Goal: Information Seeking & Learning: Learn about a topic

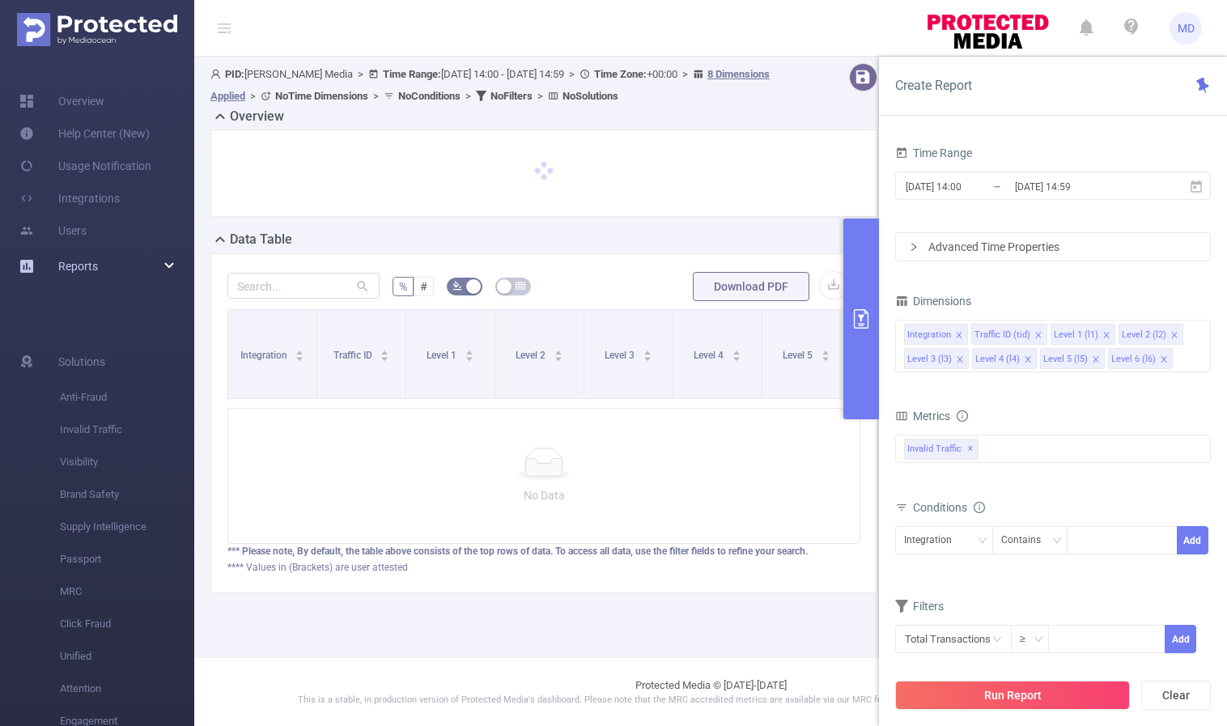
click at [145, 265] on div "Reports" at bounding box center [97, 266] width 194 height 32
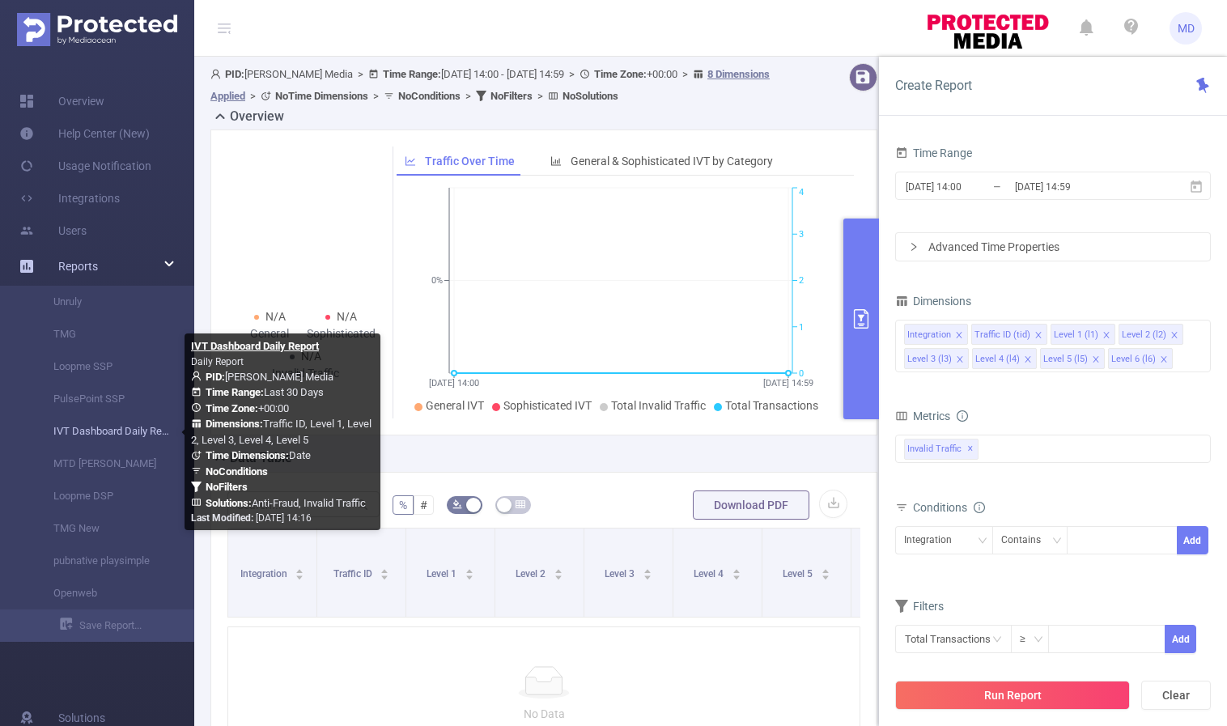
click at [104, 433] on link "IVT Dashboard Daily Report" at bounding box center [103, 431] width 142 height 32
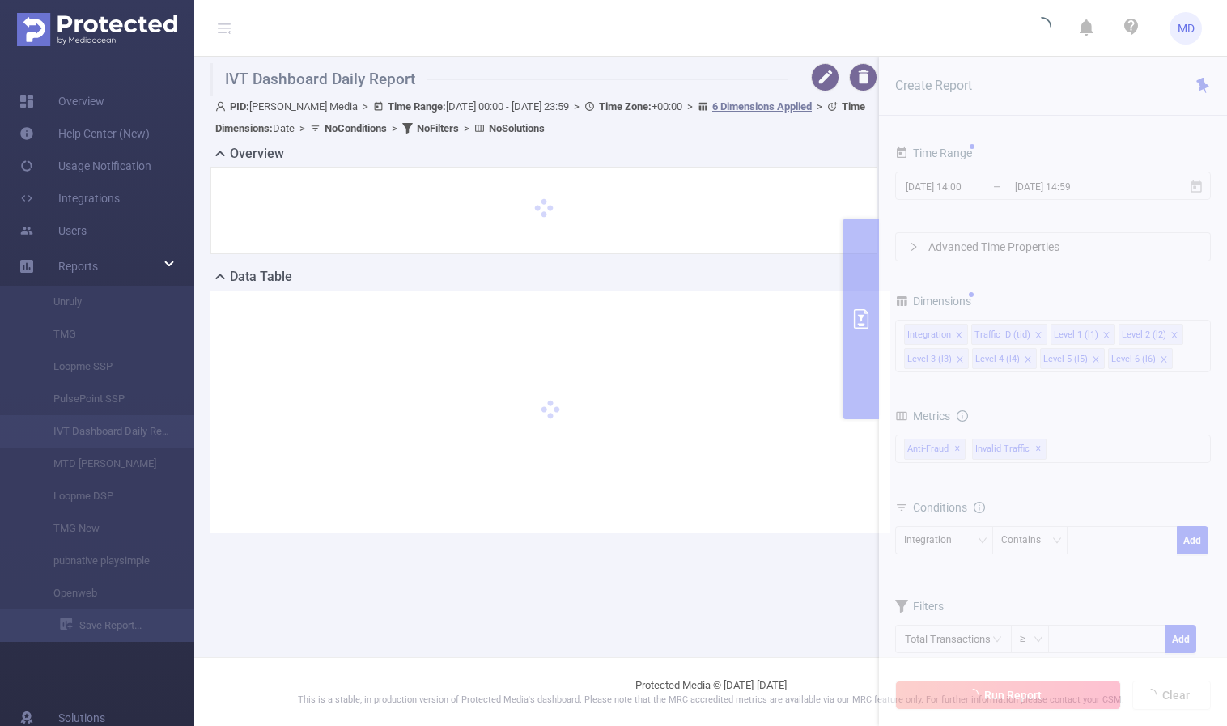
type input "[DATE] 00:00"
type input "[DATE] 23:59"
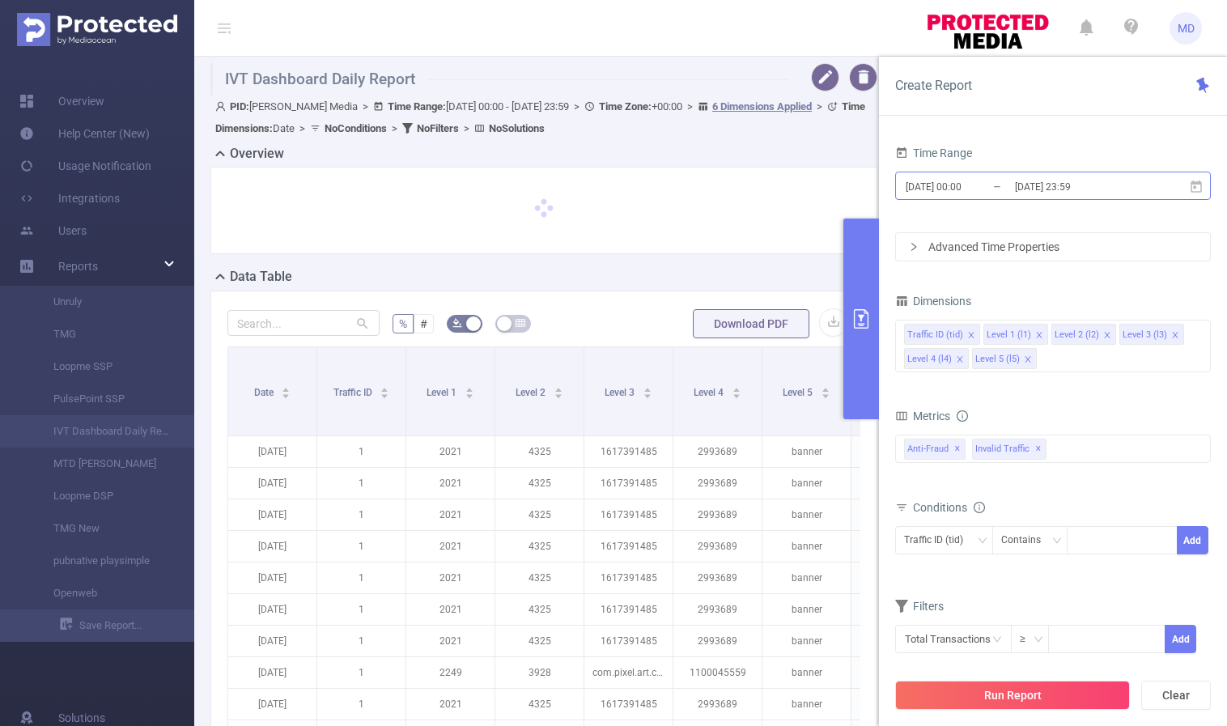
click at [1054, 184] on input "[DATE] 23:59" at bounding box center [1078, 187] width 131 height 22
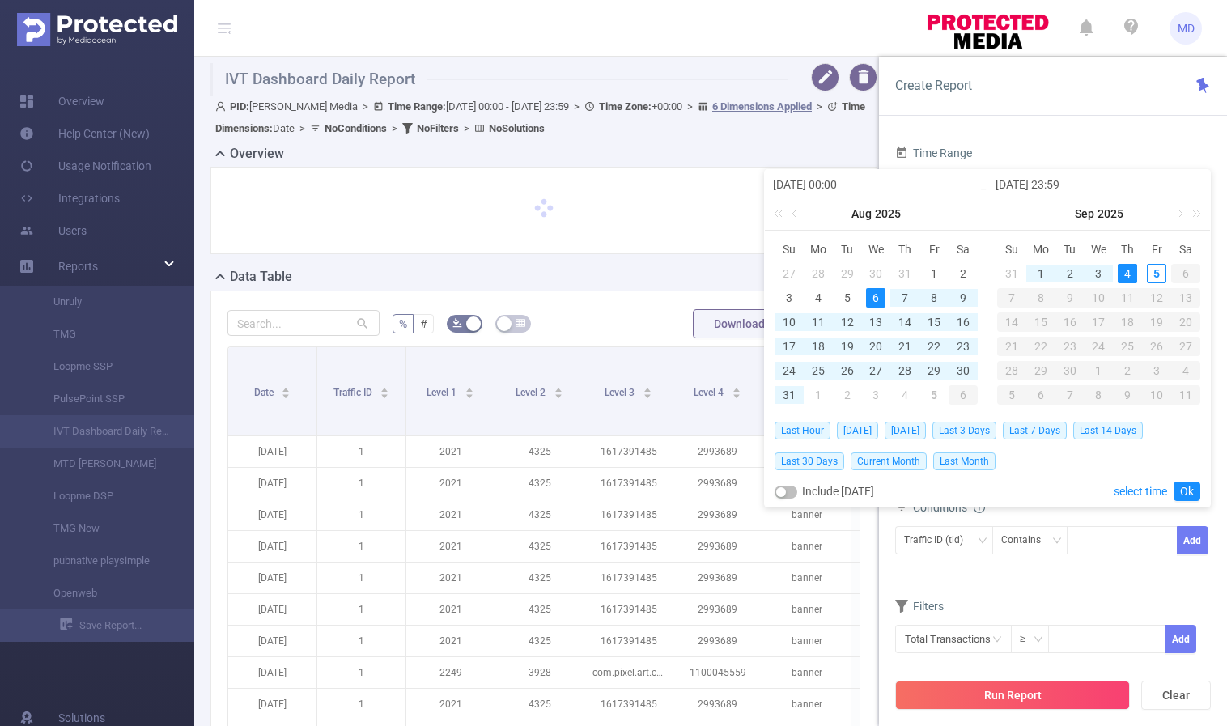
click at [1126, 269] on div "4" at bounding box center [1126, 273] width 19 height 19
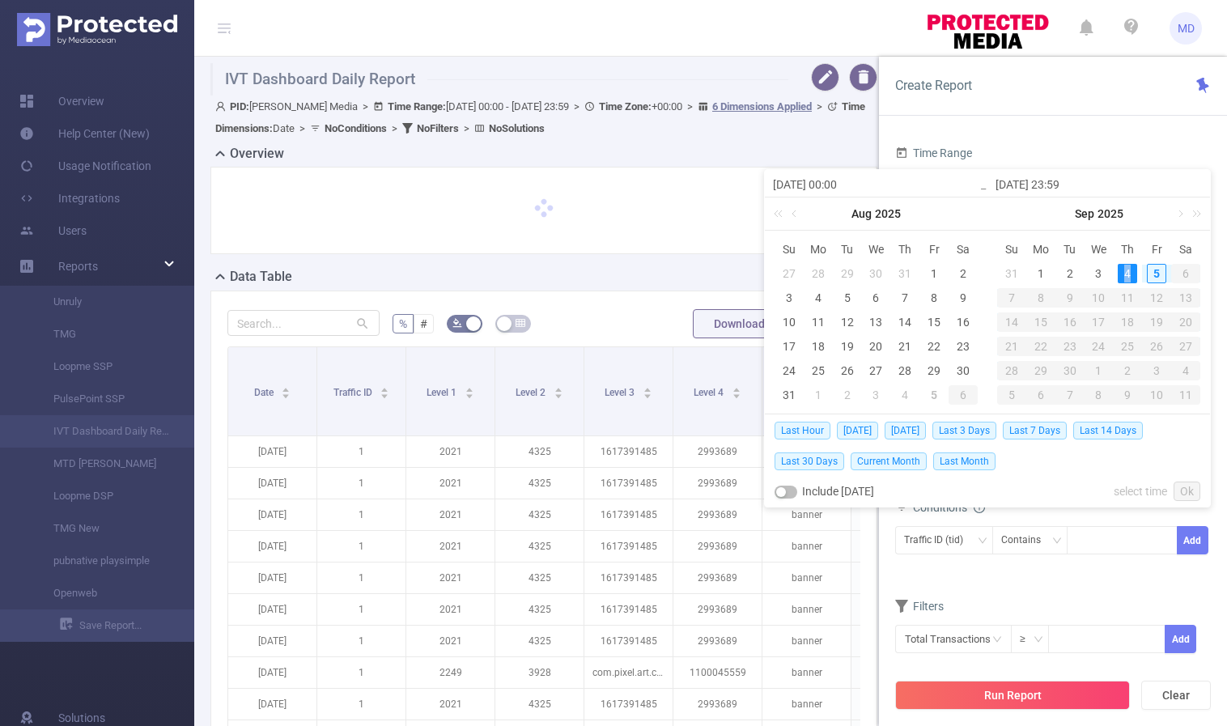
click at [1126, 269] on div "4" at bounding box center [1126, 273] width 19 height 19
type input "[DATE] 00:00"
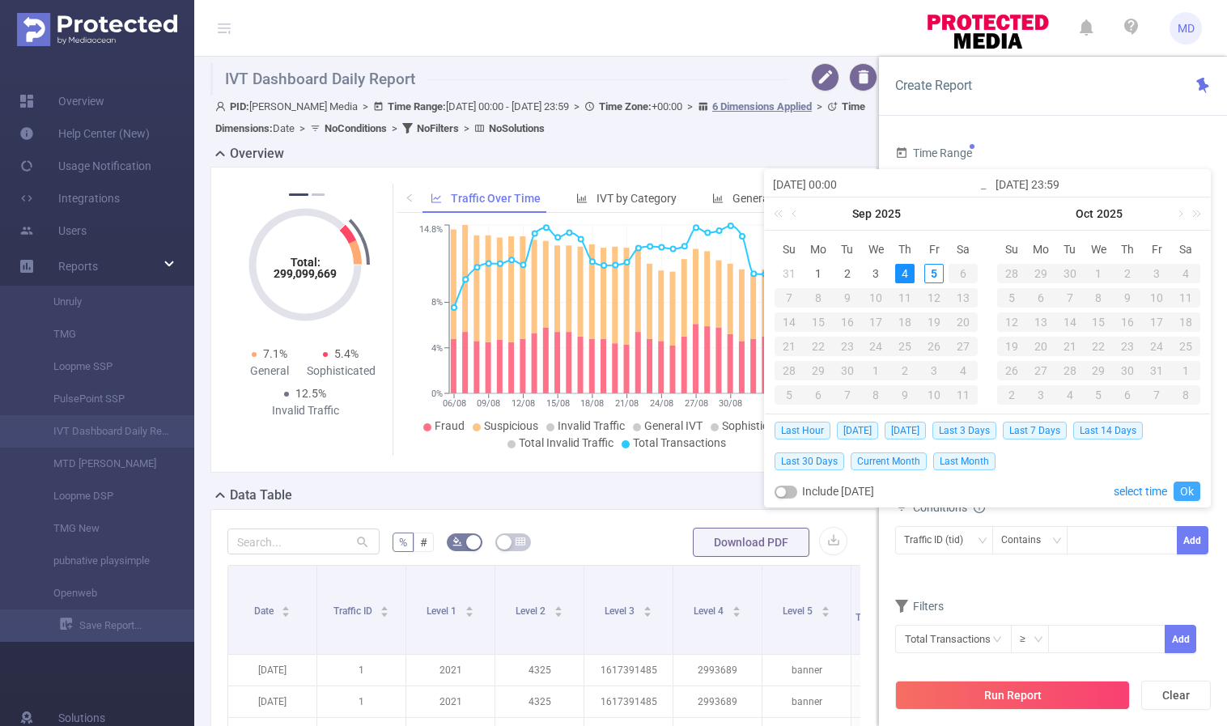
click at [1190, 488] on link "Ok" at bounding box center [1186, 490] width 27 height 19
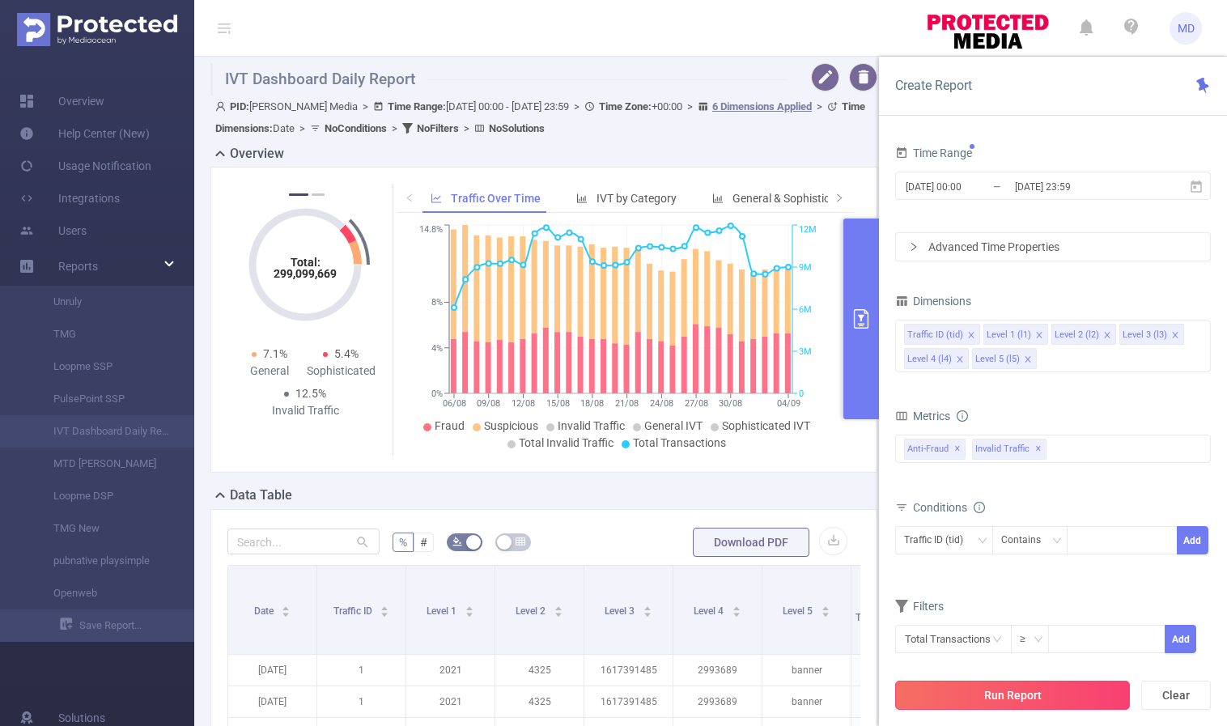
click at [961, 689] on button "Run Report" at bounding box center [1012, 695] width 235 height 29
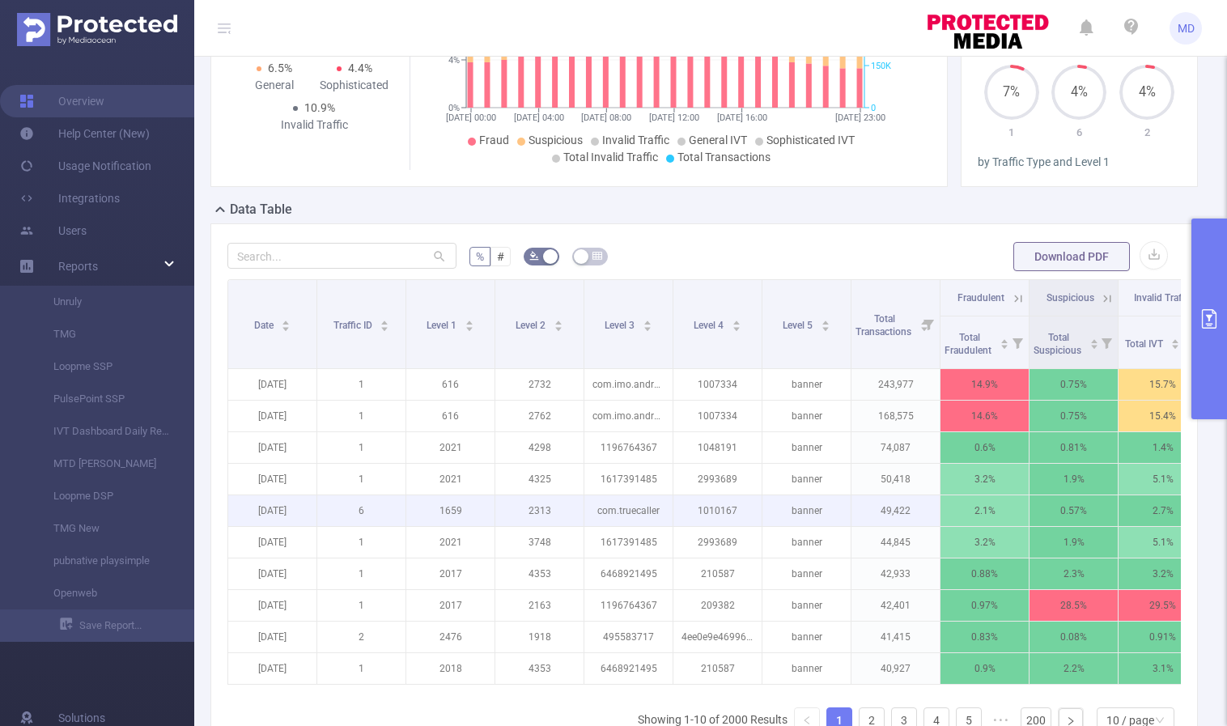
scroll to position [232, 0]
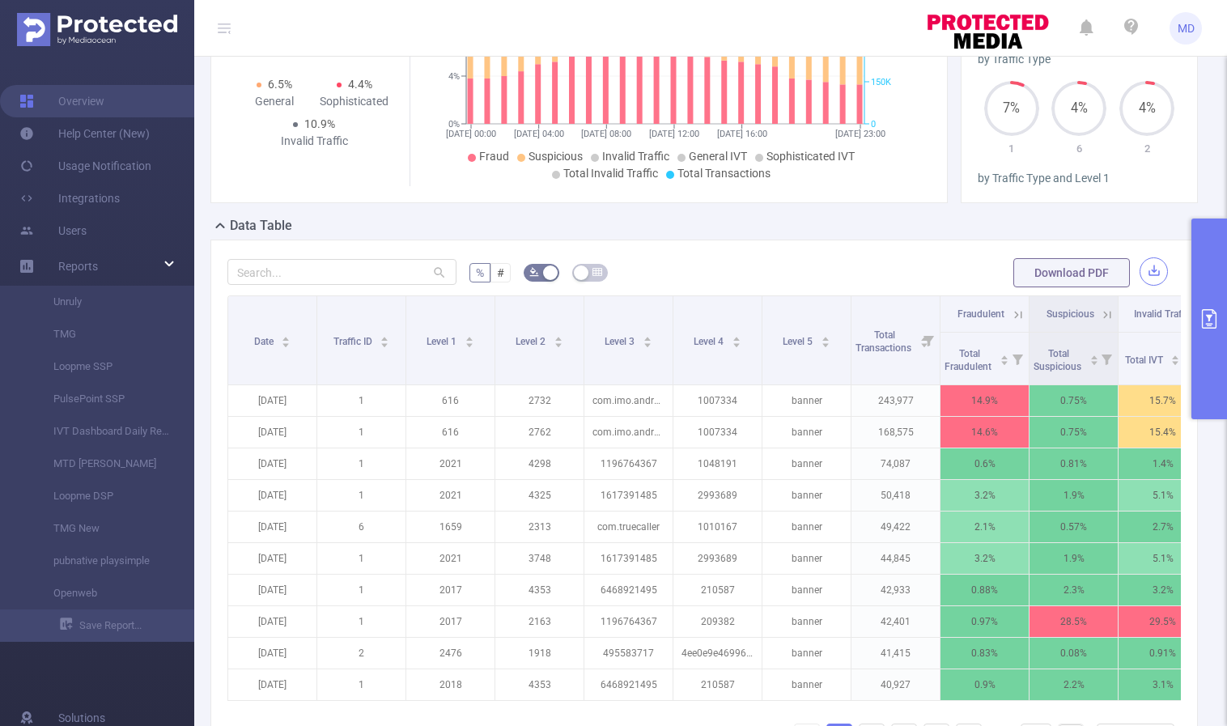
click at [1139, 265] on button "button" at bounding box center [1153, 271] width 28 height 28
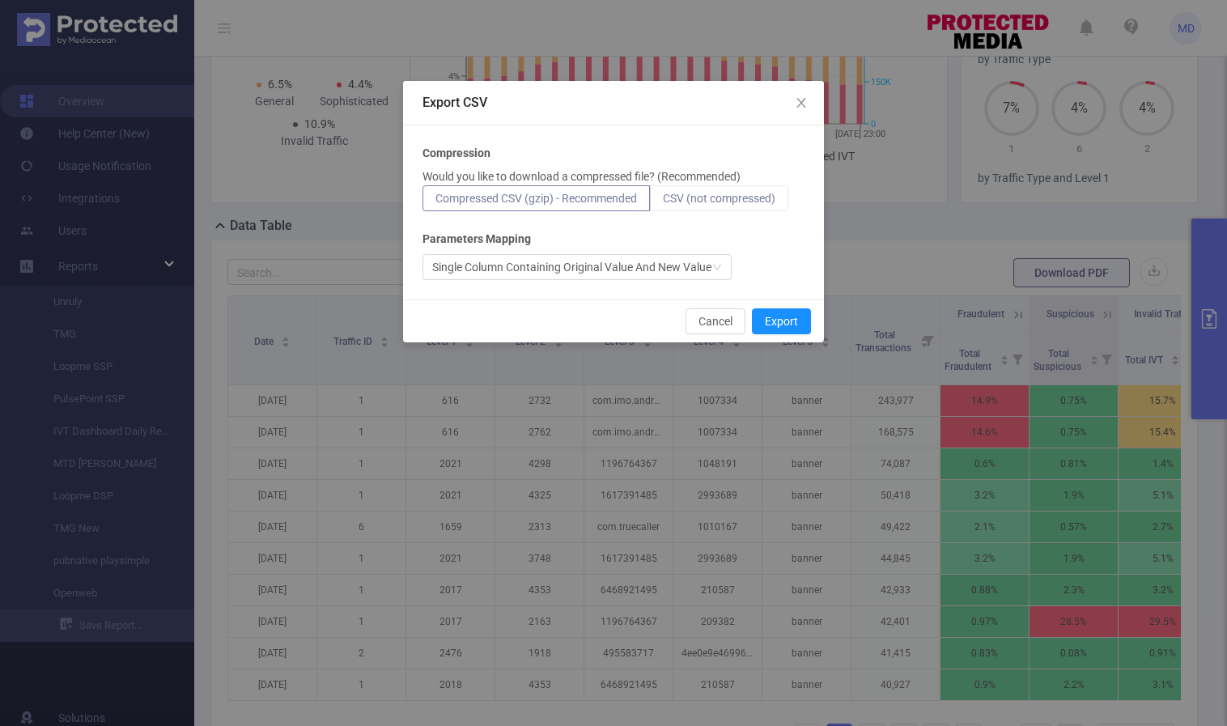
click at [702, 194] on span "CSV (not compressed)" at bounding box center [719, 198] width 112 height 13
click at [663, 202] on input "CSV (not compressed)" at bounding box center [663, 202] width 0 height 0
click at [787, 314] on button "Export" at bounding box center [781, 321] width 59 height 26
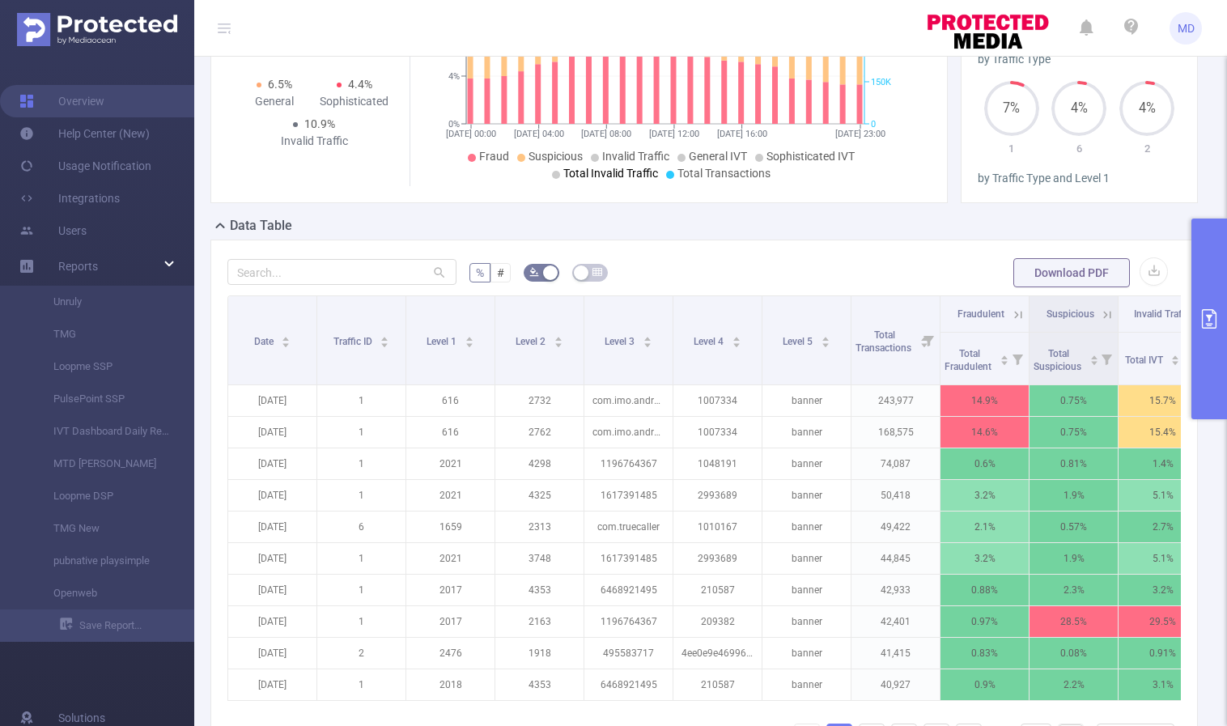
click at [1196, 316] on button "primary" at bounding box center [1209, 318] width 36 height 201
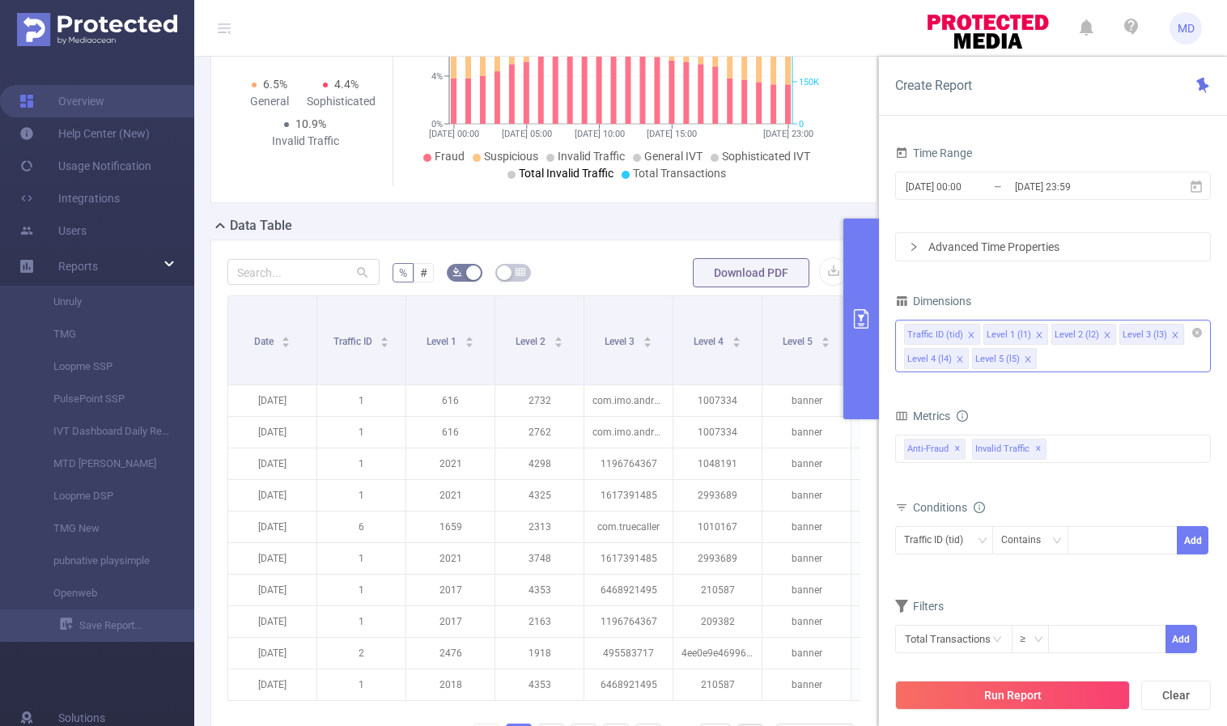
click at [1024, 358] on icon "icon: close" at bounding box center [1028, 359] width 8 height 8
click at [1103, 333] on icon "icon: close" at bounding box center [1107, 335] width 8 height 8
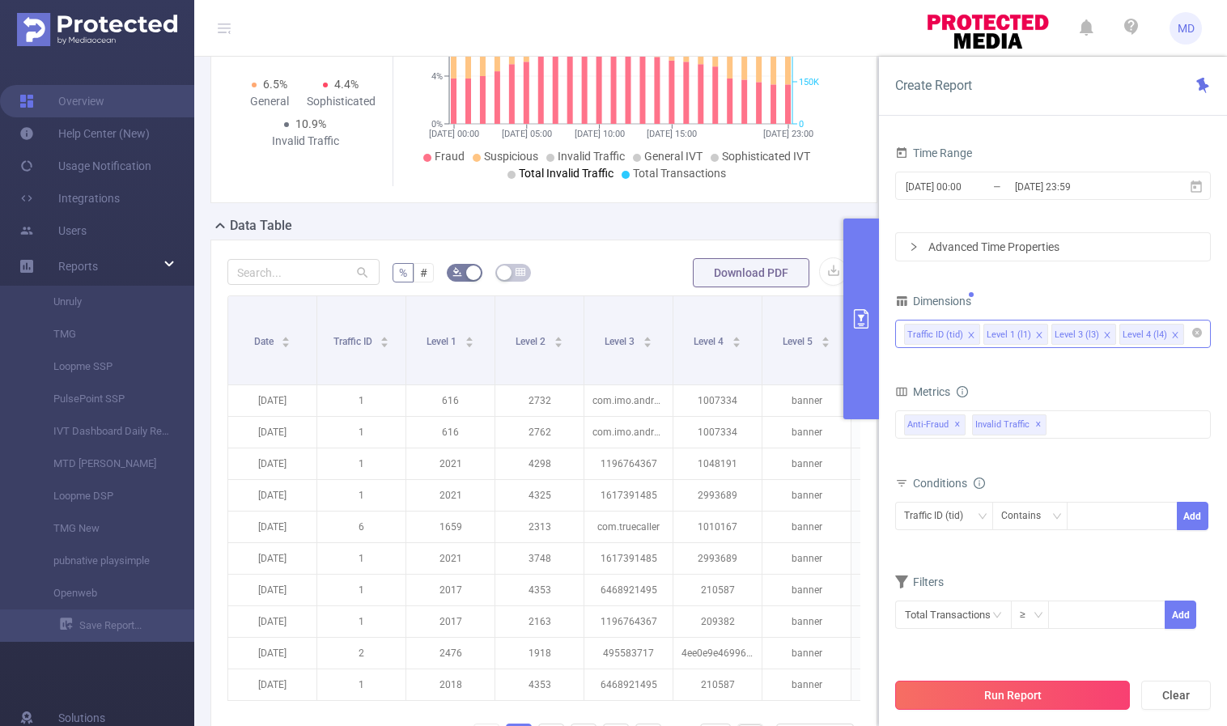
click at [1048, 693] on button "Run Report" at bounding box center [1012, 695] width 235 height 29
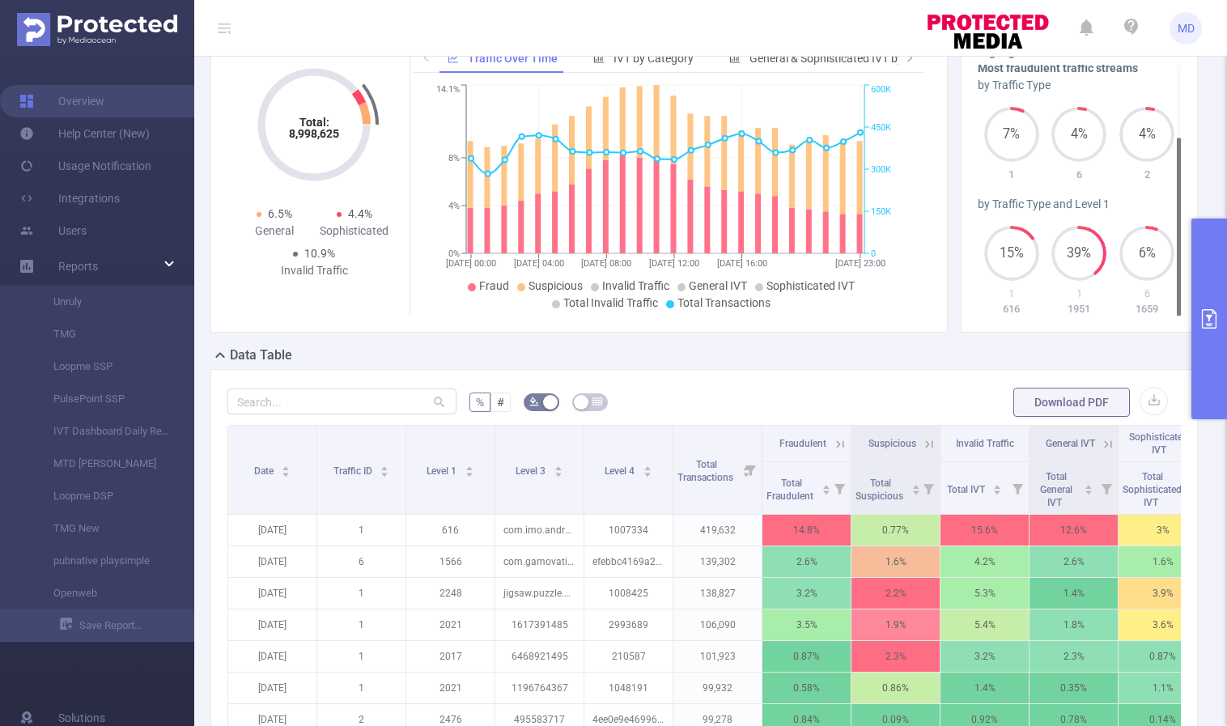
scroll to position [447, 0]
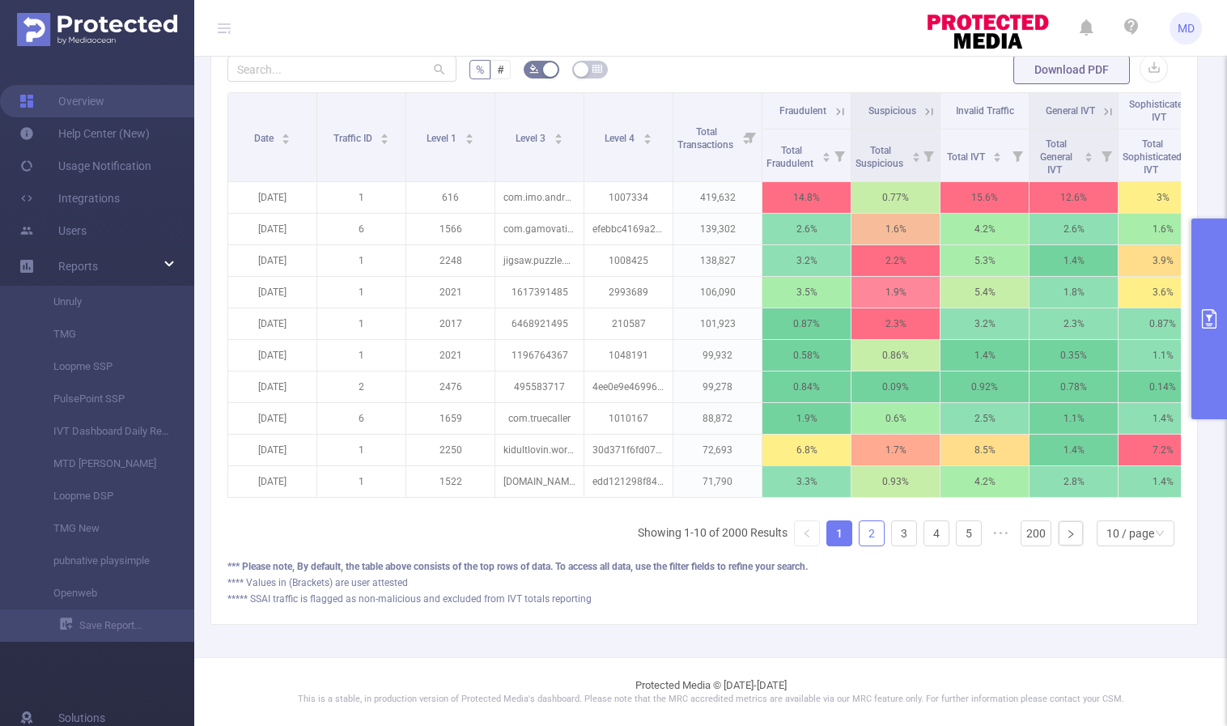
click at [859, 541] on link "2" at bounding box center [871, 533] width 24 height 24
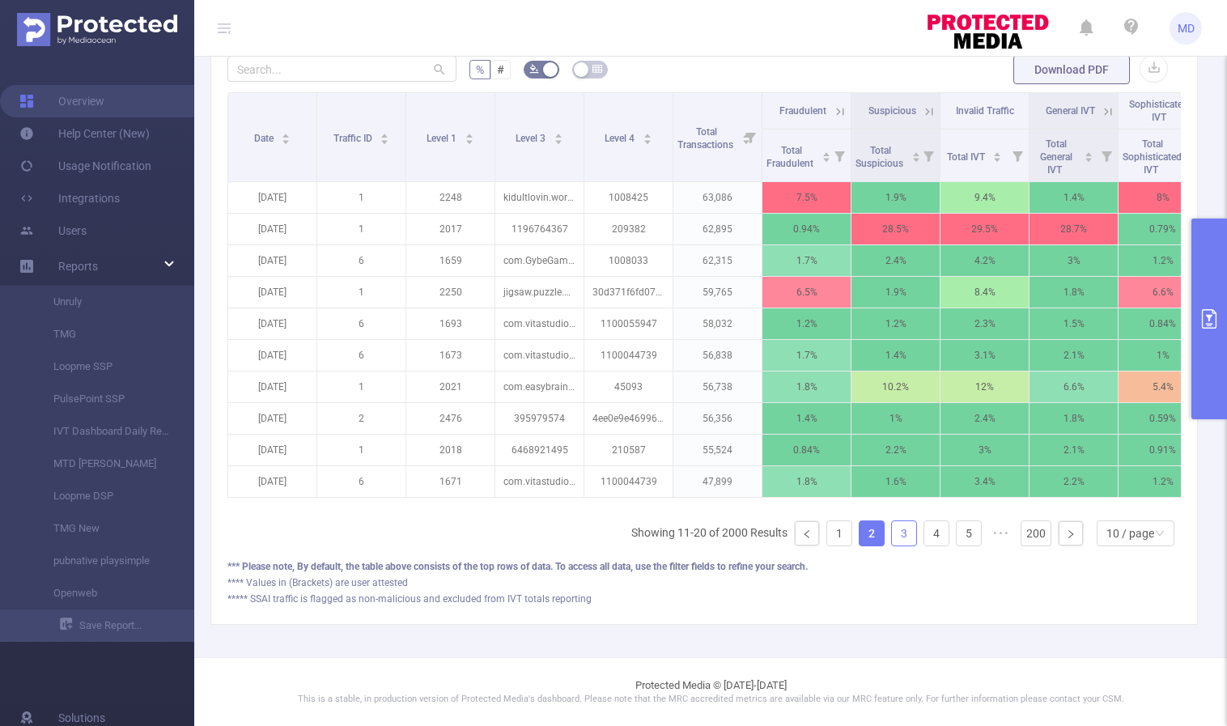
click at [893, 534] on link "3" at bounding box center [904, 533] width 24 height 24
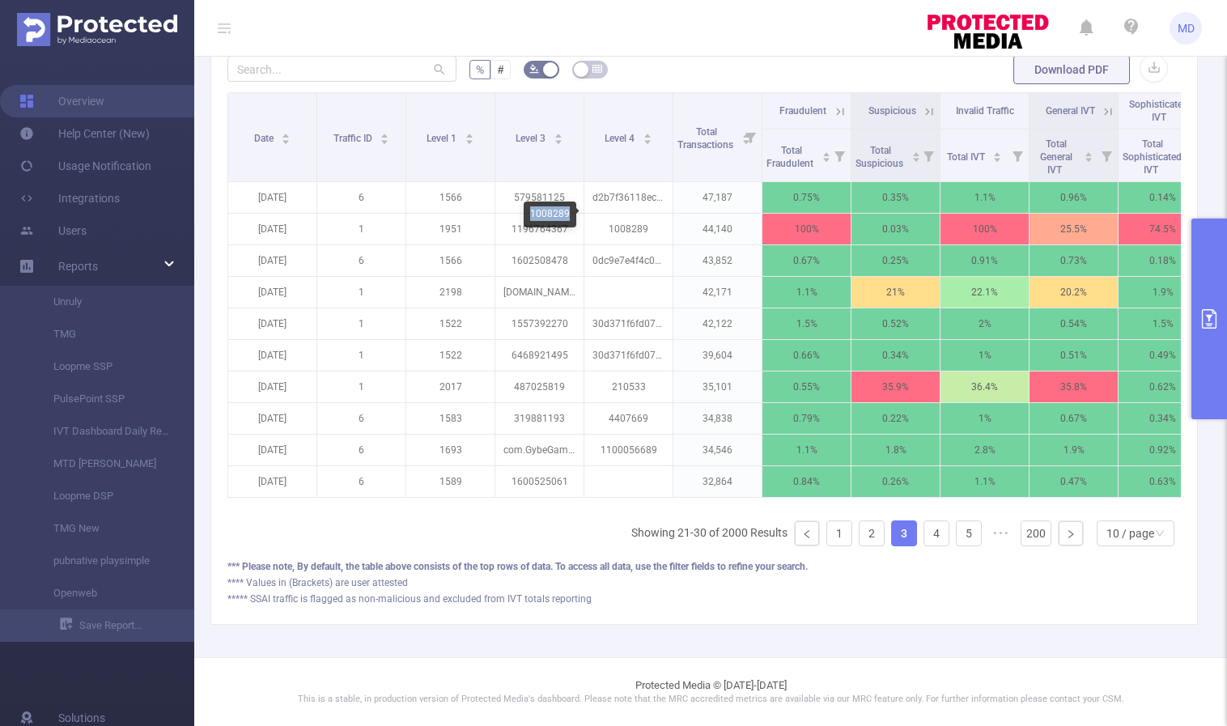
drag, startPoint x: 532, startPoint y: 211, endPoint x: 570, endPoint y: 214, distance: 38.1
click at [570, 214] on div "1008289" at bounding box center [550, 214] width 53 height 26
click at [833, 104] on icon at bounding box center [840, 111] width 15 height 15
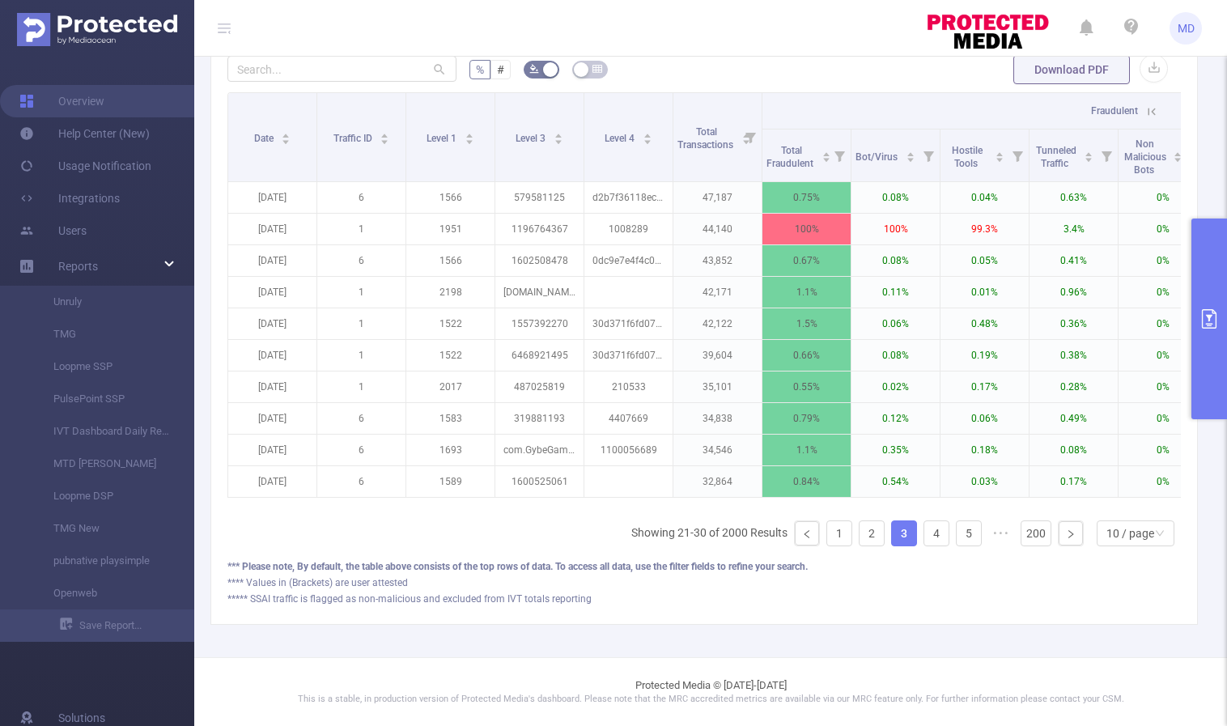
click at [1151, 104] on icon at bounding box center [1151, 111] width 15 height 15
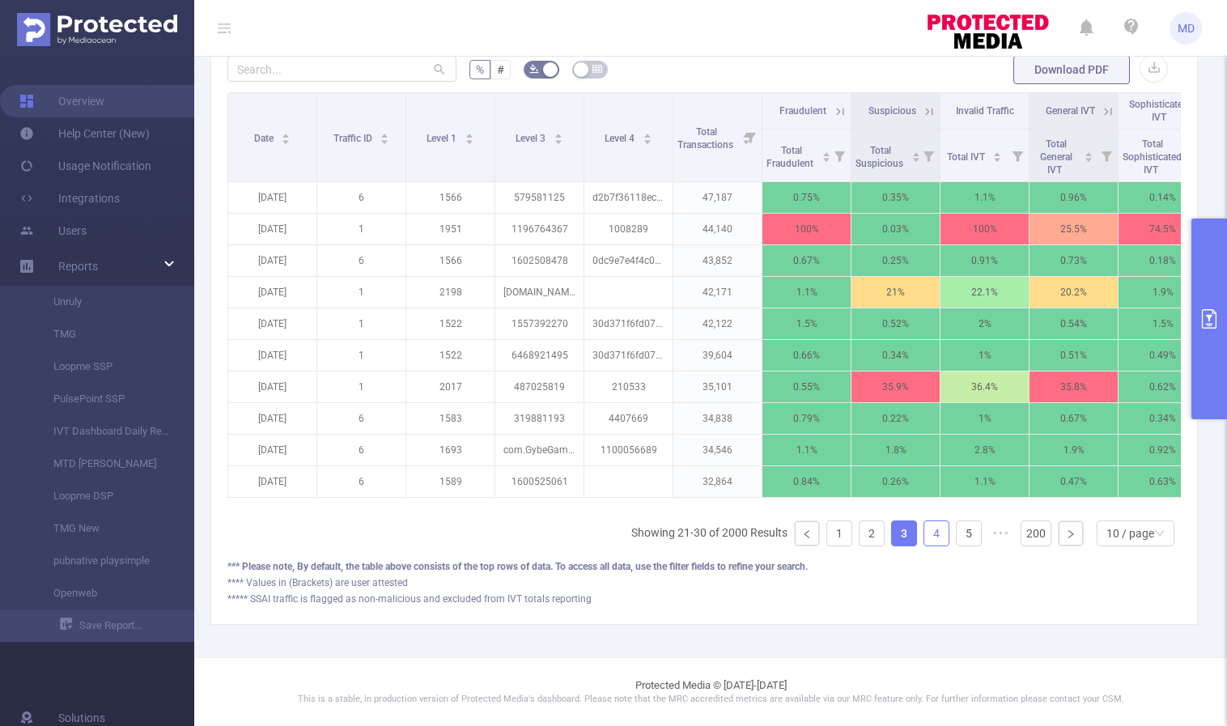
click at [926, 531] on link "4" at bounding box center [936, 533] width 24 height 24
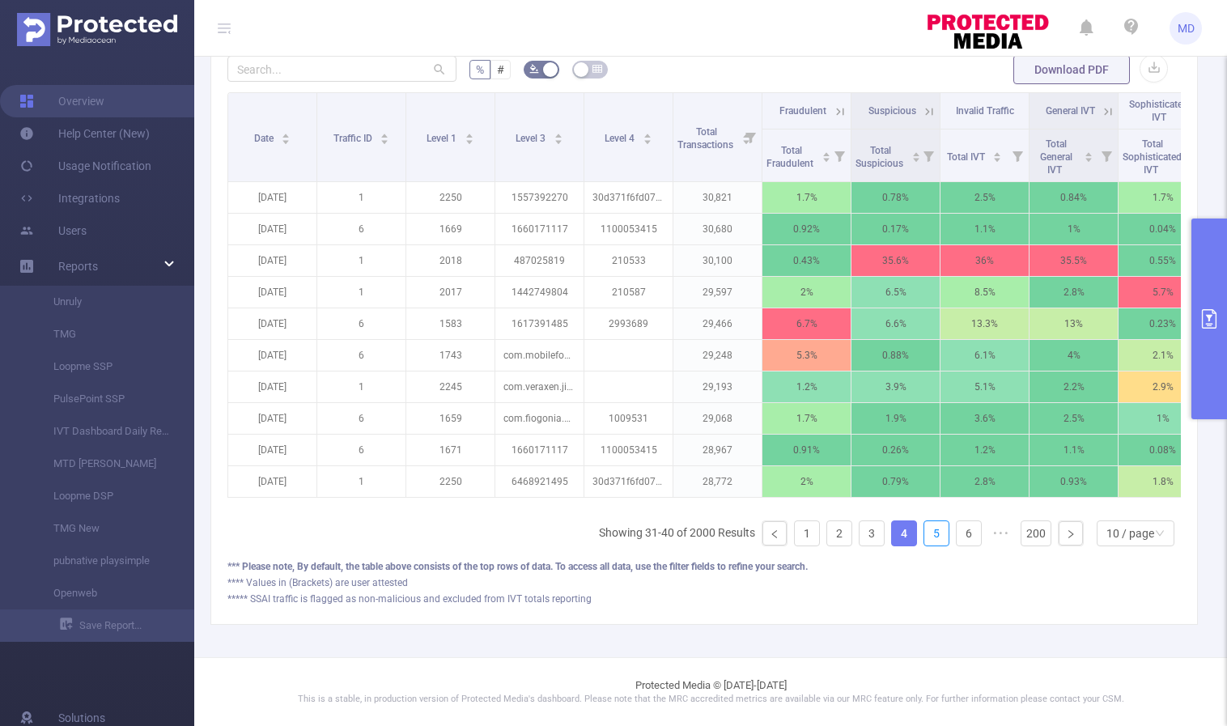
click at [926, 531] on link "5" at bounding box center [936, 533] width 24 height 24
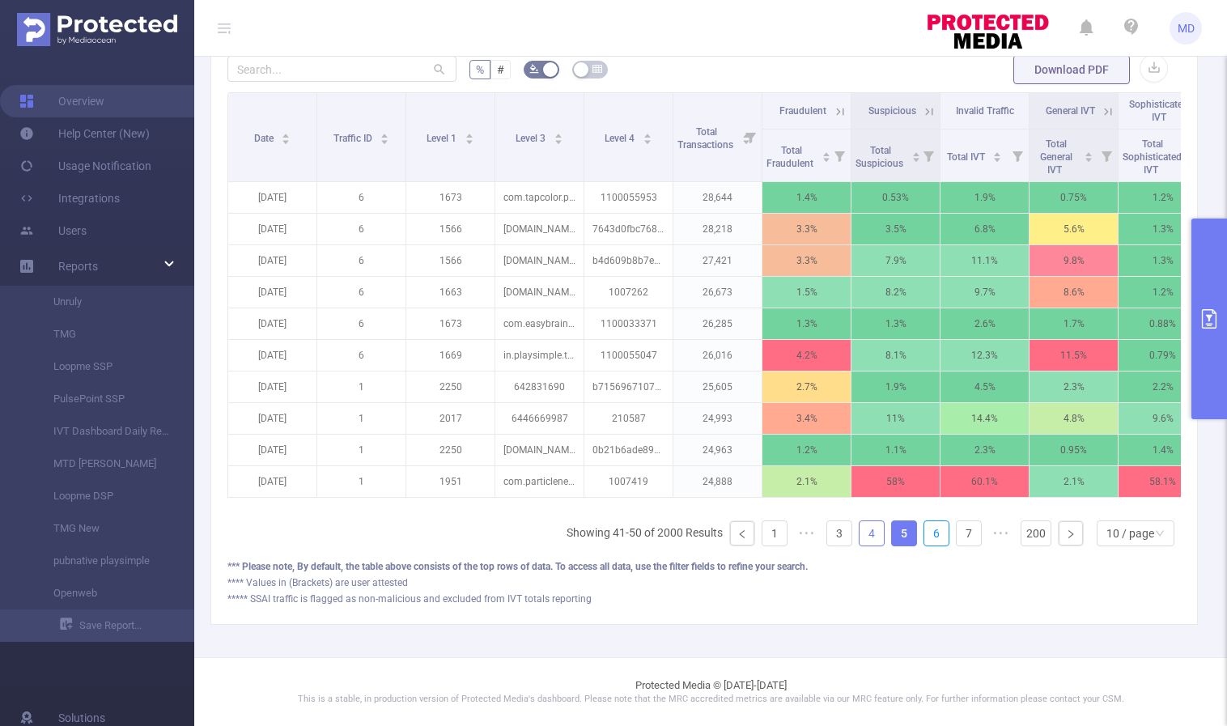
click at [926, 531] on link "6" at bounding box center [936, 533] width 24 height 24
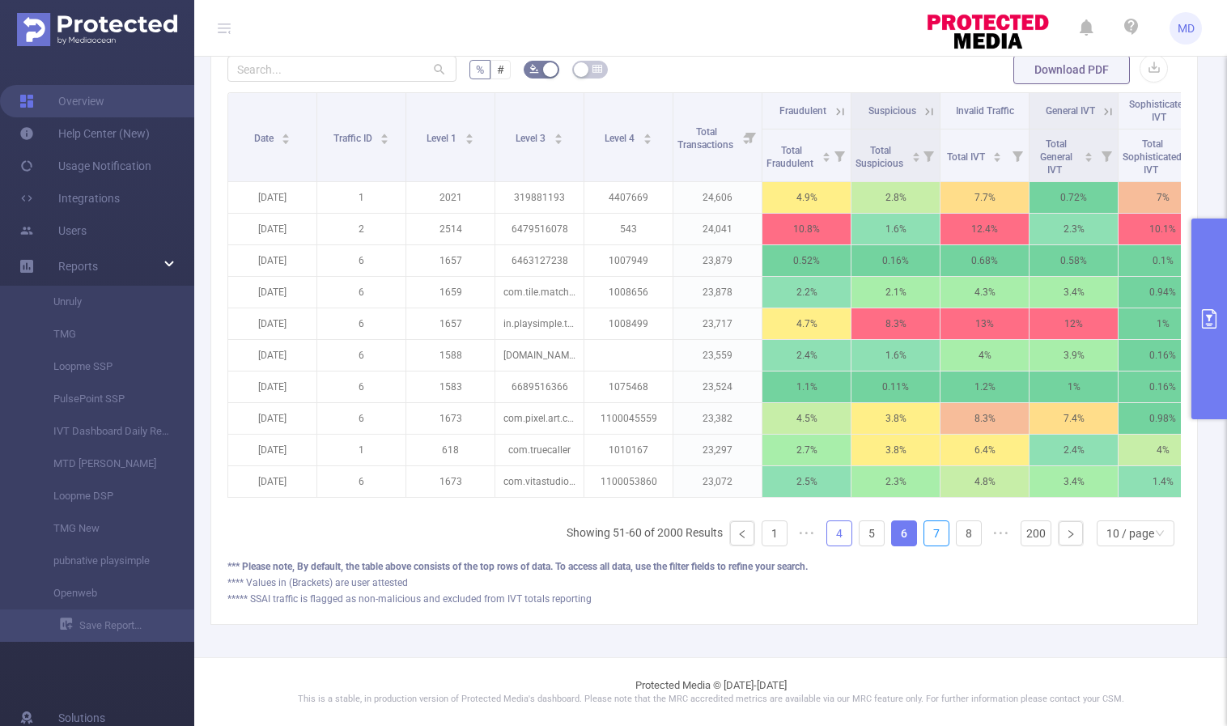
click at [926, 531] on link "7" at bounding box center [936, 533] width 24 height 24
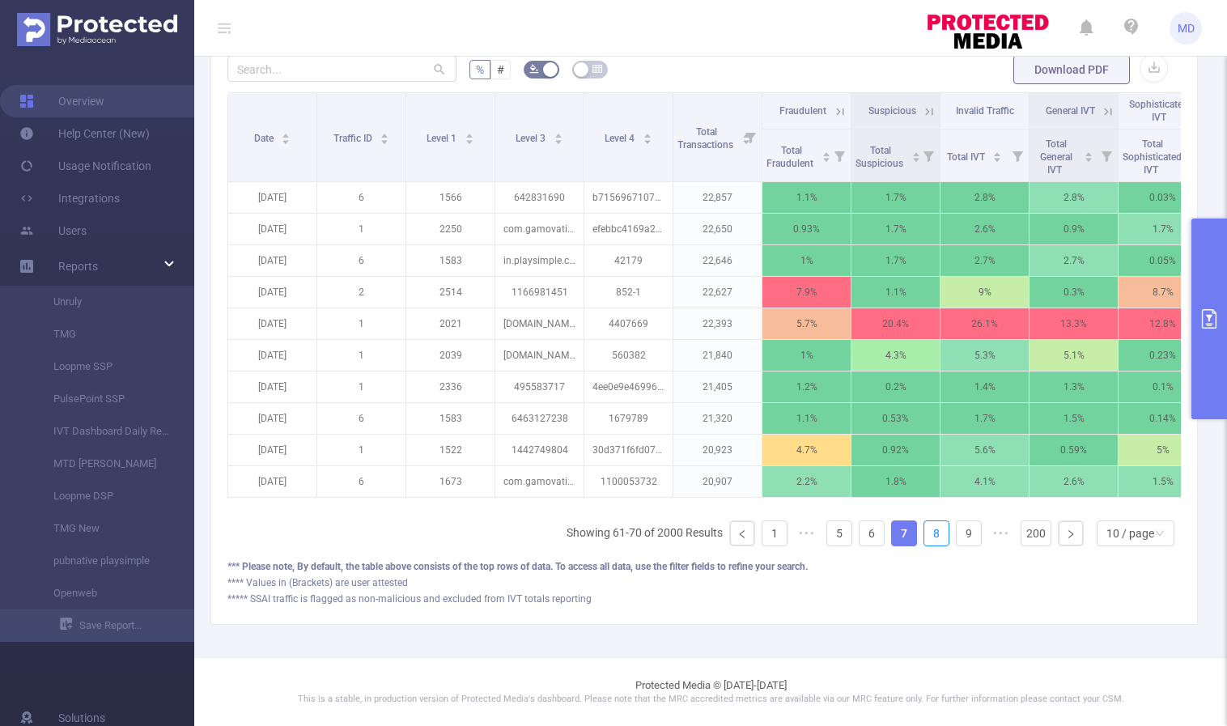
click at [926, 531] on link "8" at bounding box center [936, 533] width 24 height 24
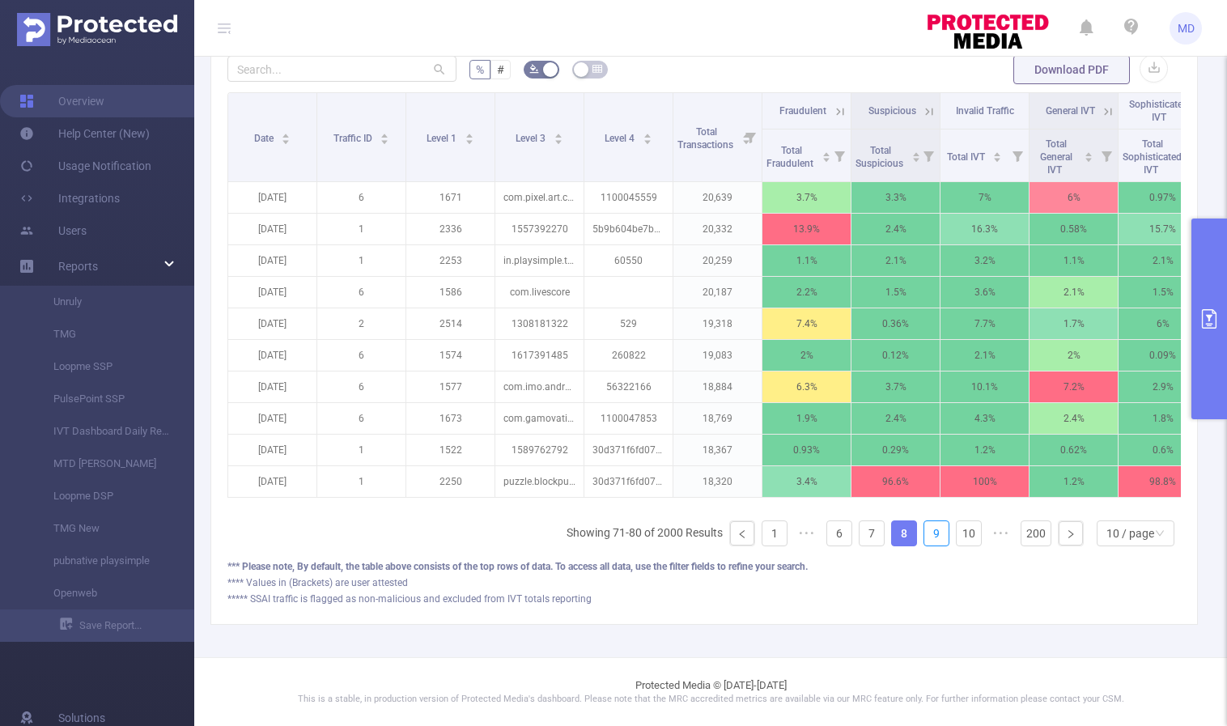
click at [926, 531] on link "9" at bounding box center [936, 533] width 24 height 24
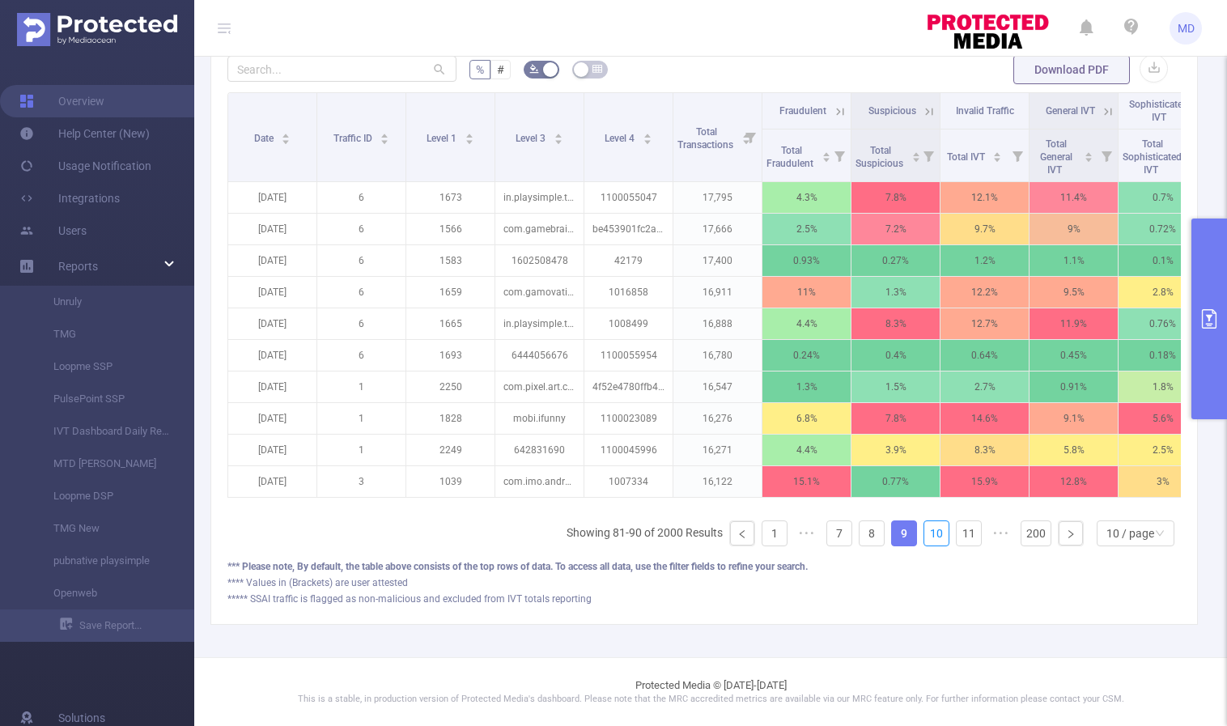
click at [926, 531] on link "10" at bounding box center [936, 533] width 24 height 24
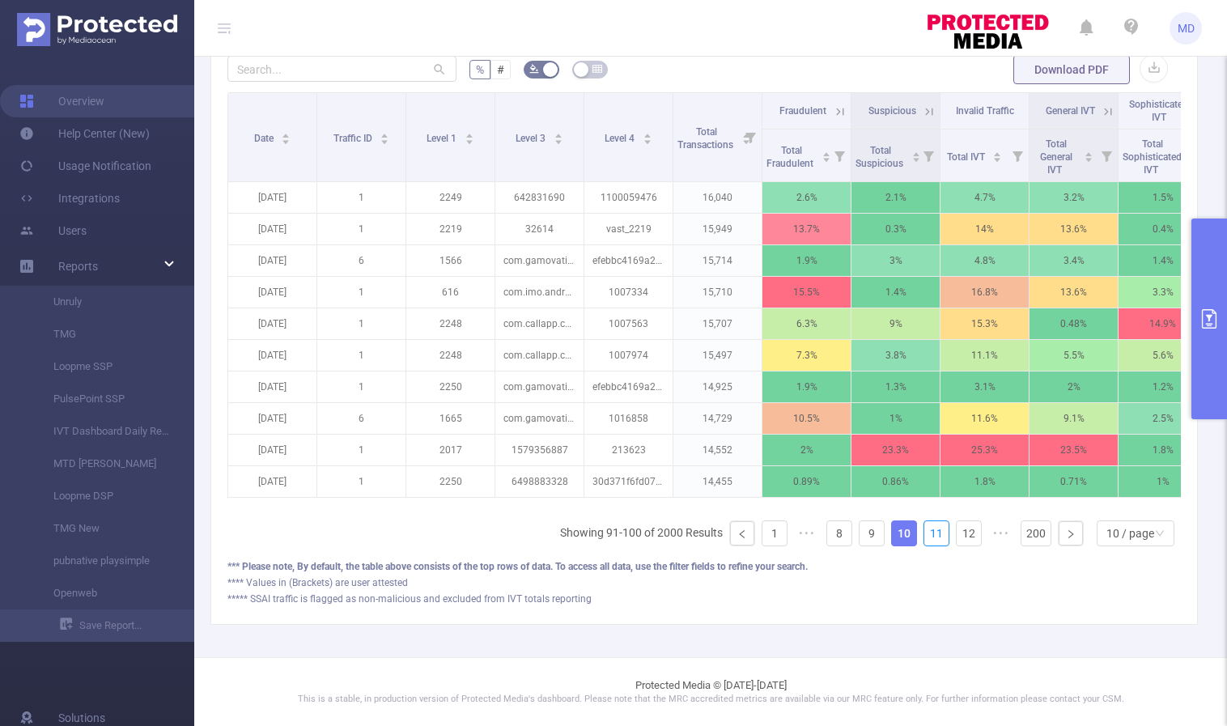
click at [926, 531] on link "11" at bounding box center [936, 533] width 24 height 24
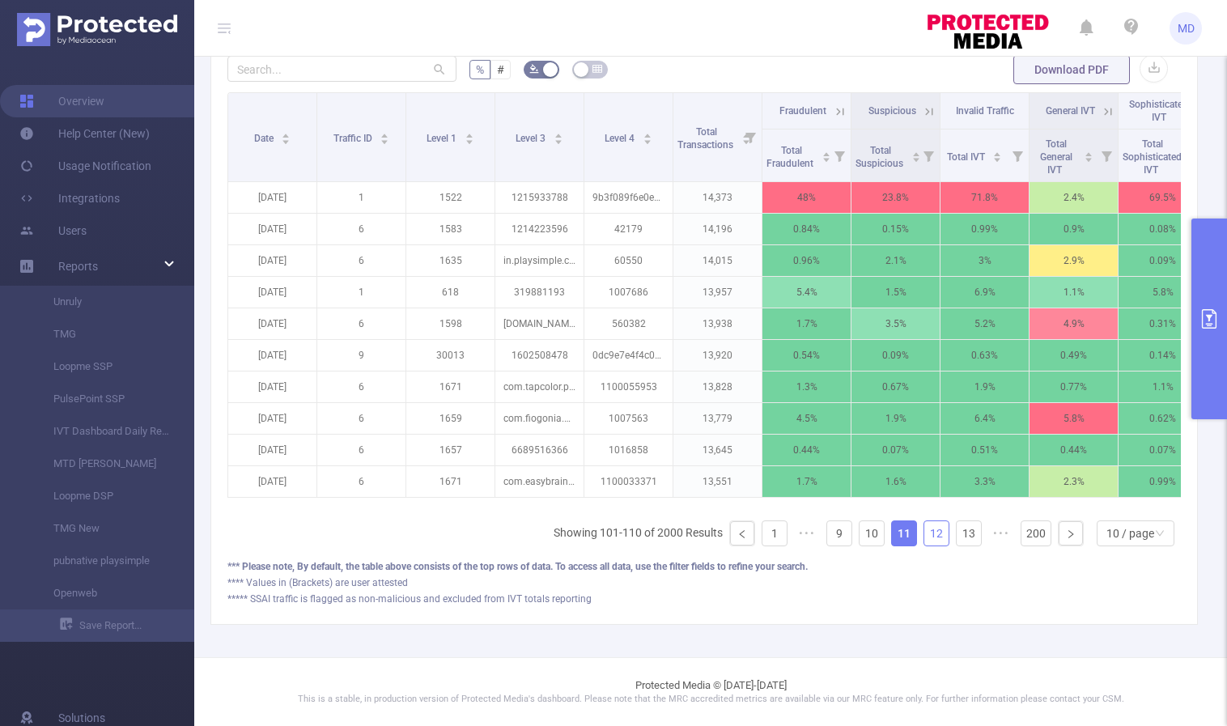
click at [927, 532] on link "12" at bounding box center [936, 533] width 24 height 24
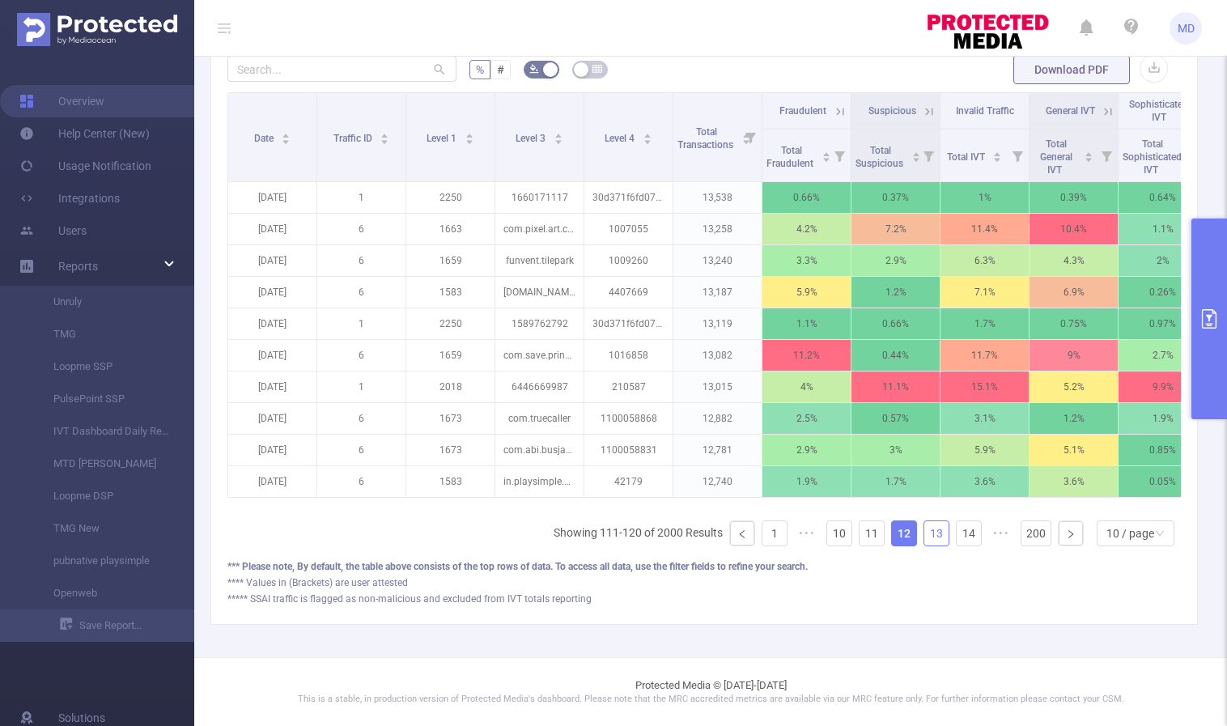
click at [929, 535] on link "13" at bounding box center [936, 533] width 24 height 24
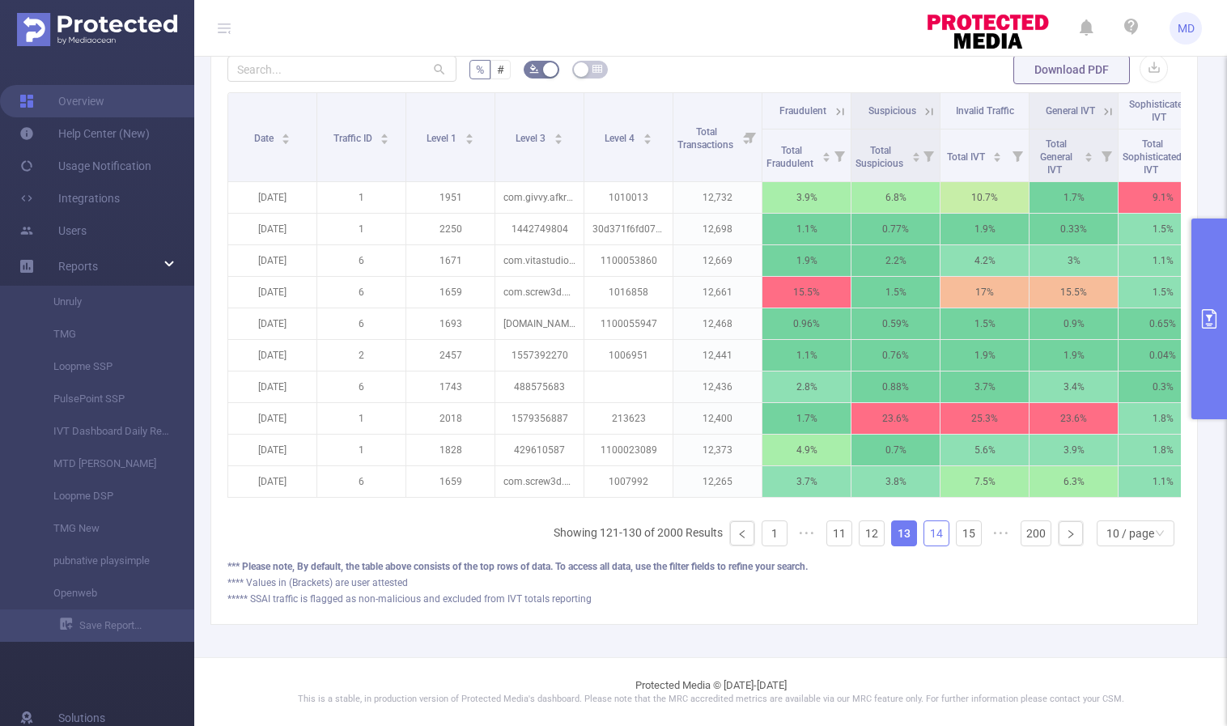
click at [929, 536] on link "14" at bounding box center [936, 533] width 24 height 24
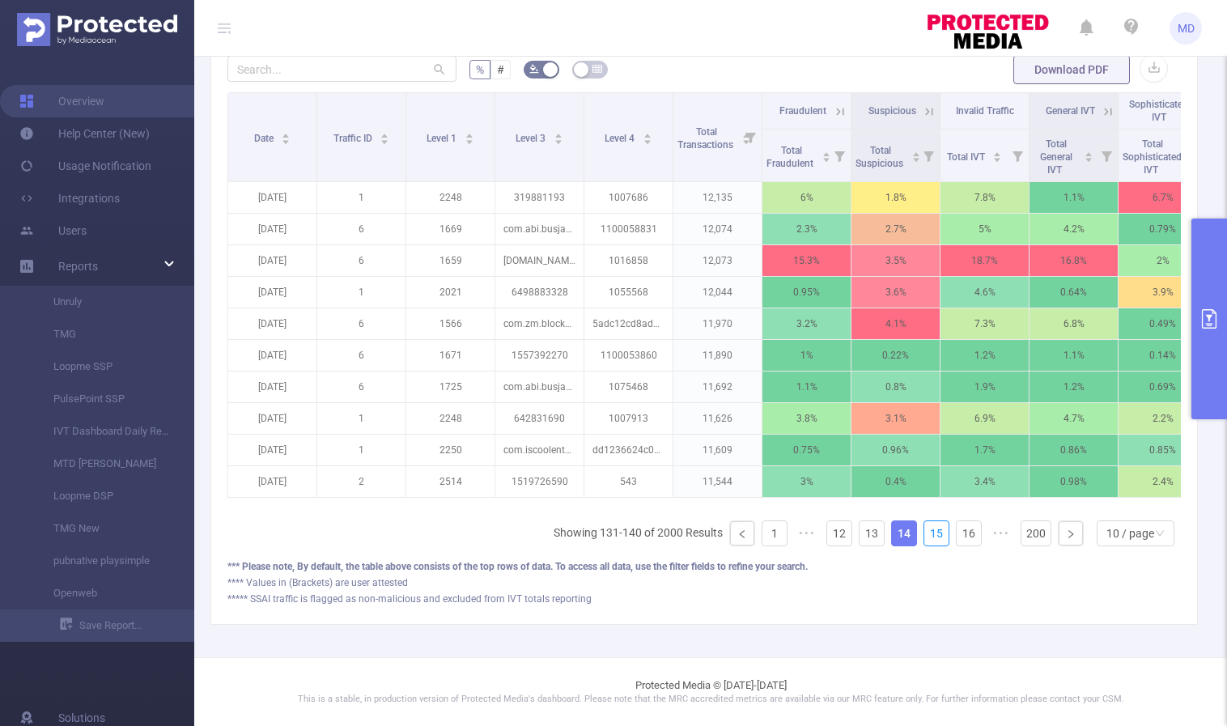
click at [929, 536] on link "15" at bounding box center [936, 533] width 24 height 24
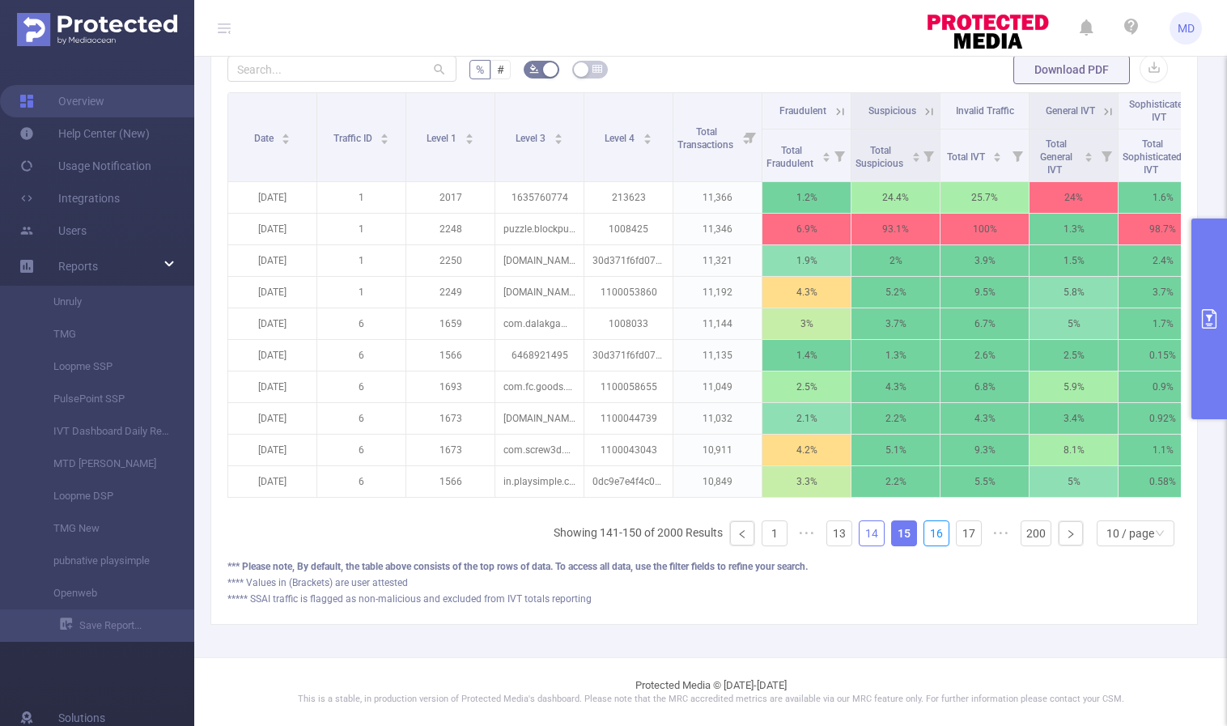
click at [929, 536] on link "16" at bounding box center [936, 533] width 24 height 24
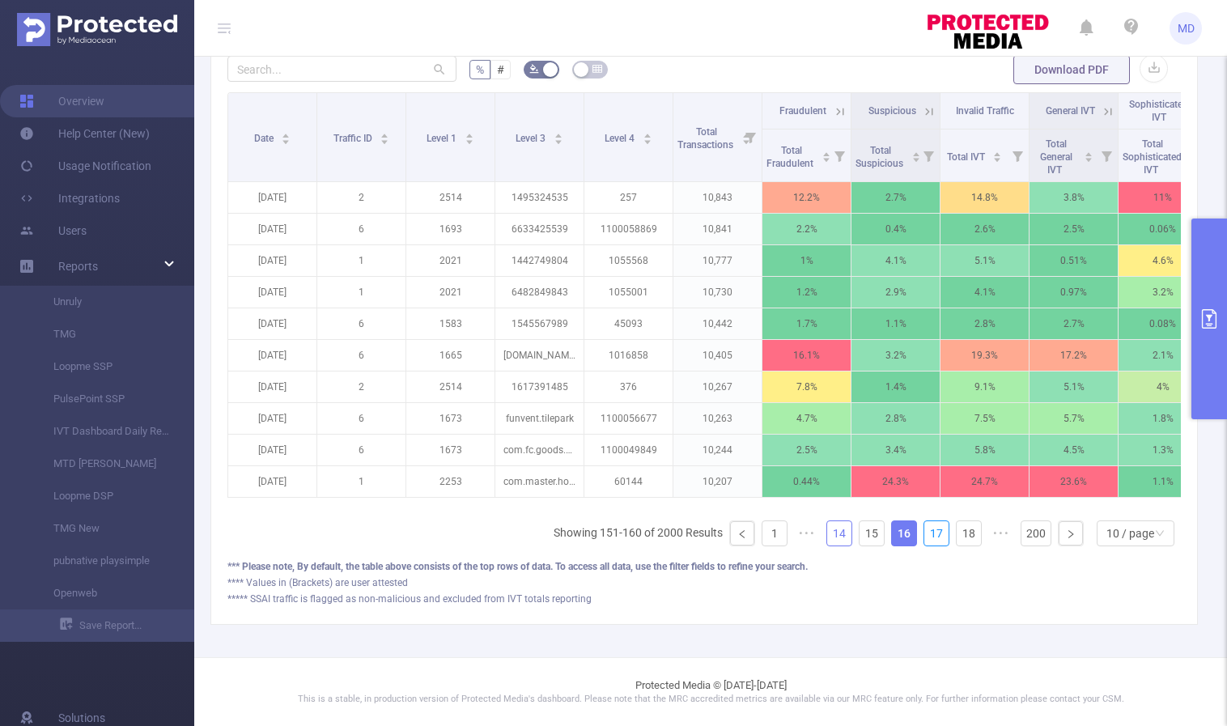
click at [929, 536] on link "17" at bounding box center [936, 533] width 24 height 24
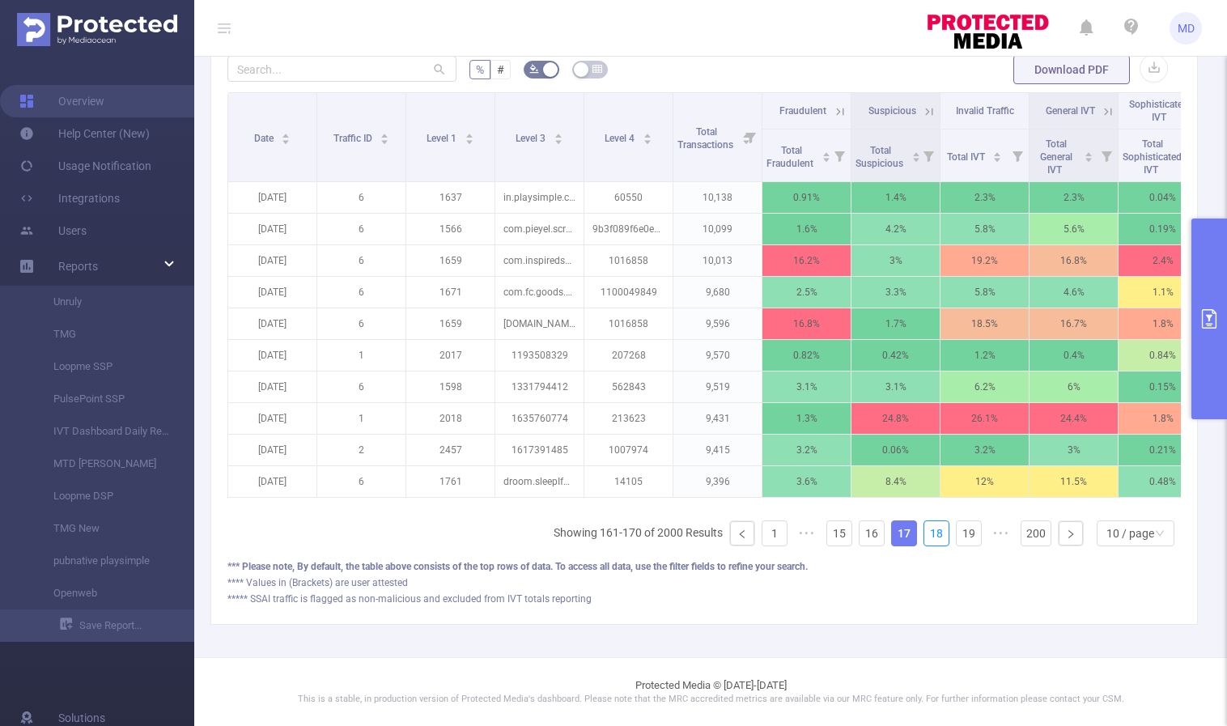
click at [929, 536] on link "18" at bounding box center [936, 533] width 24 height 24
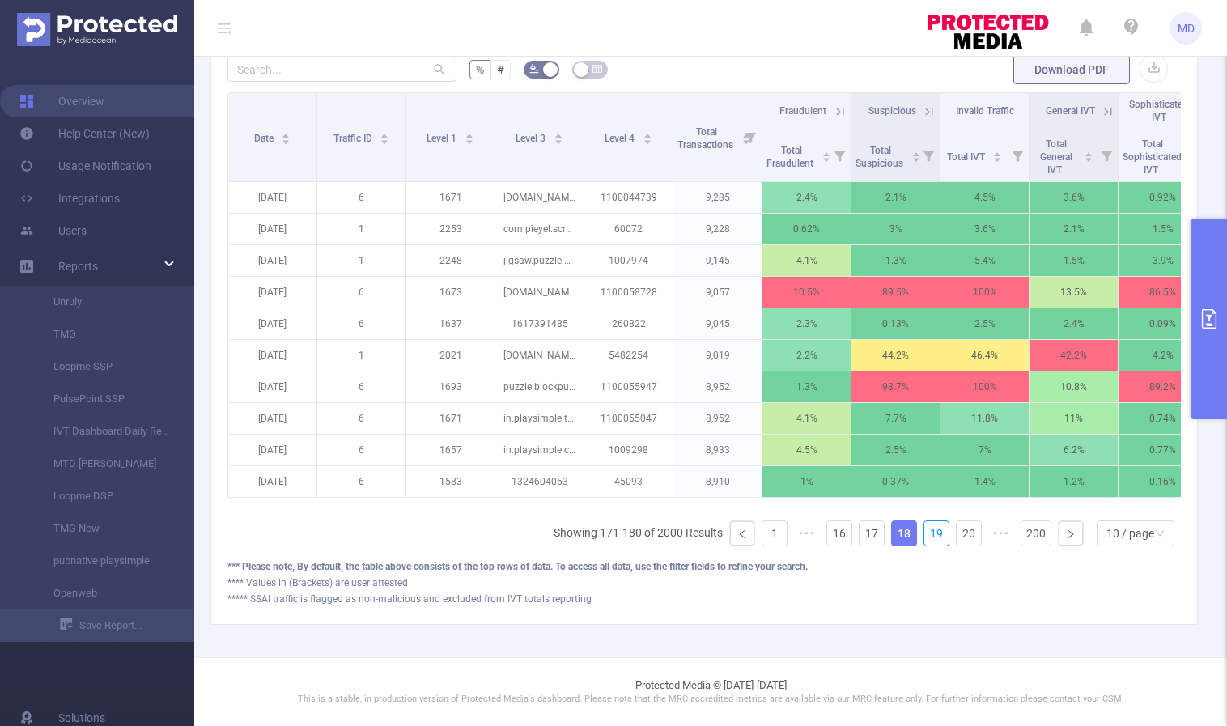
click at [929, 536] on link "19" at bounding box center [936, 533] width 24 height 24
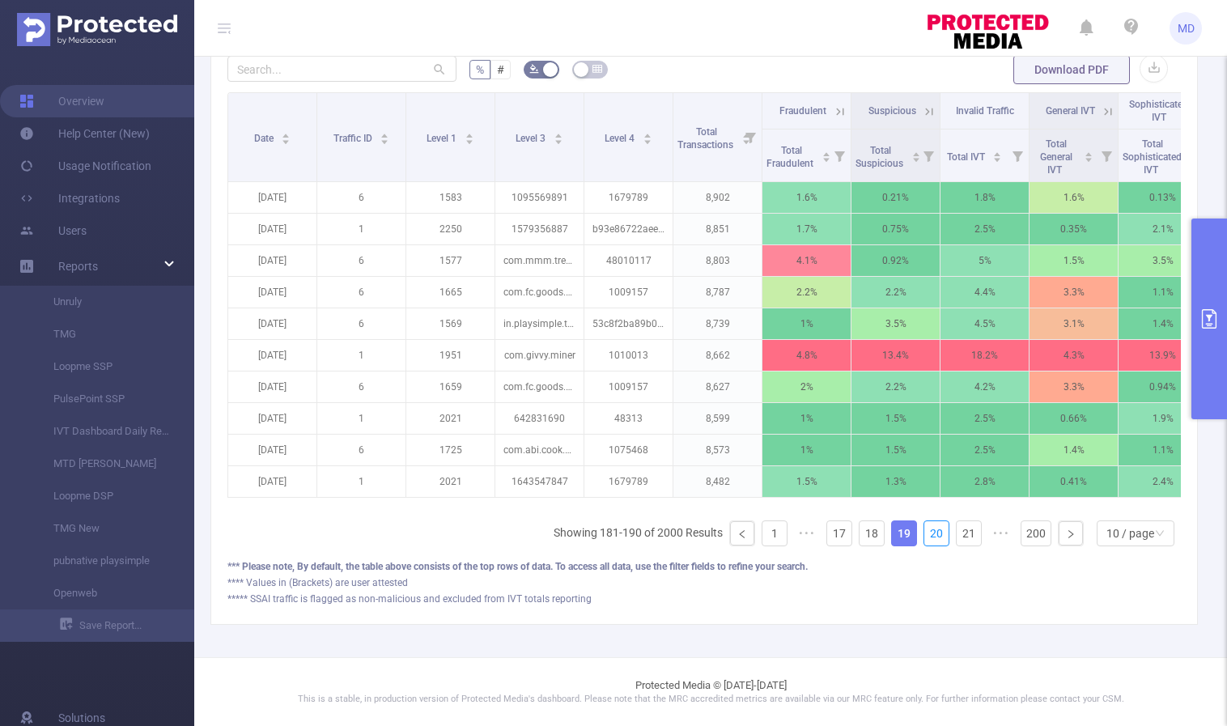
click at [929, 536] on link "20" at bounding box center [936, 533] width 24 height 24
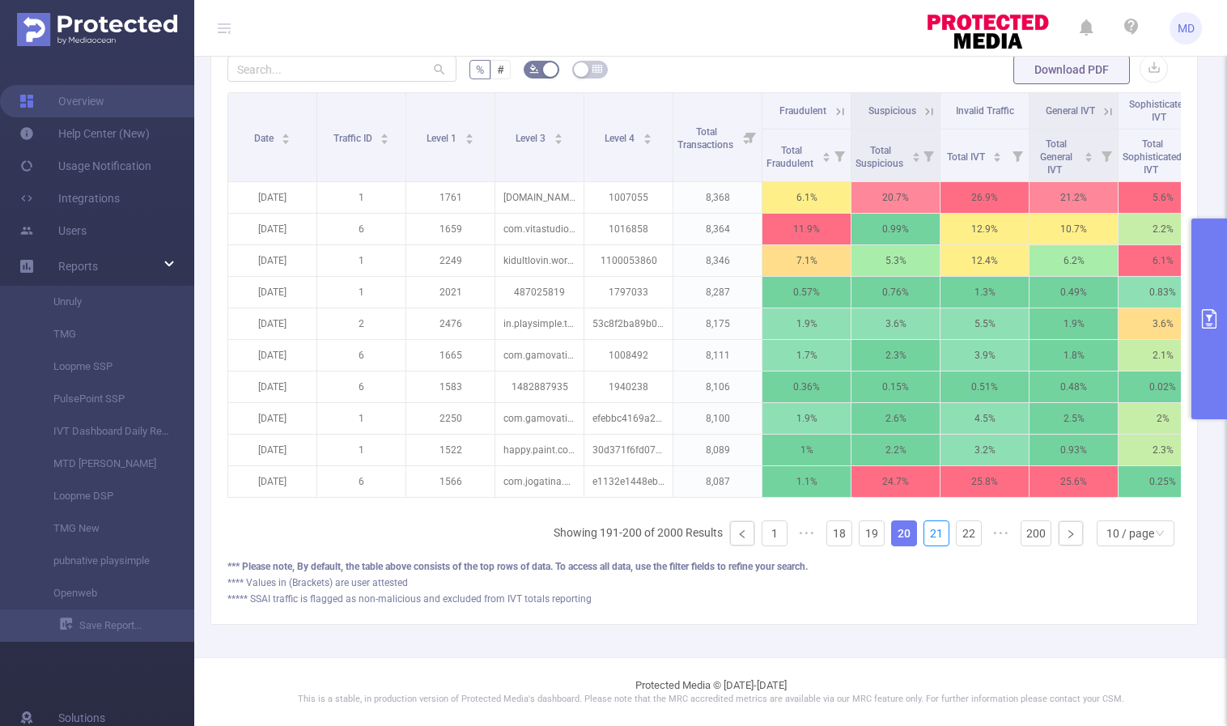
click at [929, 536] on link "21" at bounding box center [936, 533] width 24 height 24
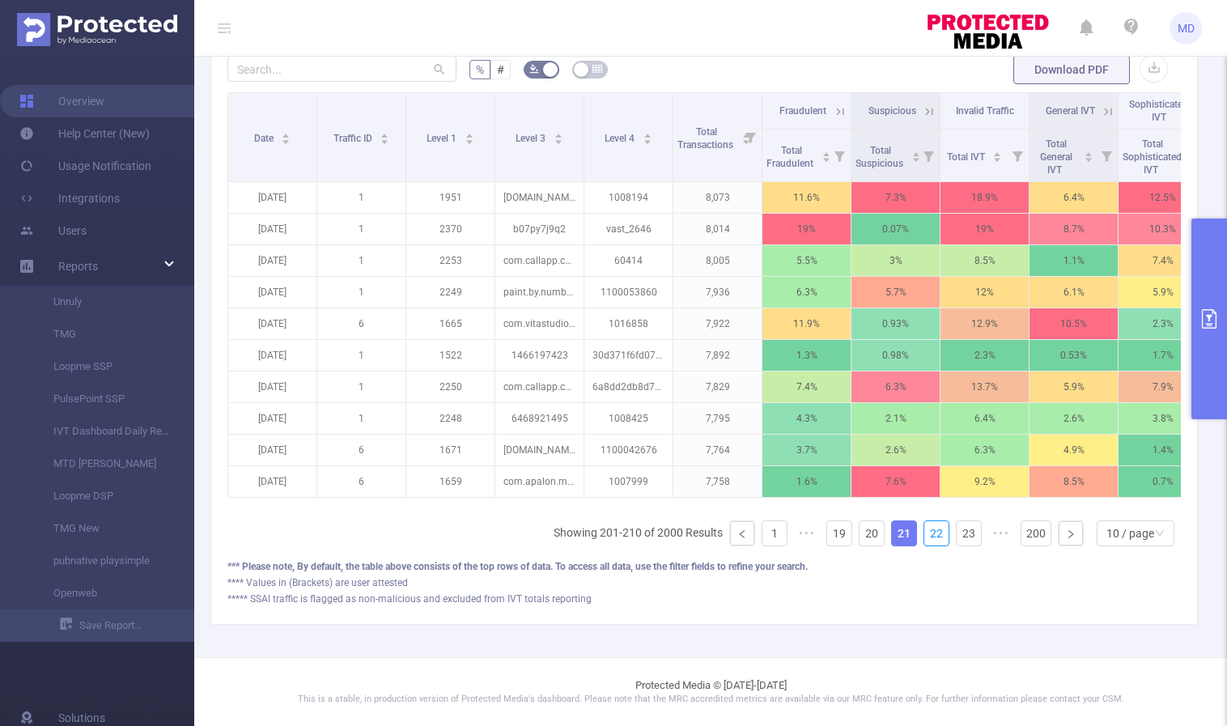
click at [929, 536] on link "22" at bounding box center [936, 533] width 24 height 24
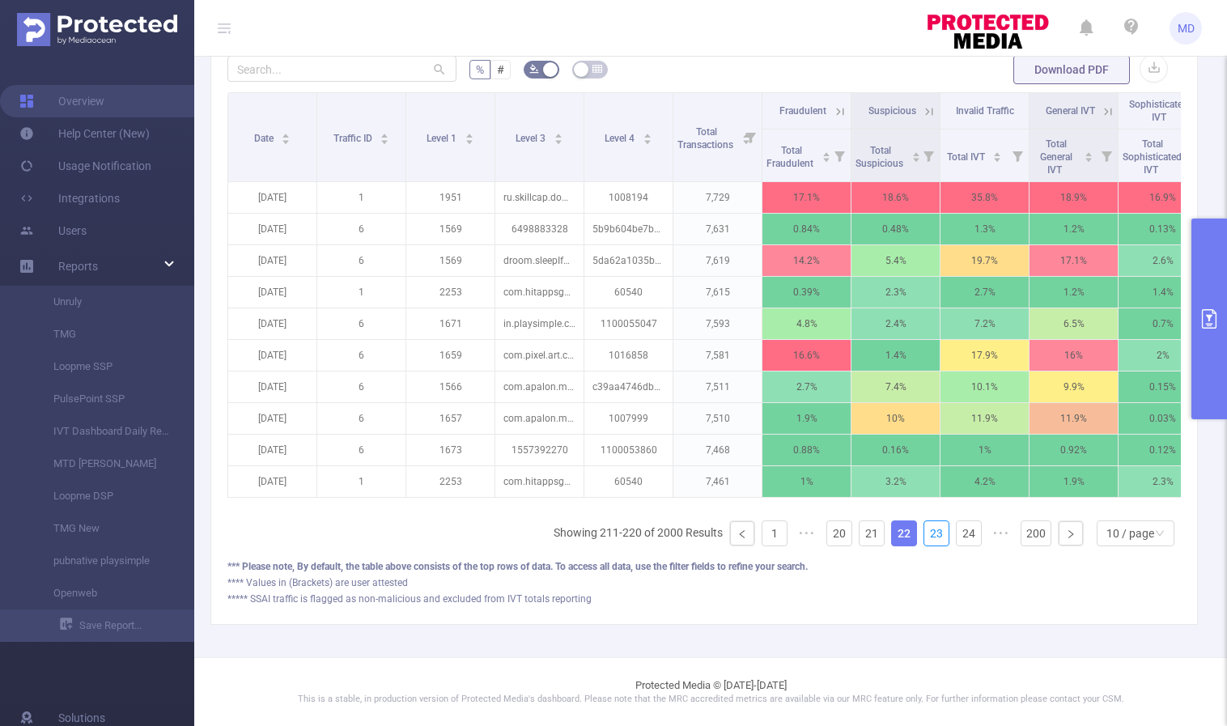
click at [929, 536] on link "23" at bounding box center [936, 533] width 24 height 24
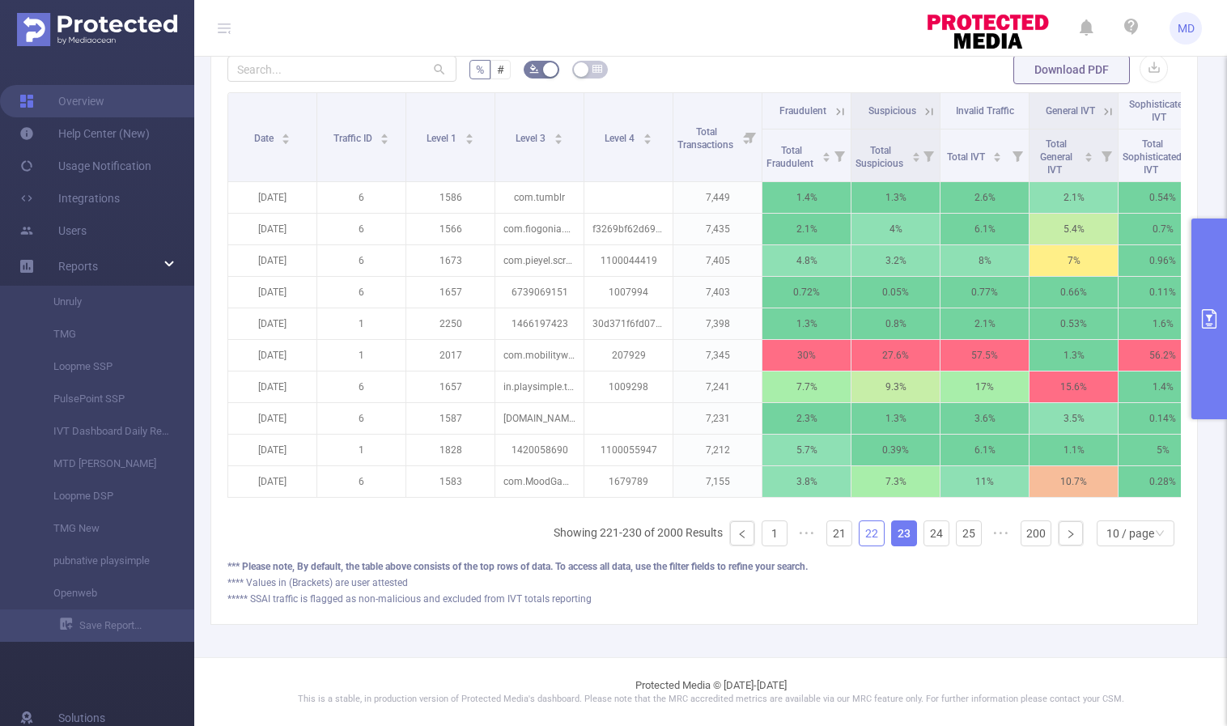
click at [859, 536] on link "22" at bounding box center [871, 533] width 24 height 24
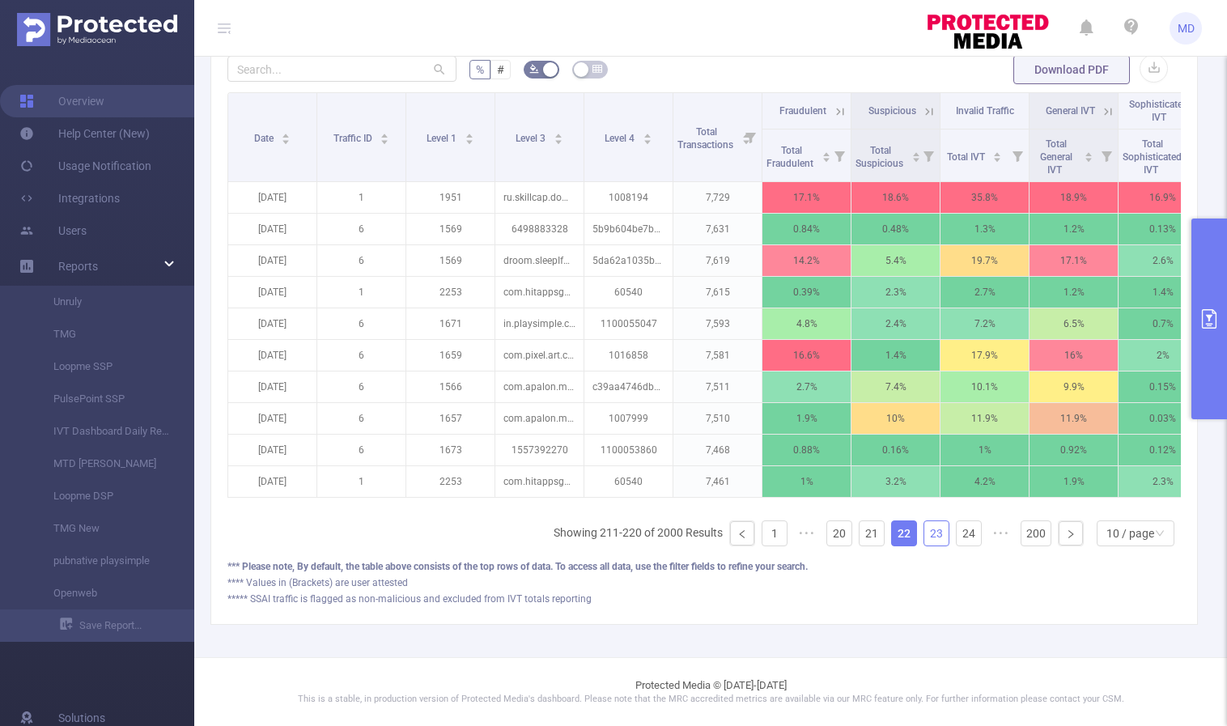
click at [924, 528] on link "23" at bounding box center [936, 533] width 24 height 24
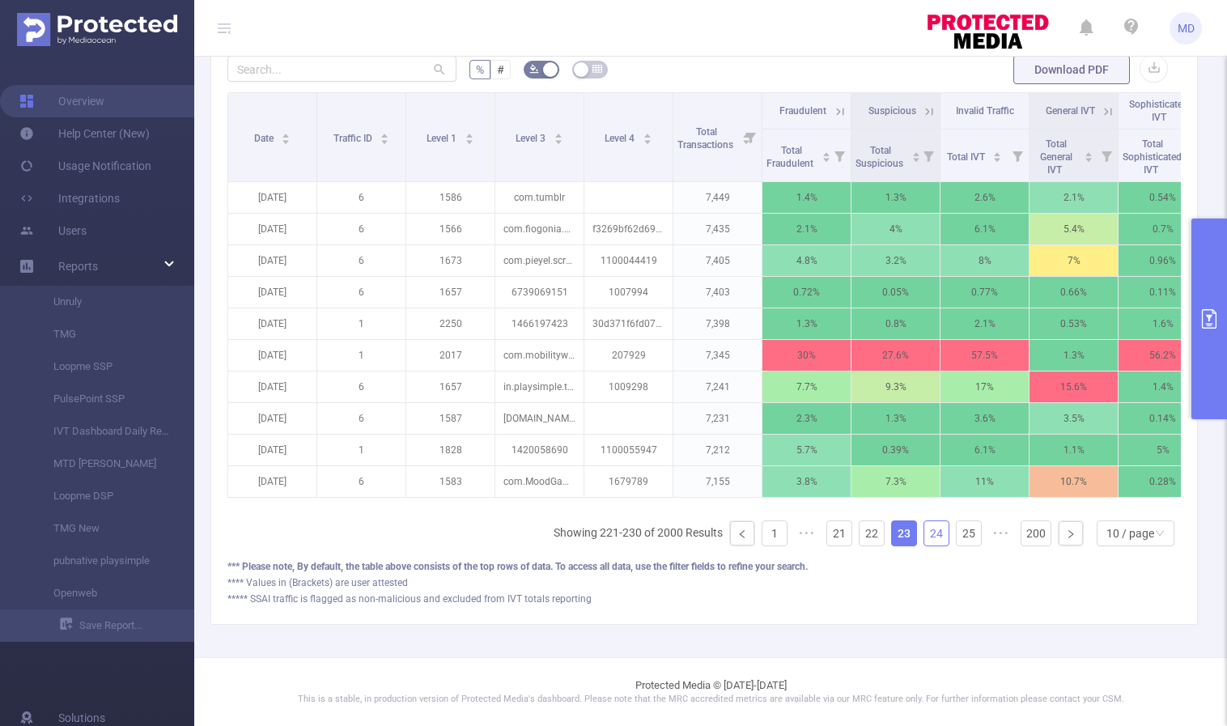
click at [930, 533] on link "24" at bounding box center [936, 533] width 24 height 24
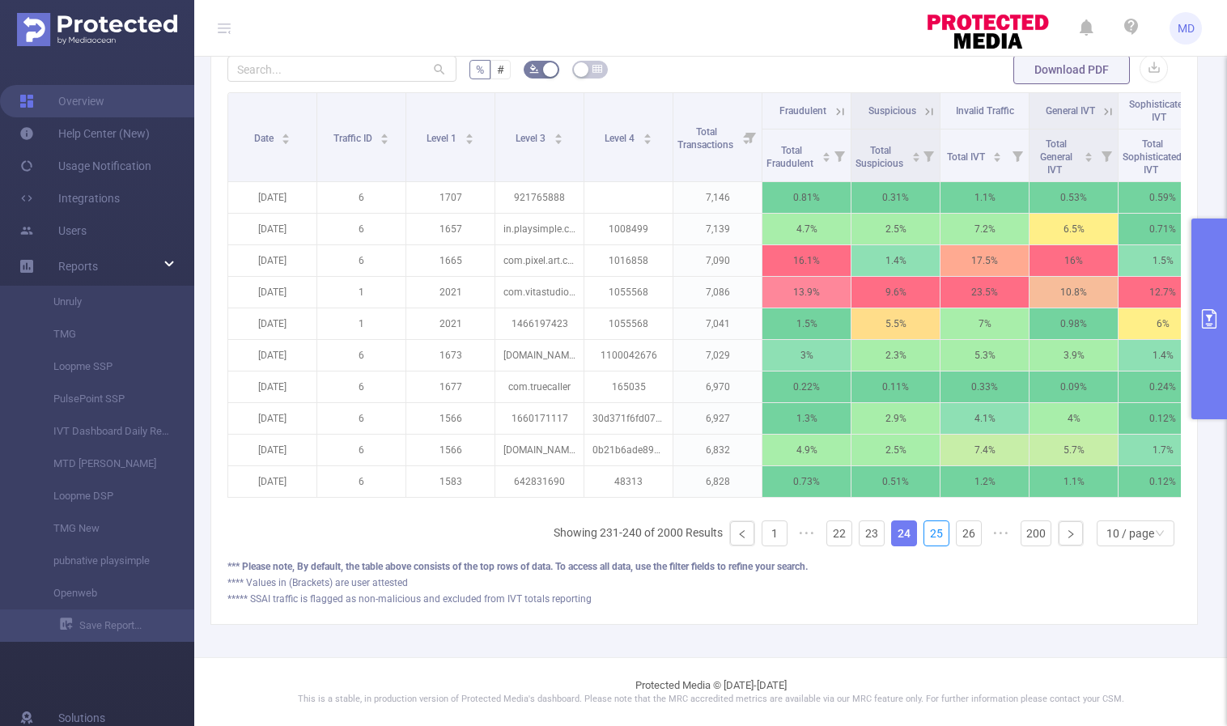
click at [930, 533] on link "25" at bounding box center [936, 533] width 24 height 24
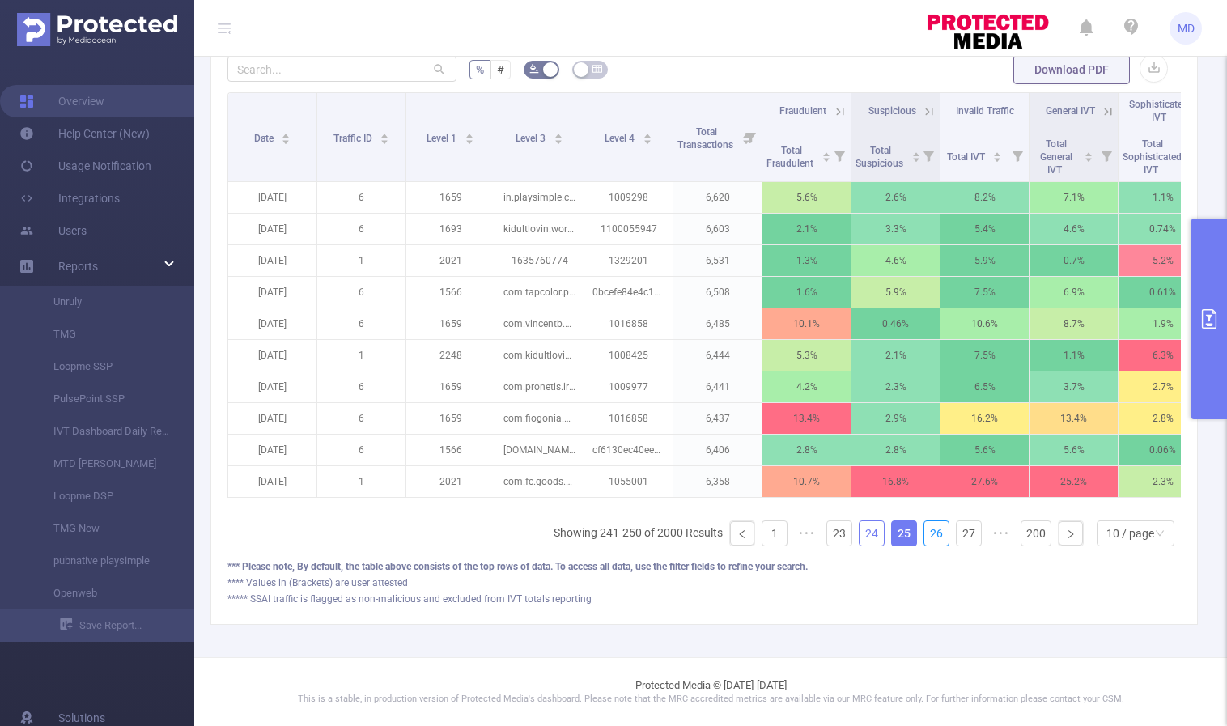
click at [930, 533] on link "26" at bounding box center [936, 533] width 24 height 24
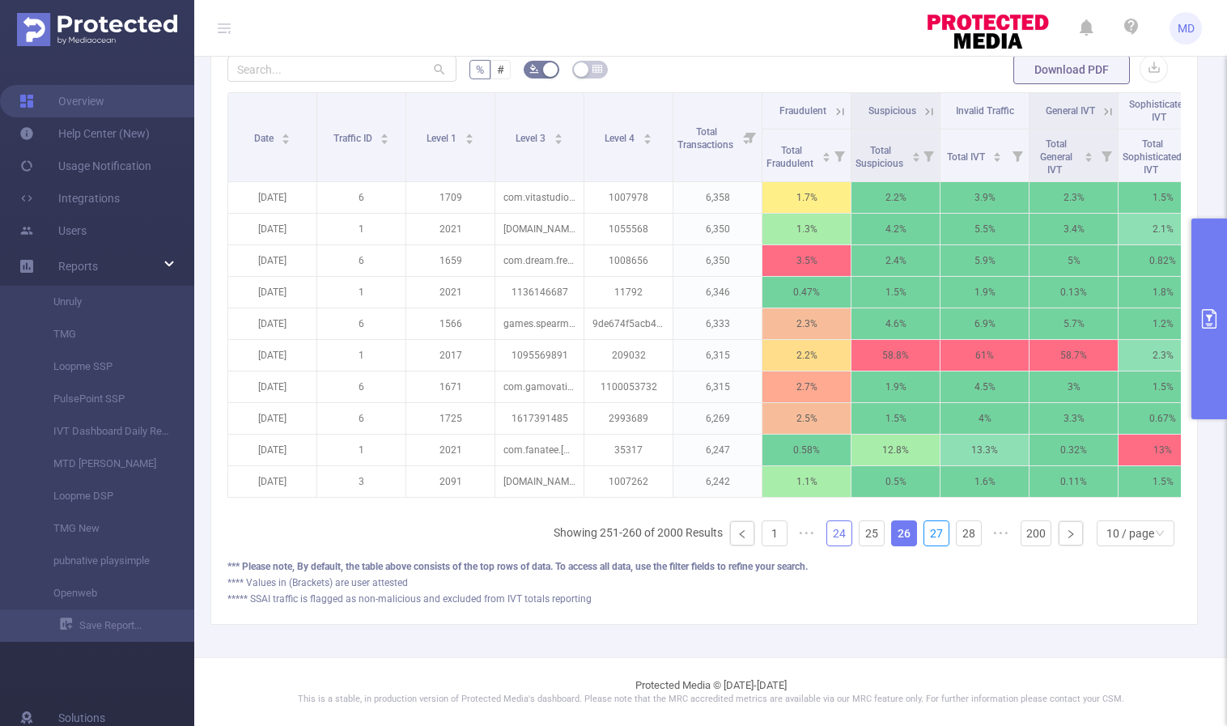
click at [930, 533] on link "27" at bounding box center [936, 533] width 24 height 24
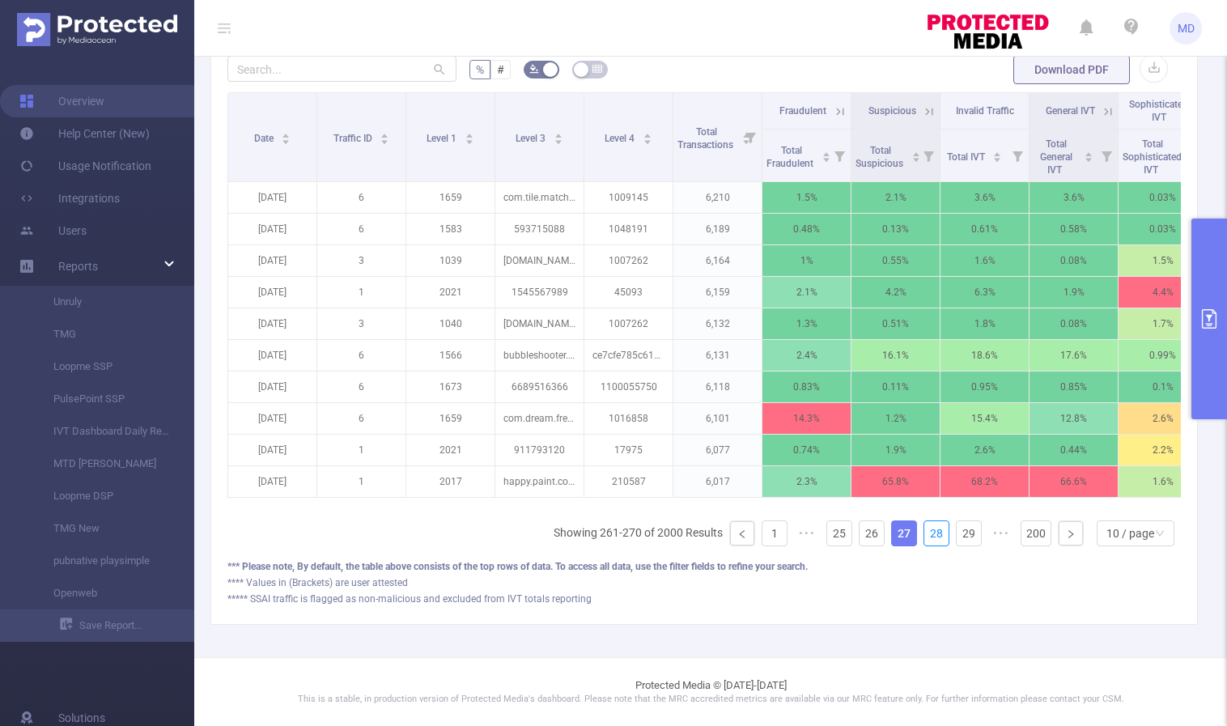
click at [930, 533] on link "28" at bounding box center [936, 533] width 24 height 24
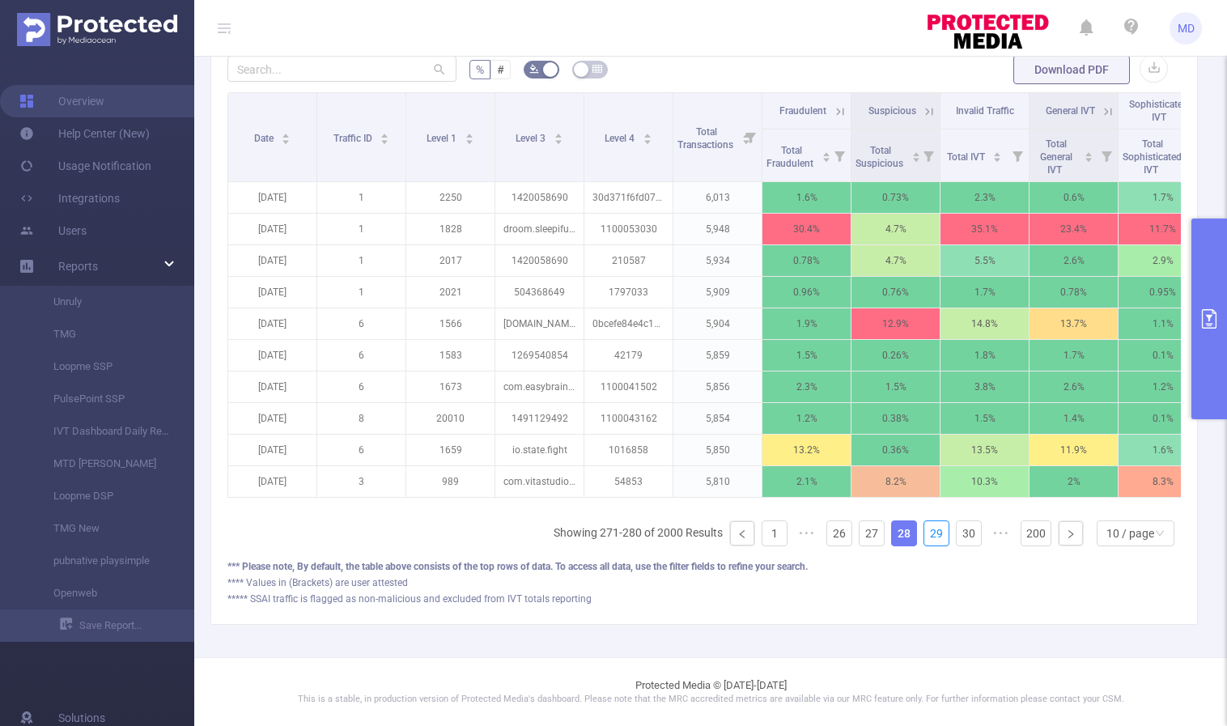
click at [930, 533] on link "29" at bounding box center [936, 533] width 24 height 24
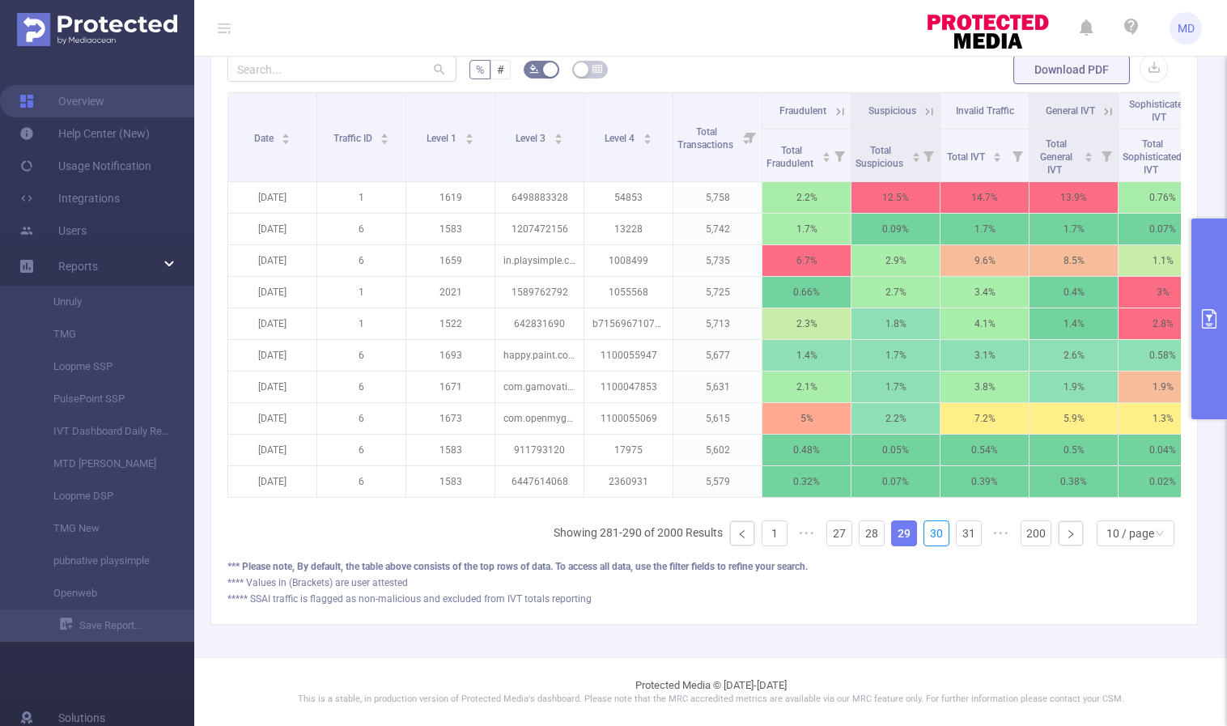
click at [930, 533] on link "30" at bounding box center [936, 533] width 24 height 24
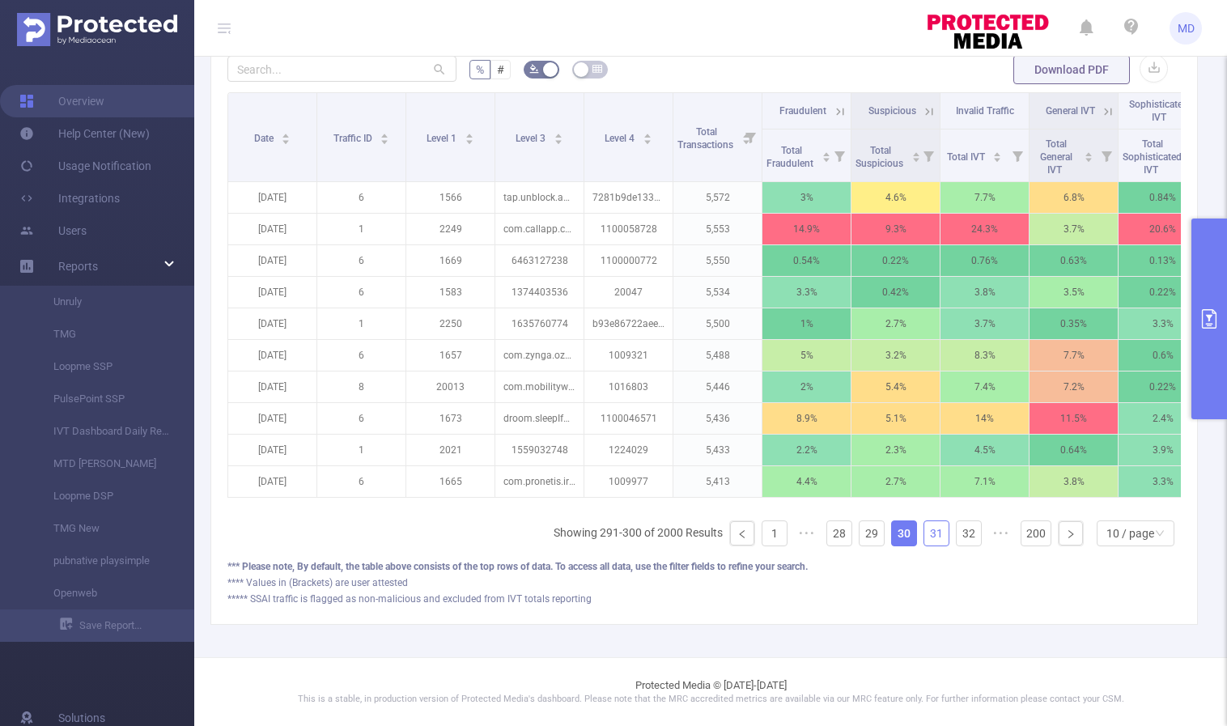
click at [930, 533] on link "31" at bounding box center [936, 533] width 24 height 24
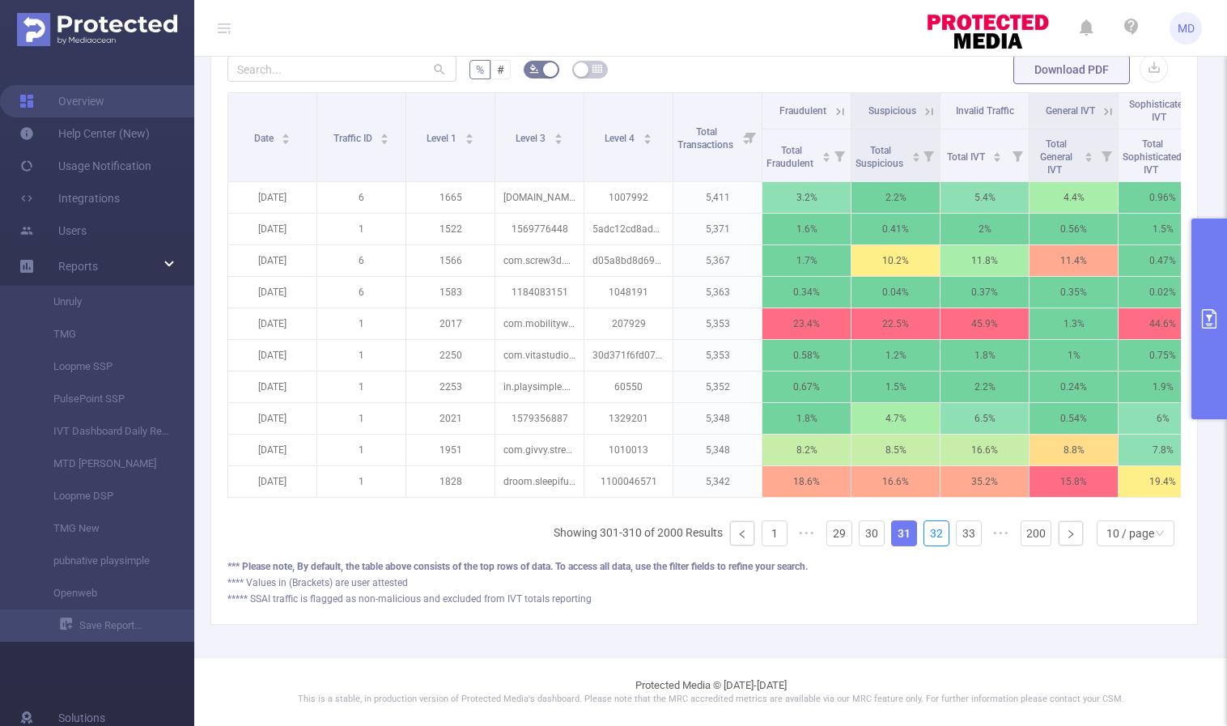
click at [930, 533] on link "32" at bounding box center [936, 533] width 24 height 24
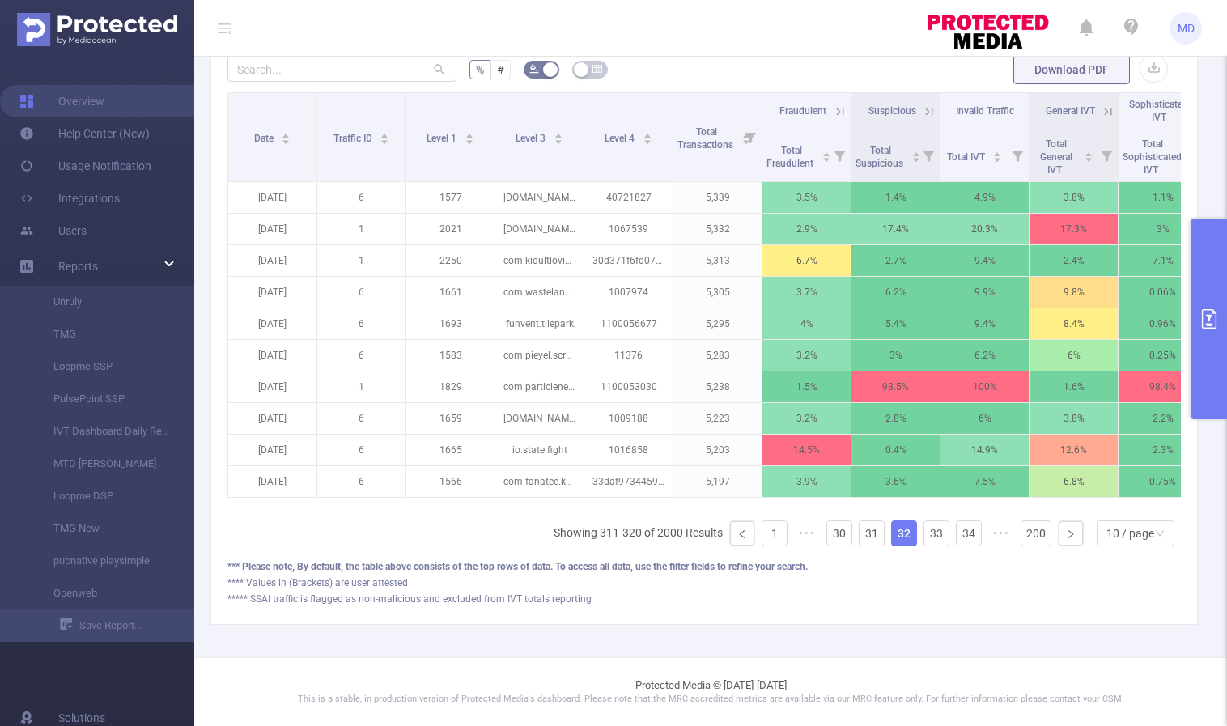
click at [1206, 312] on icon "primary" at bounding box center [1208, 318] width 19 height 19
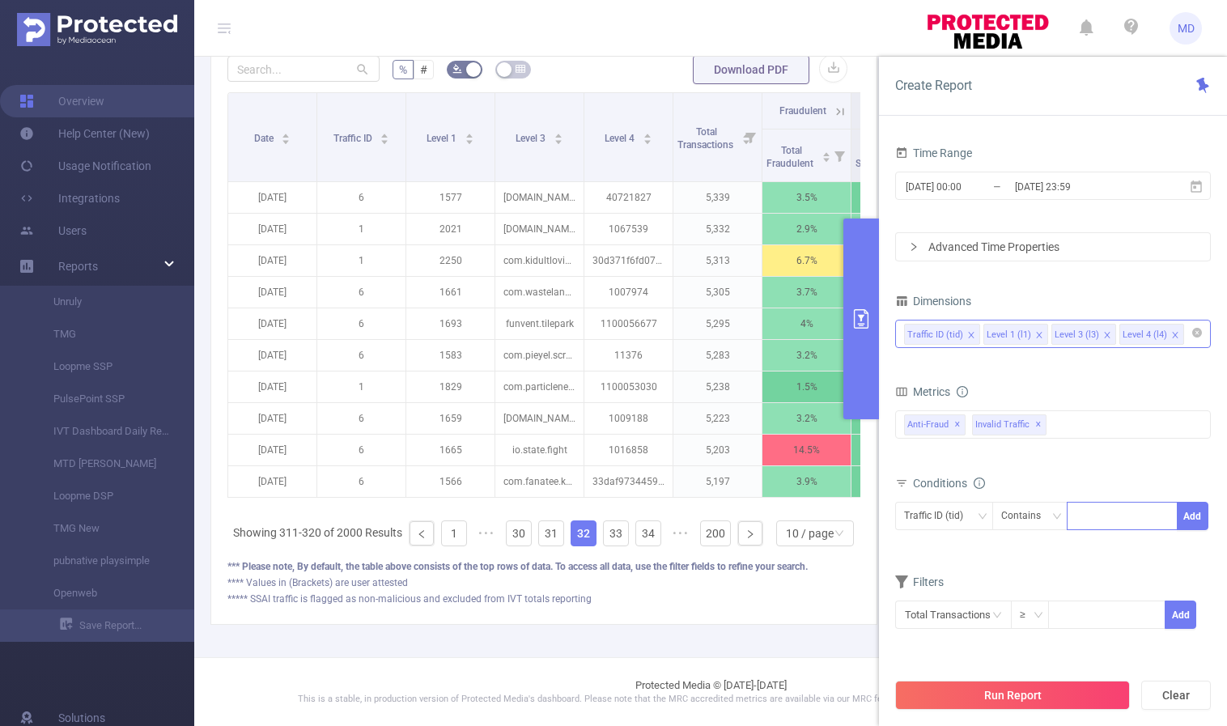
click at [1097, 518] on div at bounding box center [1121, 516] width 93 height 27
type input "4"
type input "9"
click at [1194, 511] on button "Add" at bounding box center [1193, 516] width 32 height 28
click at [1003, 693] on button "Run Report" at bounding box center [1012, 695] width 235 height 29
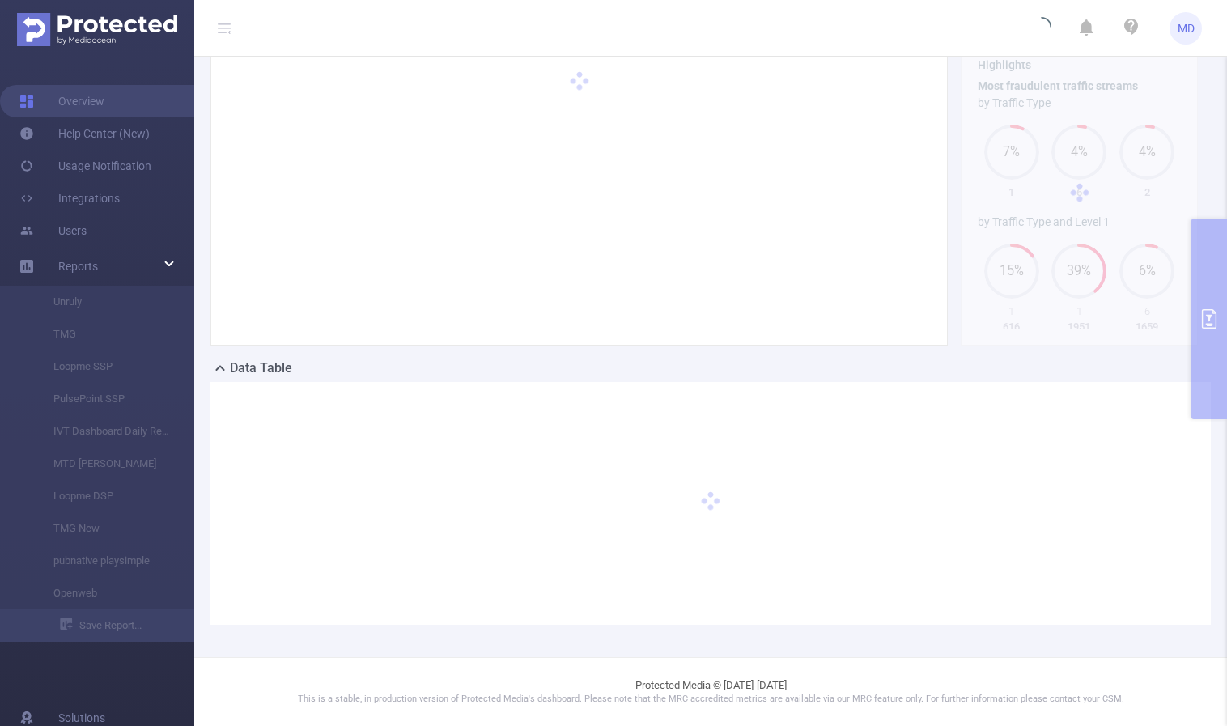
scroll to position [89, 0]
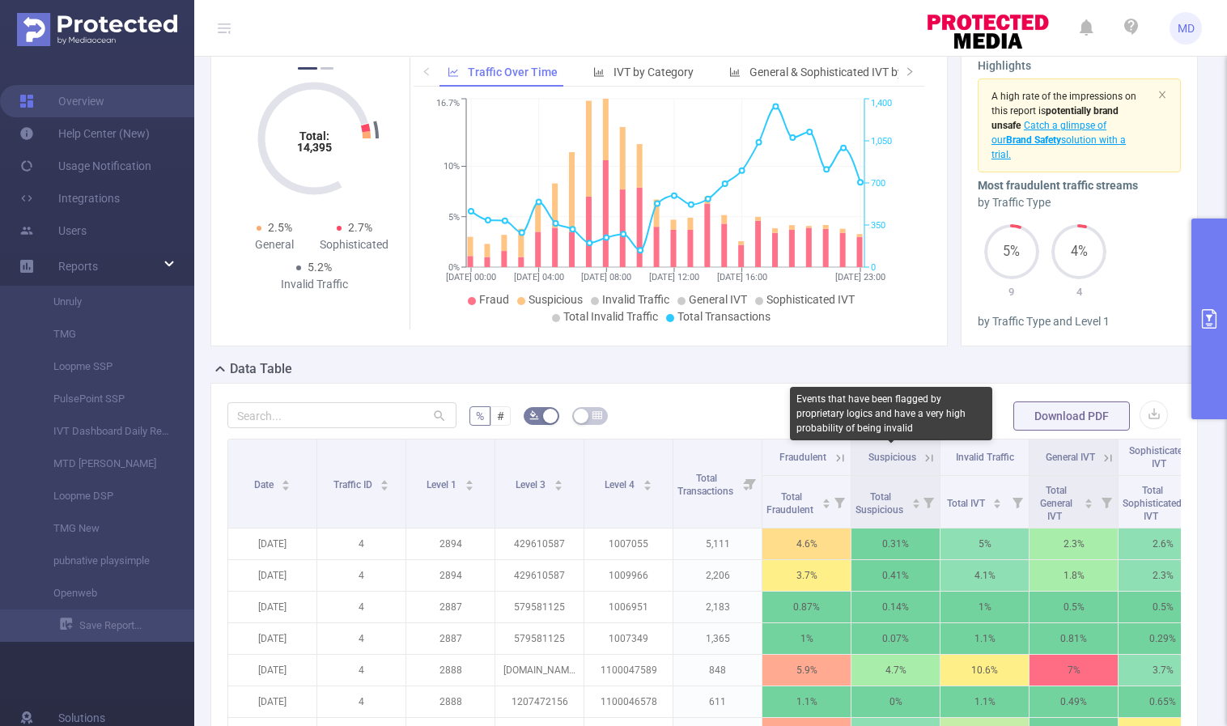
scroll to position [447, 0]
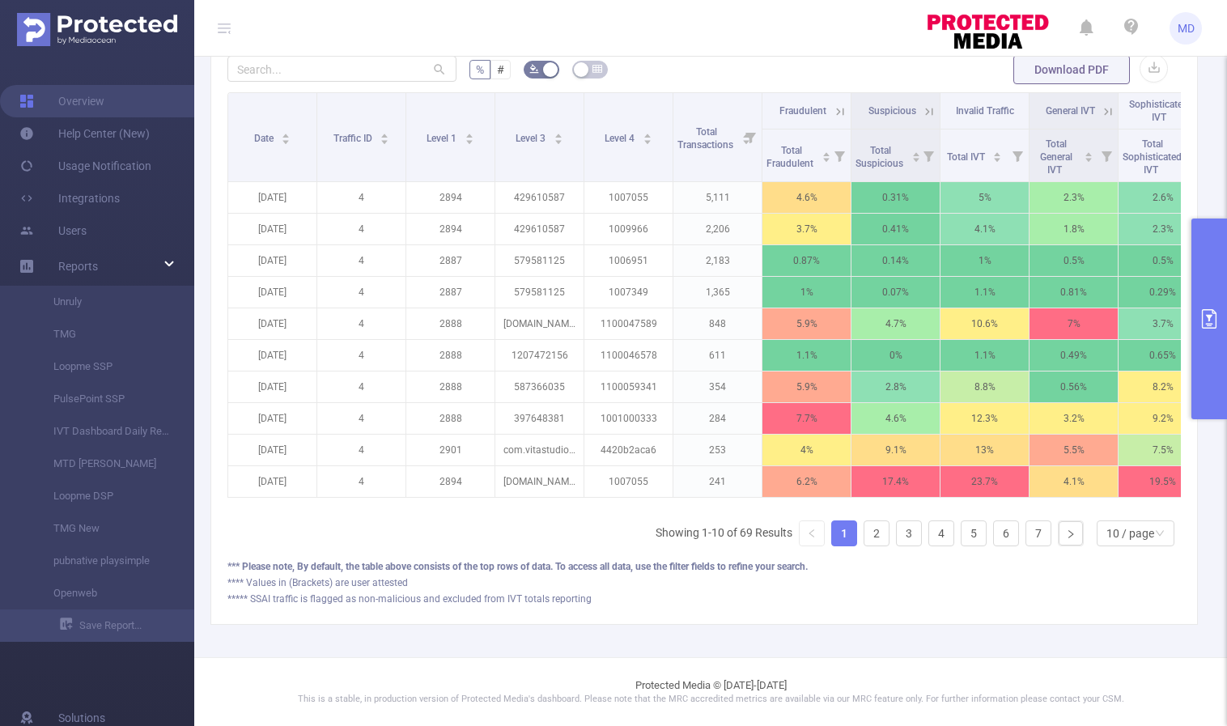
click at [1206, 320] on icon "primary" at bounding box center [1208, 318] width 19 height 19
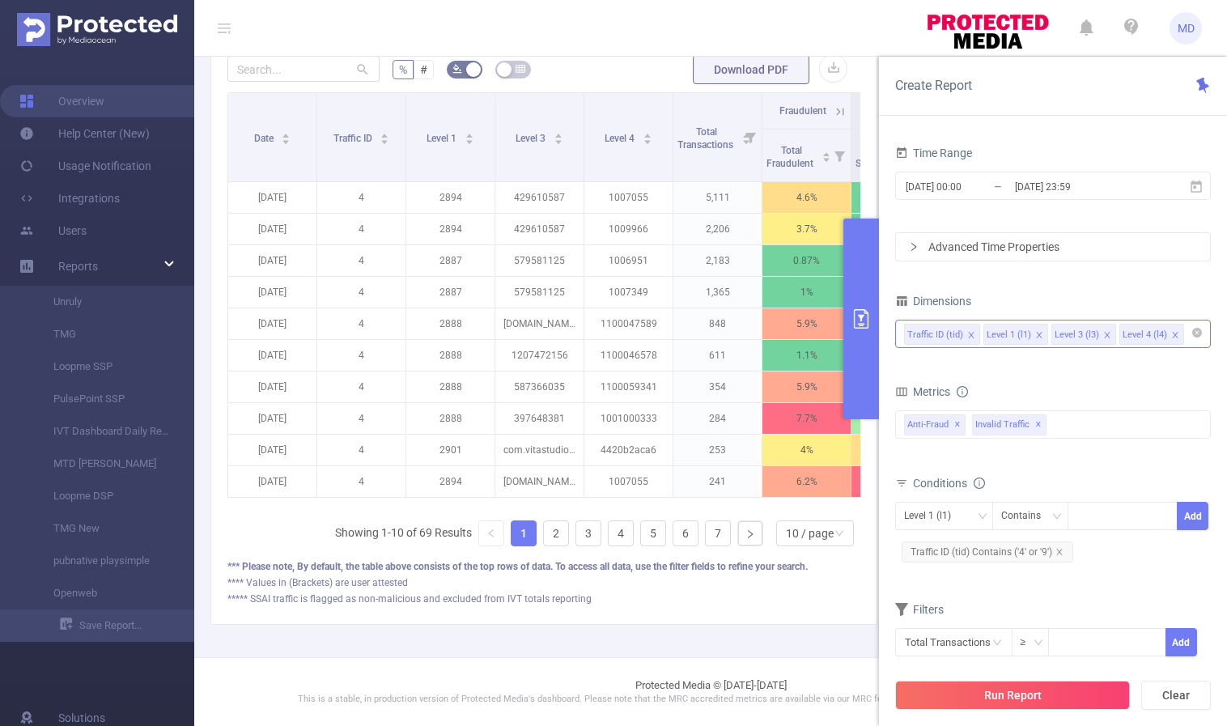
click at [1036, 334] on icon "icon: close" at bounding box center [1039, 335] width 6 height 6
click at [1019, 703] on button "Run Report" at bounding box center [1012, 695] width 235 height 29
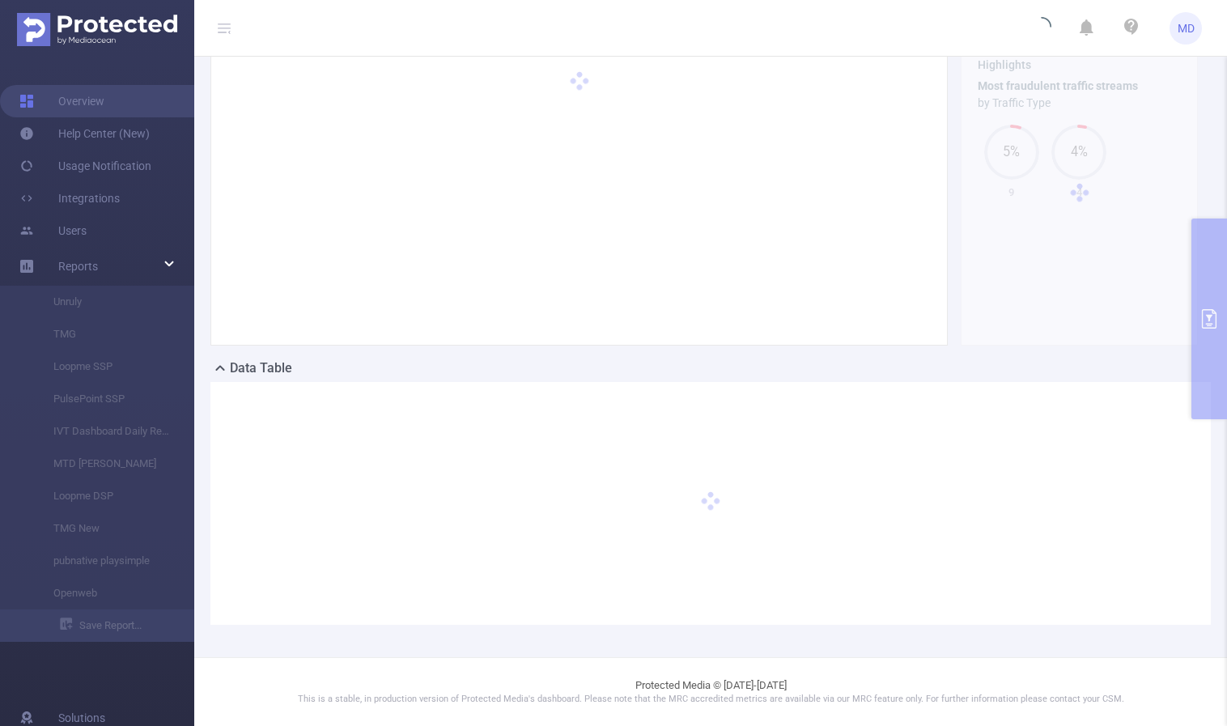
scroll to position [89, 0]
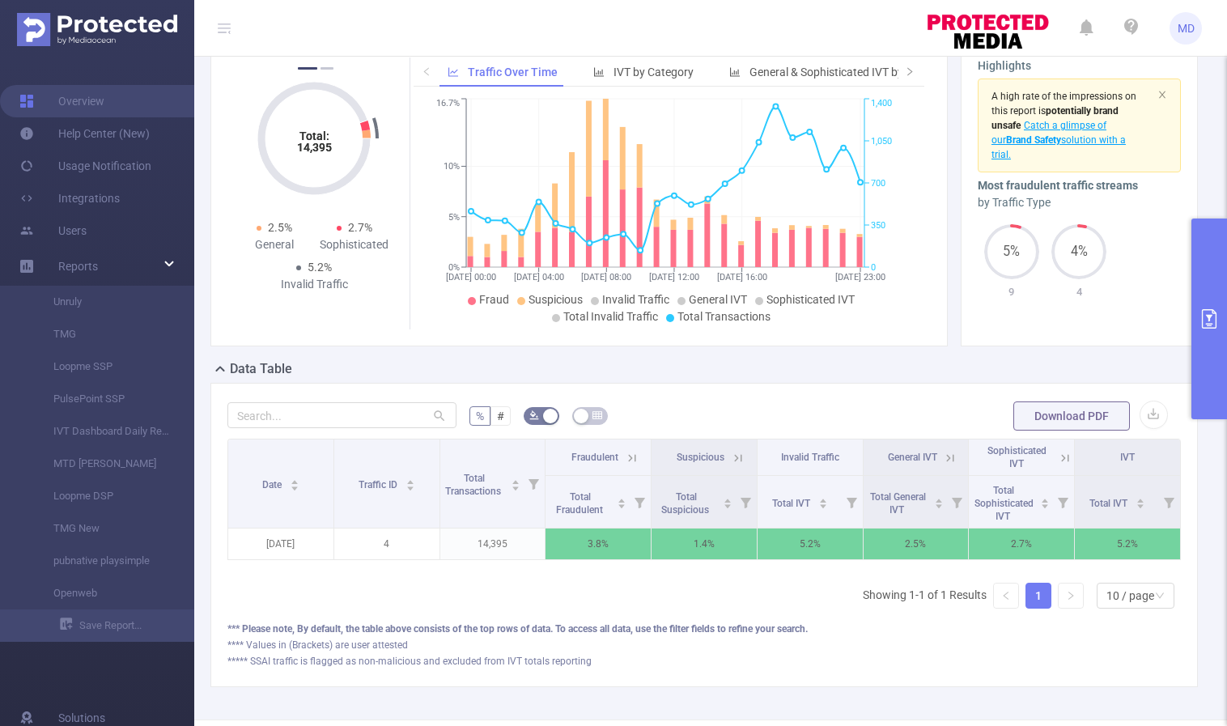
click at [1206, 319] on icon "primary" at bounding box center [1208, 318] width 19 height 19
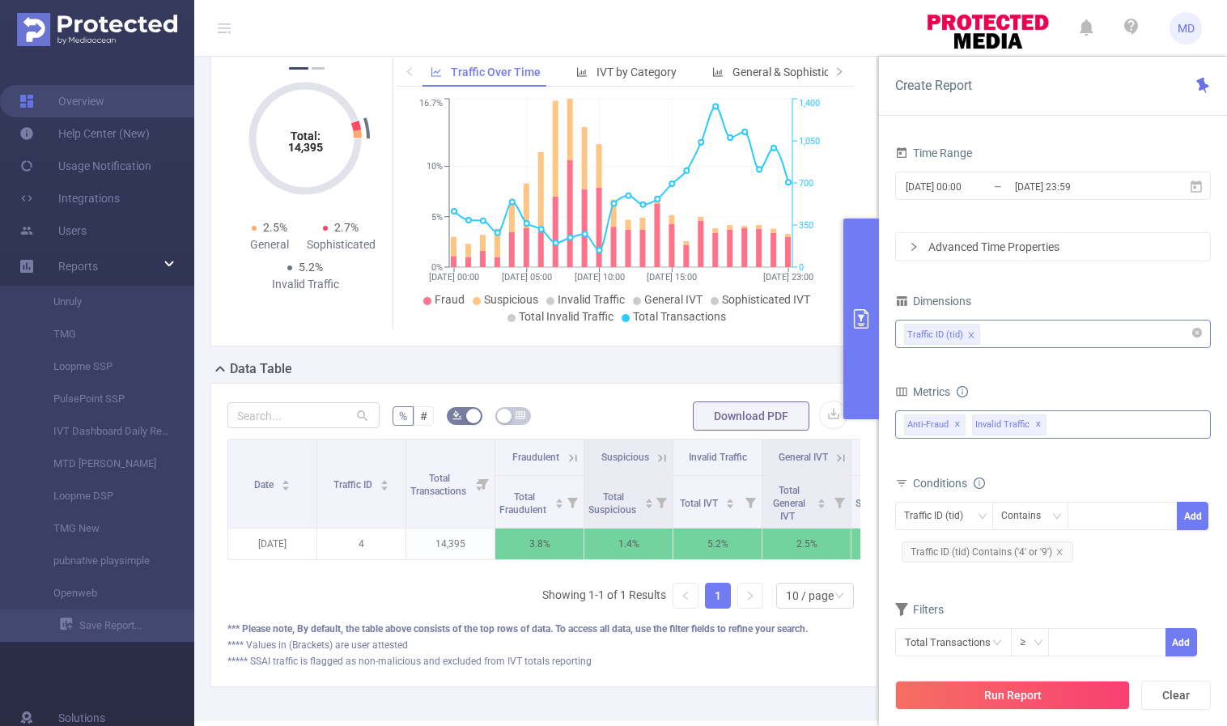
click at [1086, 426] on div "Anti-Fraud ✕ Invalid Traffic ✕" at bounding box center [1053, 424] width 316 height 28
click at [1105, 363] on form "Dimensions Traffic ID (tid) Metrics bp_total brand-safety brand_is_solution bp_…" at bounding box center [1053, 484] width 316 height 388
click at [1059, 334] on div "Traffic ID (tid)" at bounding box center [1053, 333] width 298 height 27
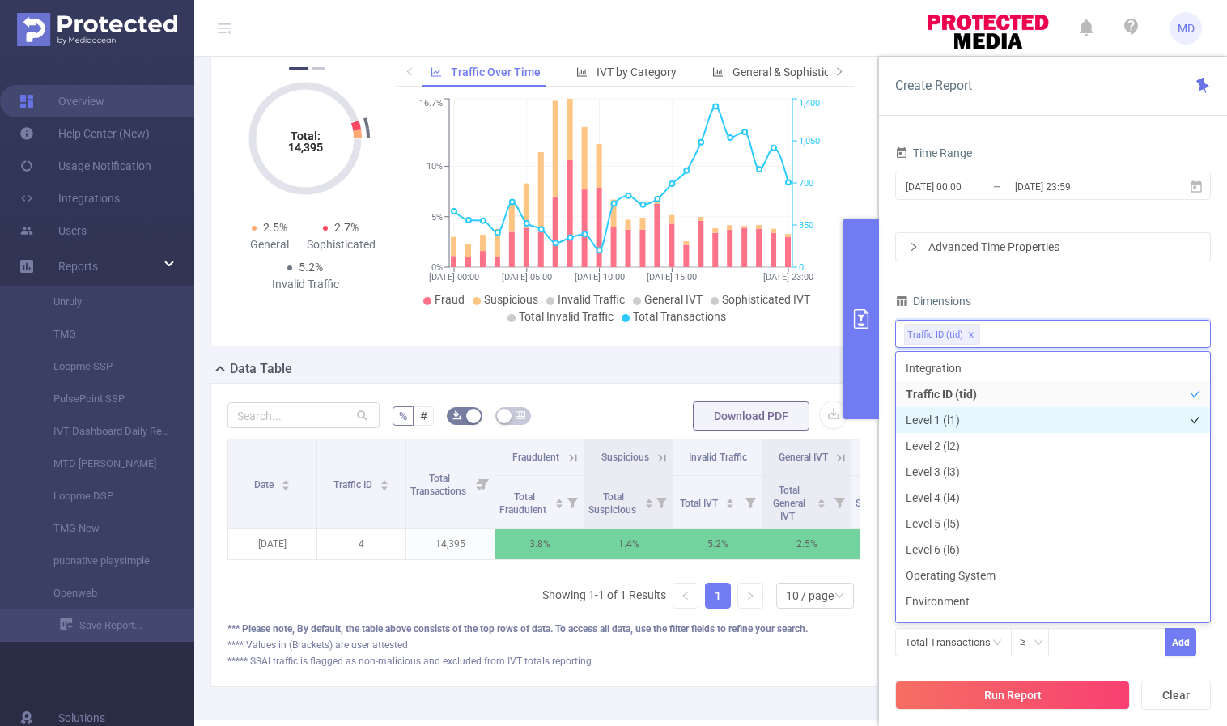
click at [1016, 421] on li "Level 1 (l1)" at bounding box center [1053, 420] width 314 height 26
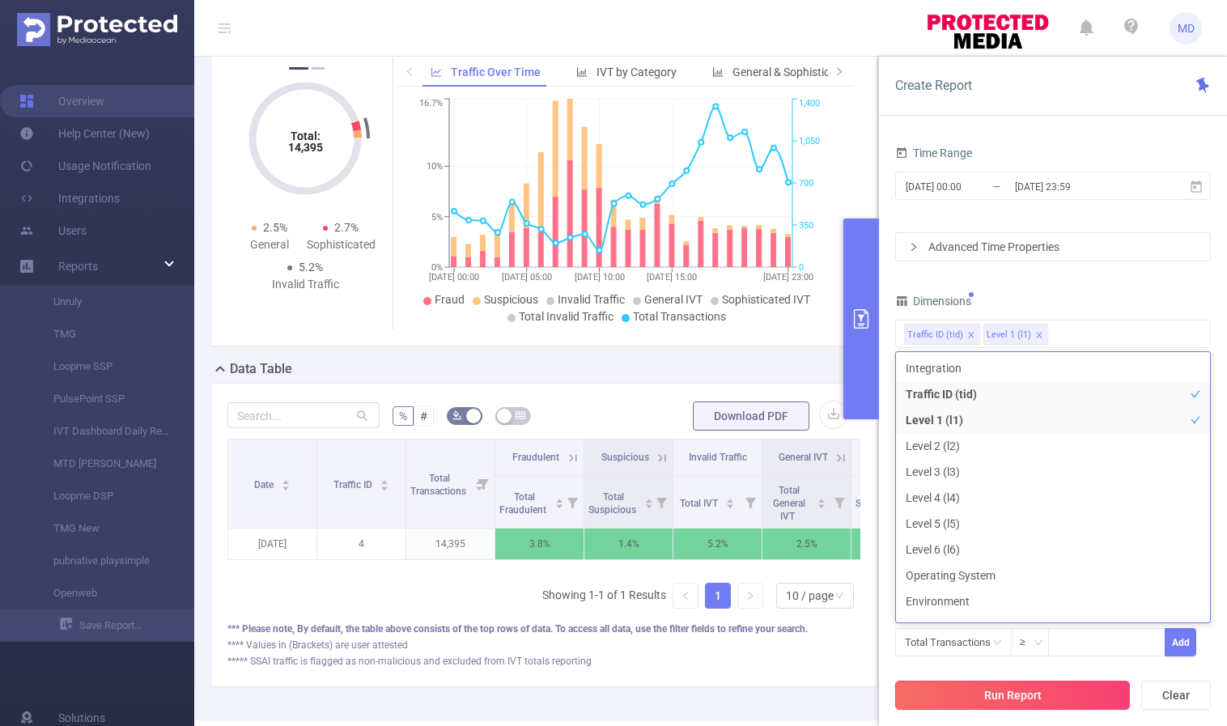
click at [982, 697] on button "Run Report" at bounding box center [1012, 695] width 235 height 29
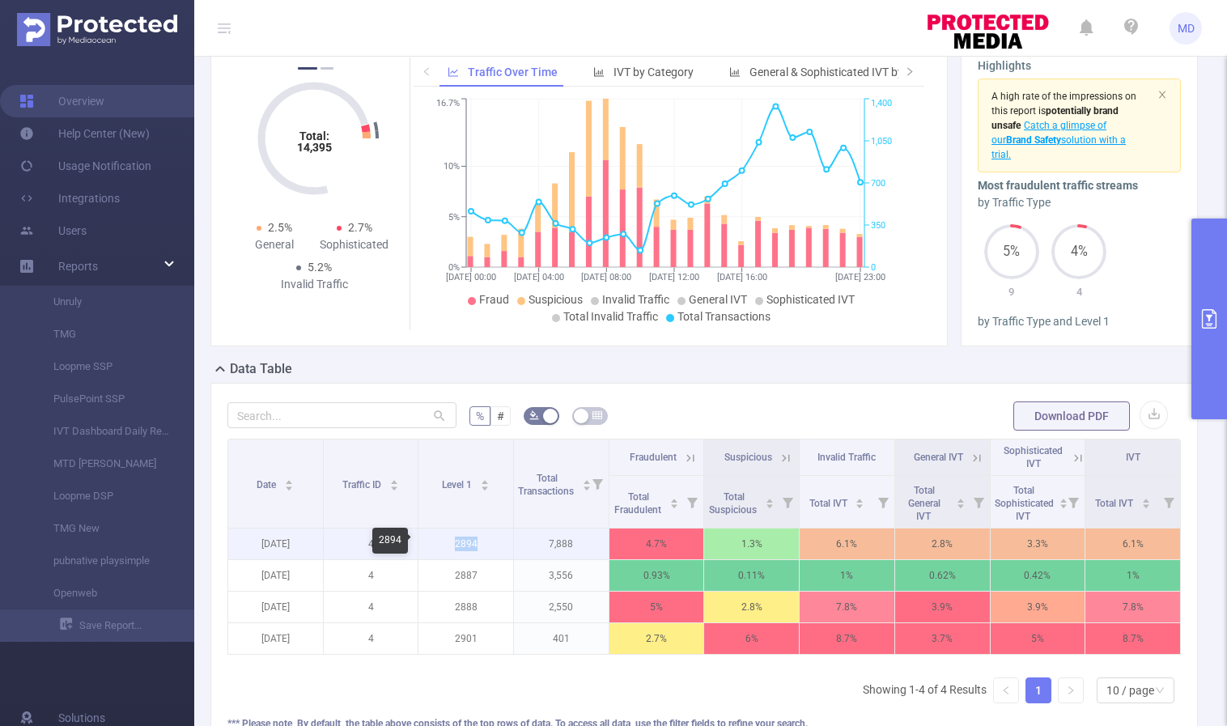
drag, startPoint x: 451, startPoint y: 545, endPoint x: 477, endPoint y: 545, distance: 26.7
click at [477, 545] on p "2894" at bounding box center [465, 543] width 95 height 31
copy p "2894"
click at [1208, 315] on icon "primary" at bounding box center [1209, 318] width 15 height 19
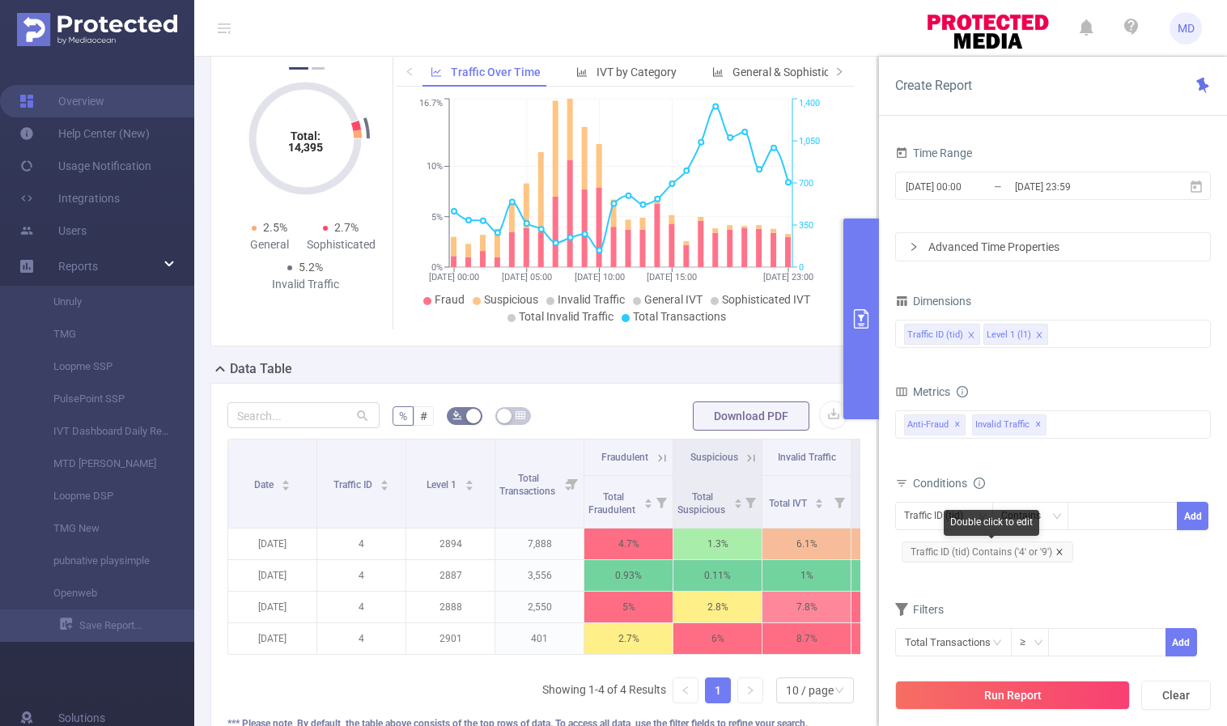
click at [1057, 552] on icon "icon: close" at bounding box center [1059, 552] width 6 height 6
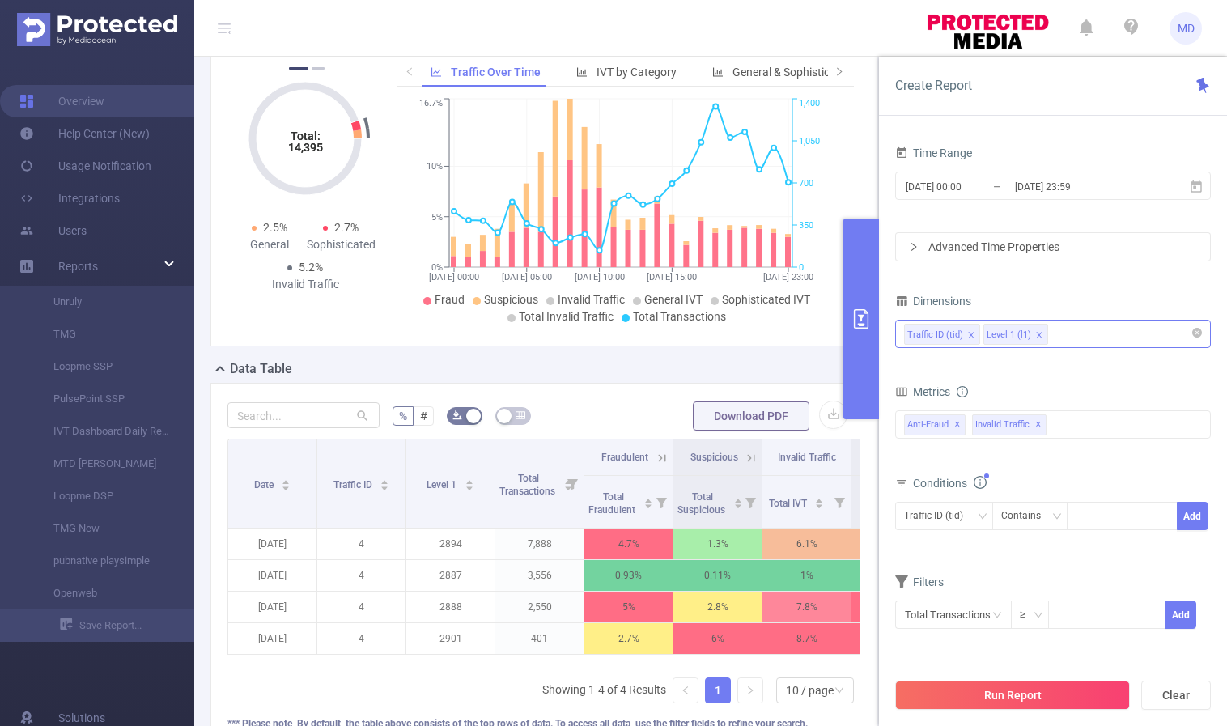
click at [1088, 333] on div "Traffic ID (tid) Level 1 (l1)" at bounding box center [1053, 333] width 298 height 27
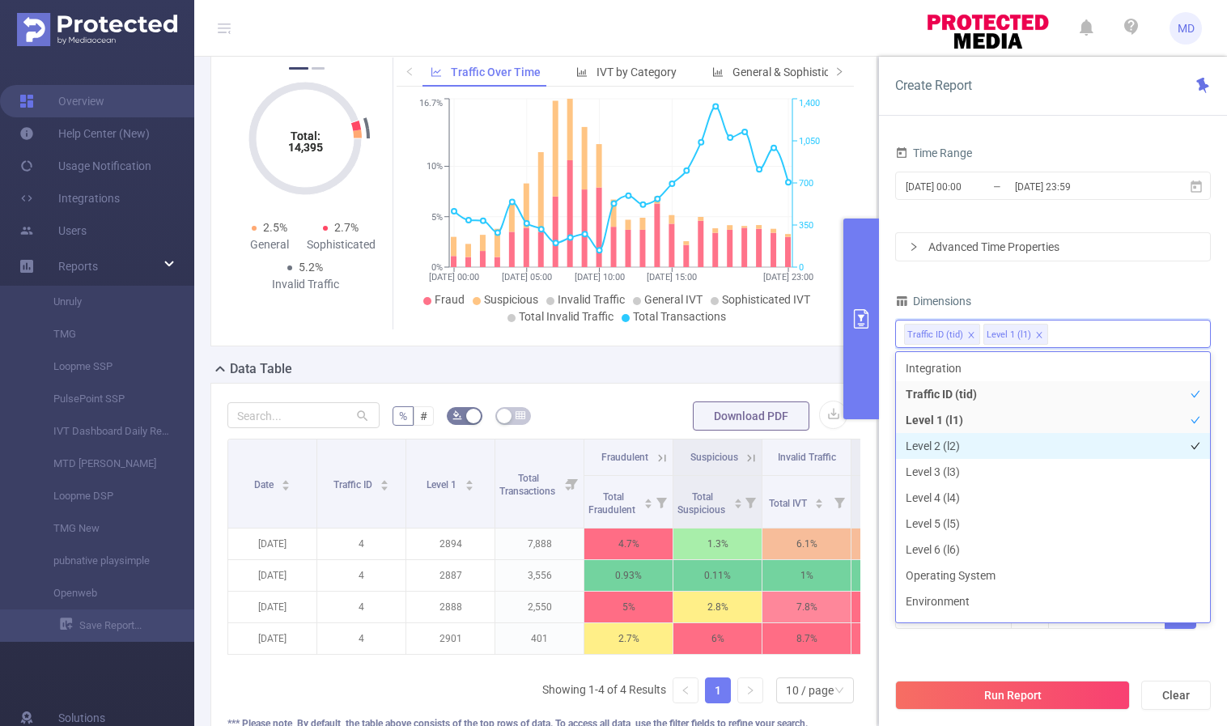
click at [990, 442] on li "Level 2 (l2)" at bounding box center [1053, 446] width 314 height 26
click at [1126, 291] on div "Dimensions" at bounding box center [1053, 303] width 316 height 27
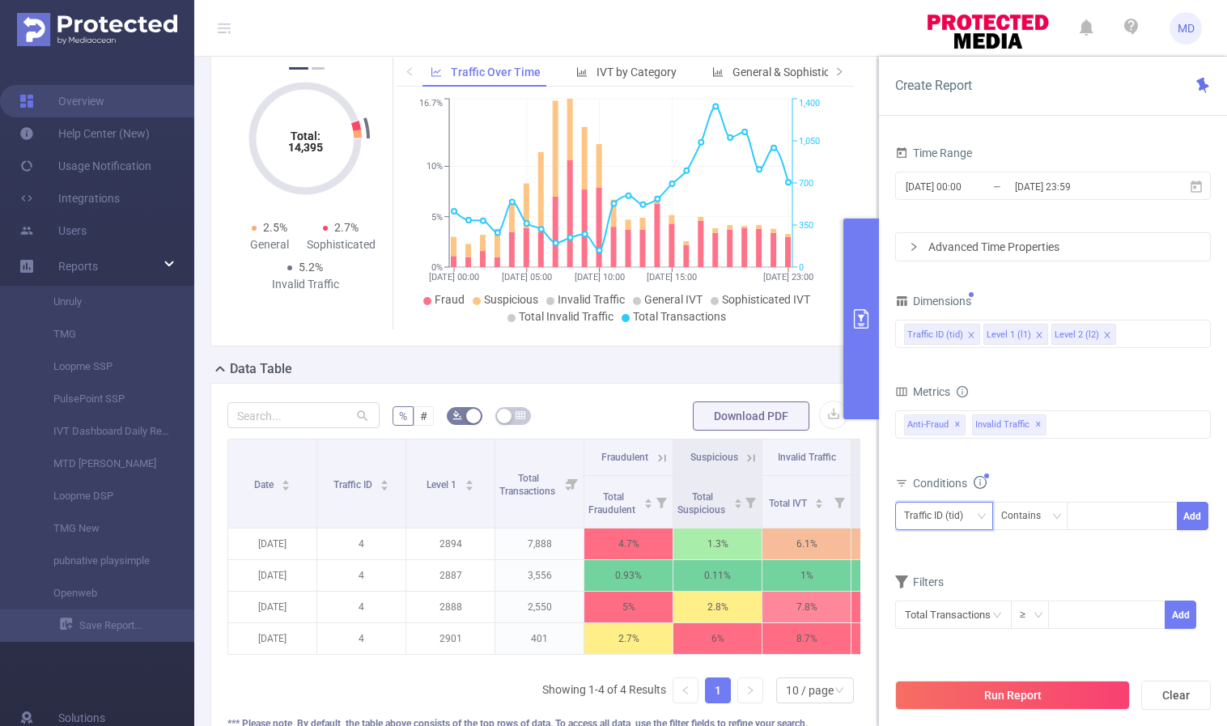
click at [973, 515] on div "Traffic ID (tid)" at bounding box center [939, 516] width 70 height 27
click at [948, 592] on li "Level 2 (l2)" at bounding box center [944, 601] width 98 height 26
click at [1105, 507] on div at bounding box center [1121, 516] width 93 height 27
paste input "2138"
type input "2138"
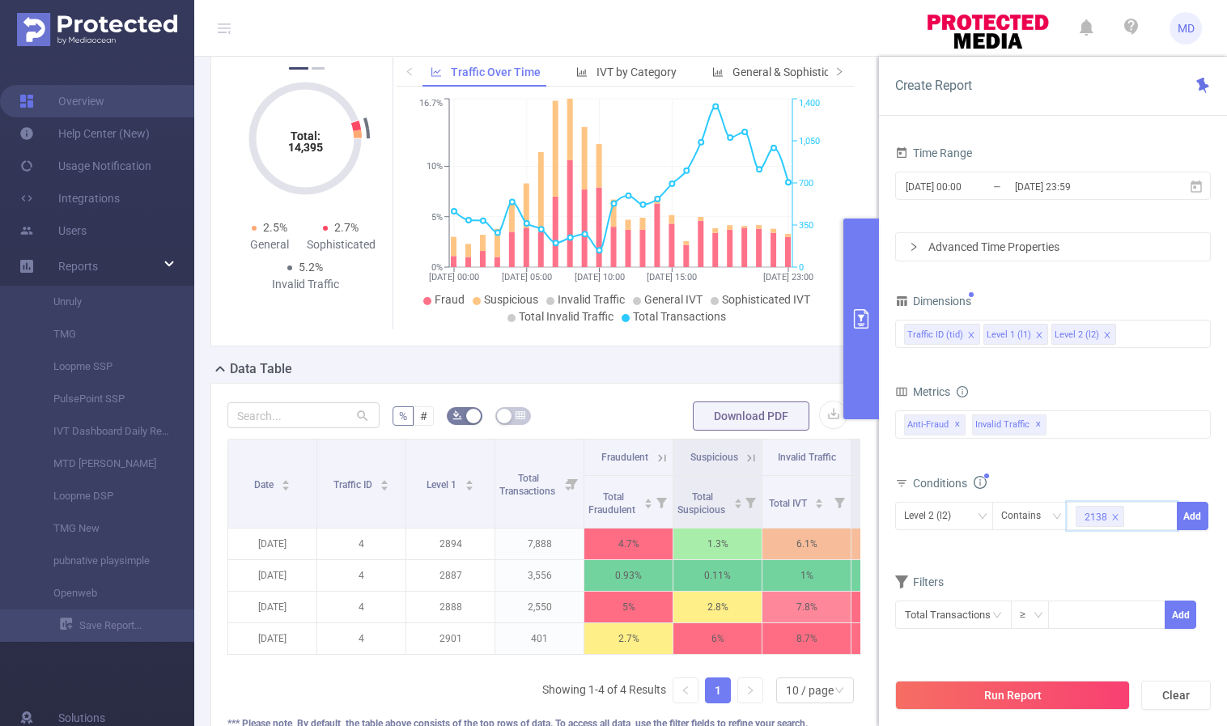
paste input "2139"
type input "2139"
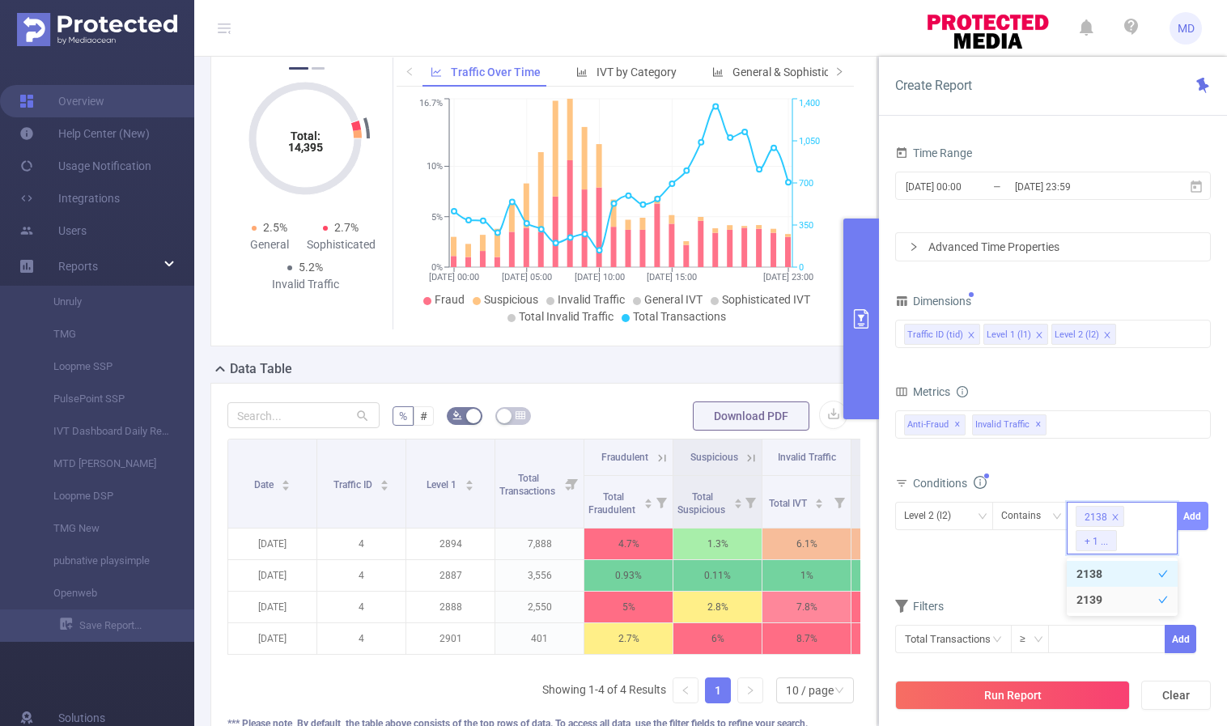
click at [1195, 508] on button "Add" at bounding box center [1193, 516] width 32 height 28
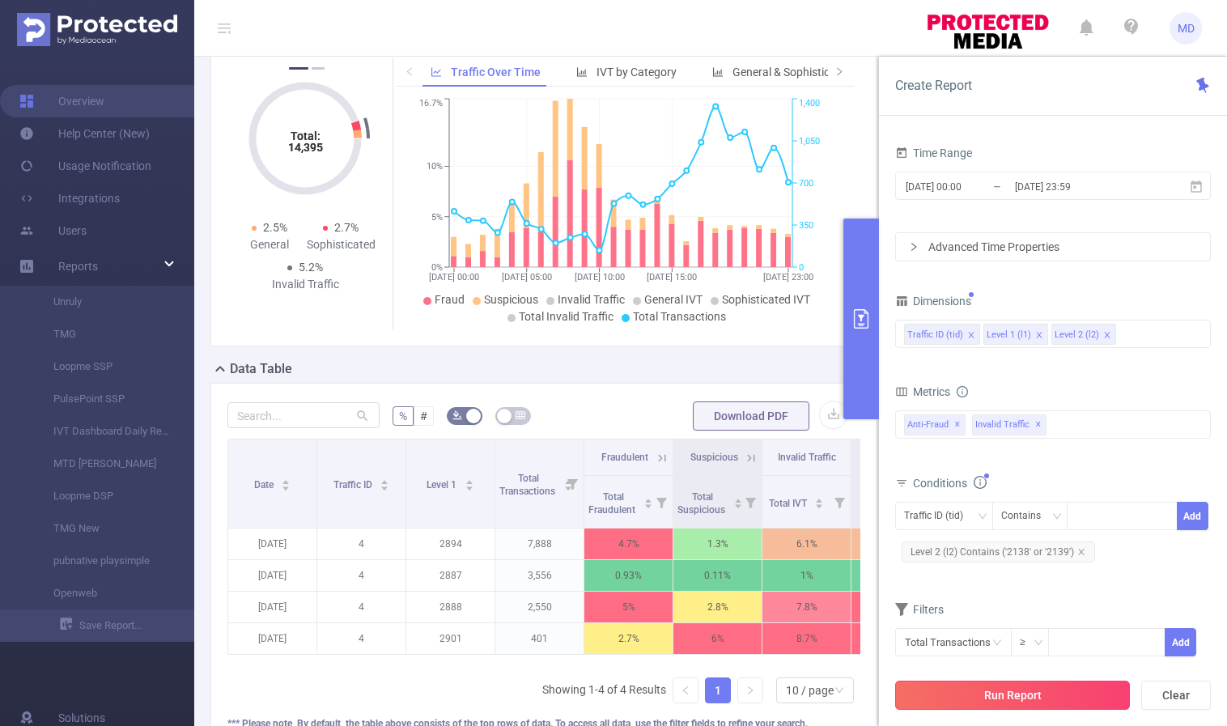
click at [987, 698] on button "Run Report" at bounding box center [1012, 695] width 235 height 29
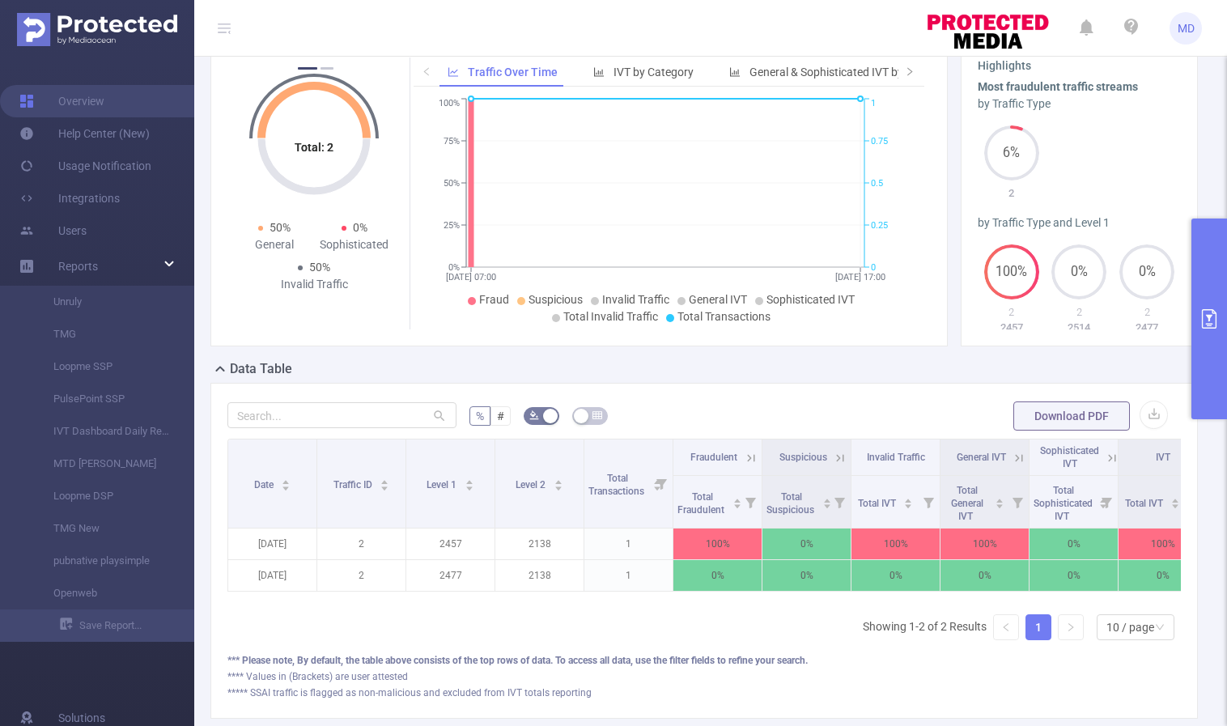
click at [1200, 311] on icon "primary" at bounding box center [1208, 318] width 19 height 19
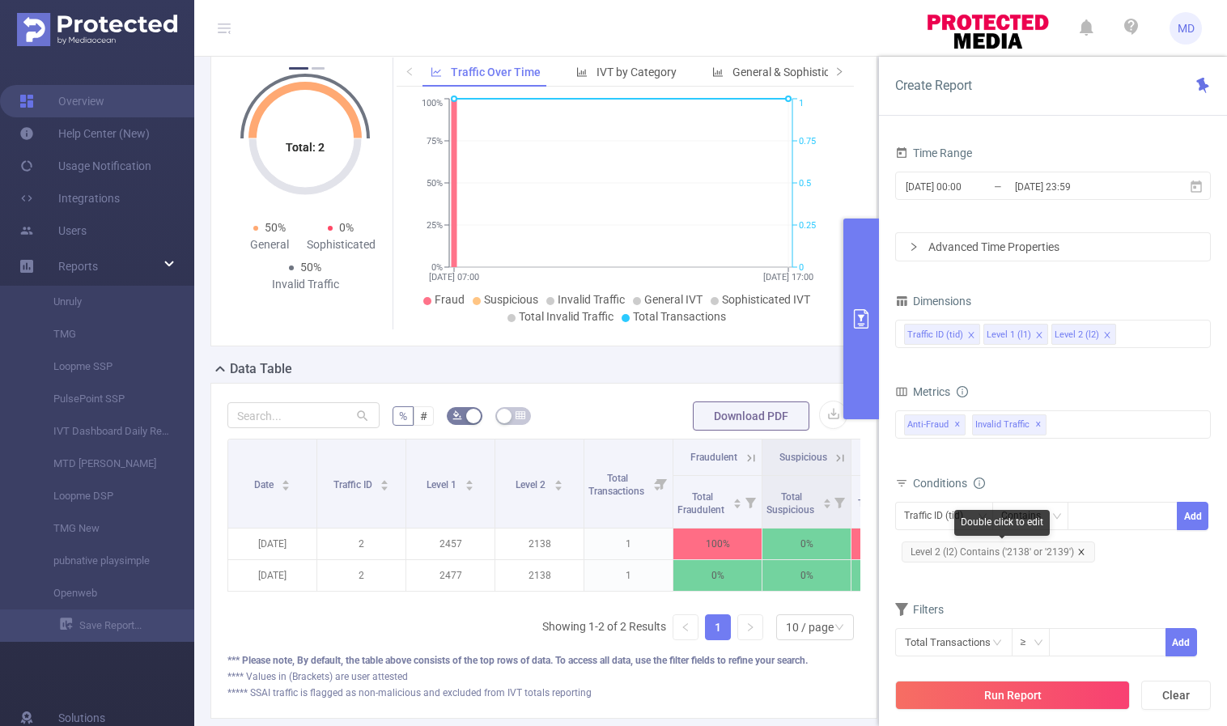
click at [1081, 549] on icon "icon: close" at bounding box center [1081, 552] width 8 height 8
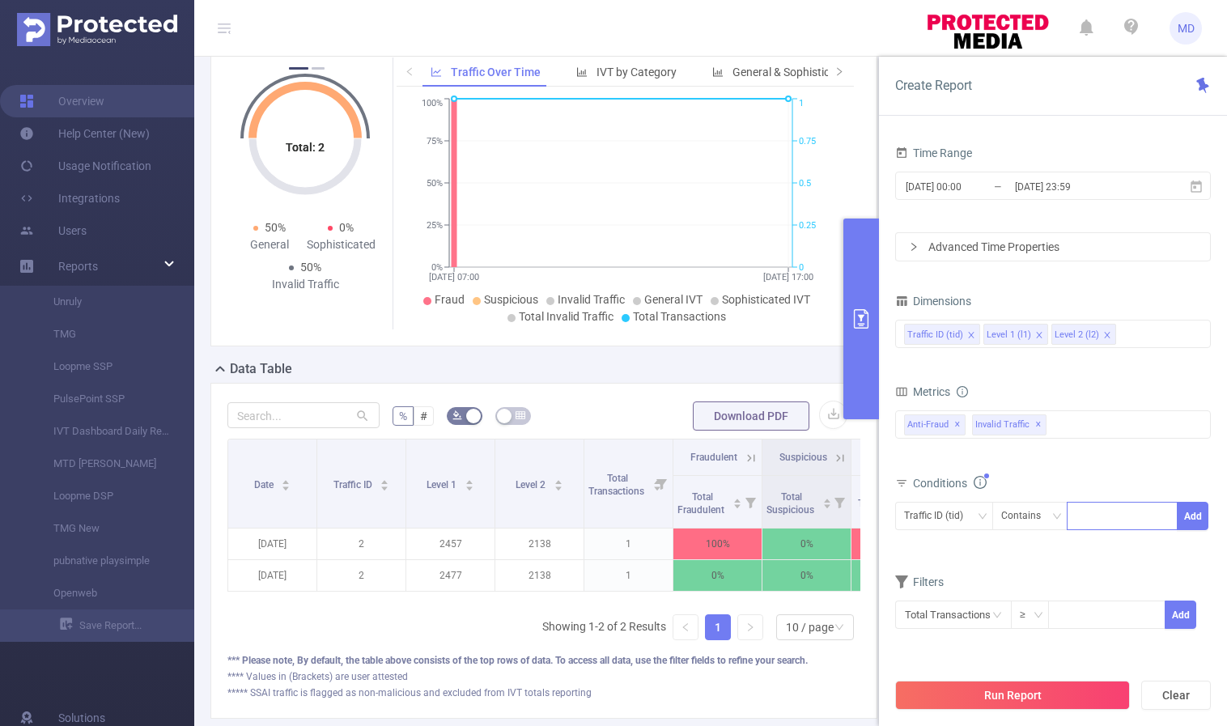
click at [1105, 519] on div at bounding box center [1121, 516] width 93 height 27
type input "2138"
paste input "30063"
type input "30063"
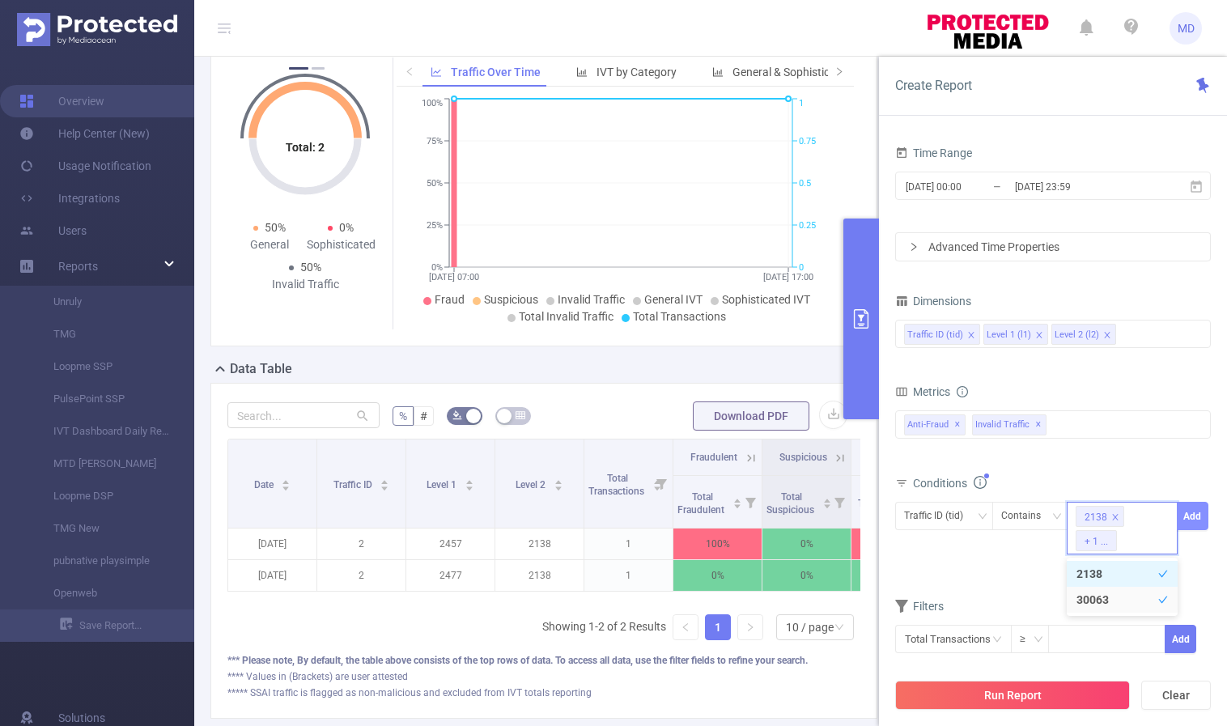
click at [1191, 510] on button "Add" at bounding box center [1193, 516] width 32 height 28
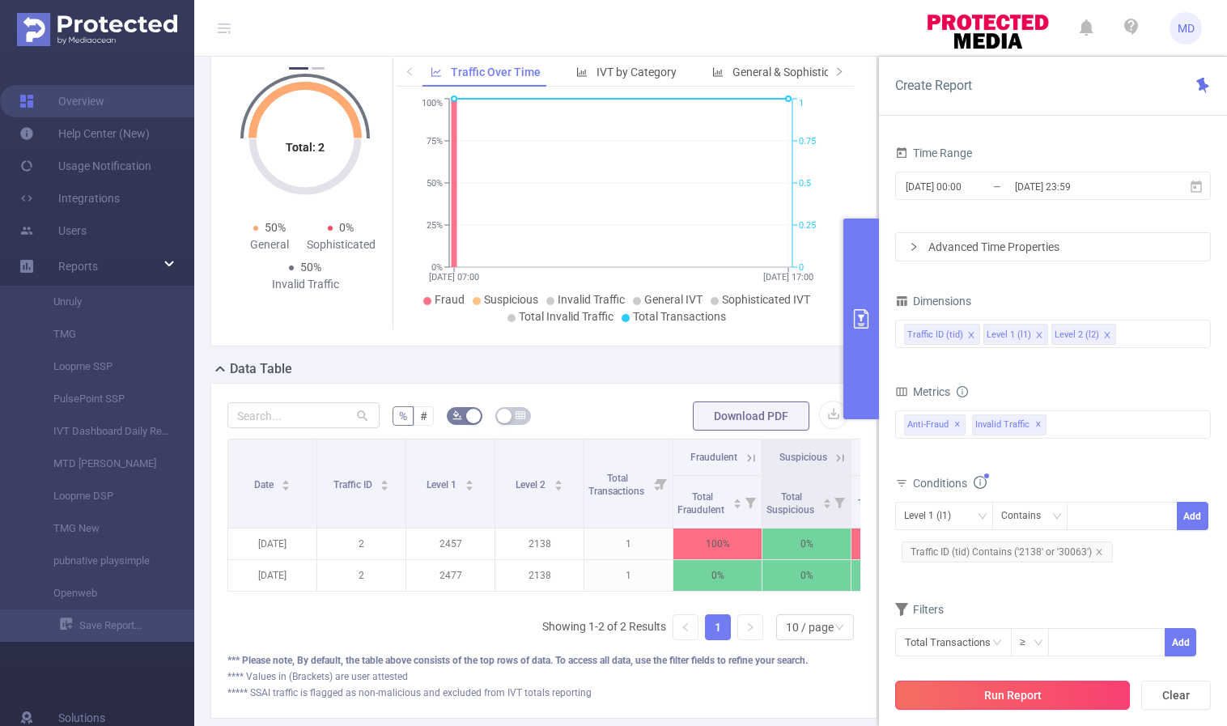
click at [1020, 694] on button "Run Report" at bounding box center [1012, 695] width 235 height 29
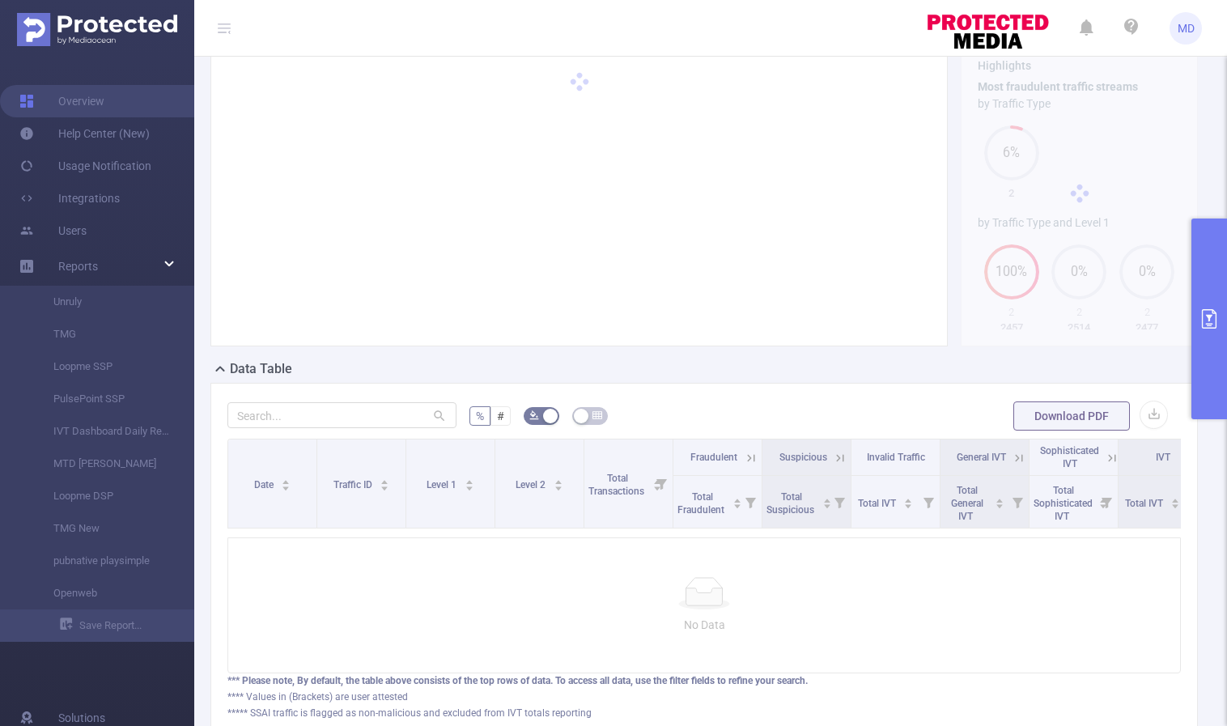
scroll to position [18, 0]
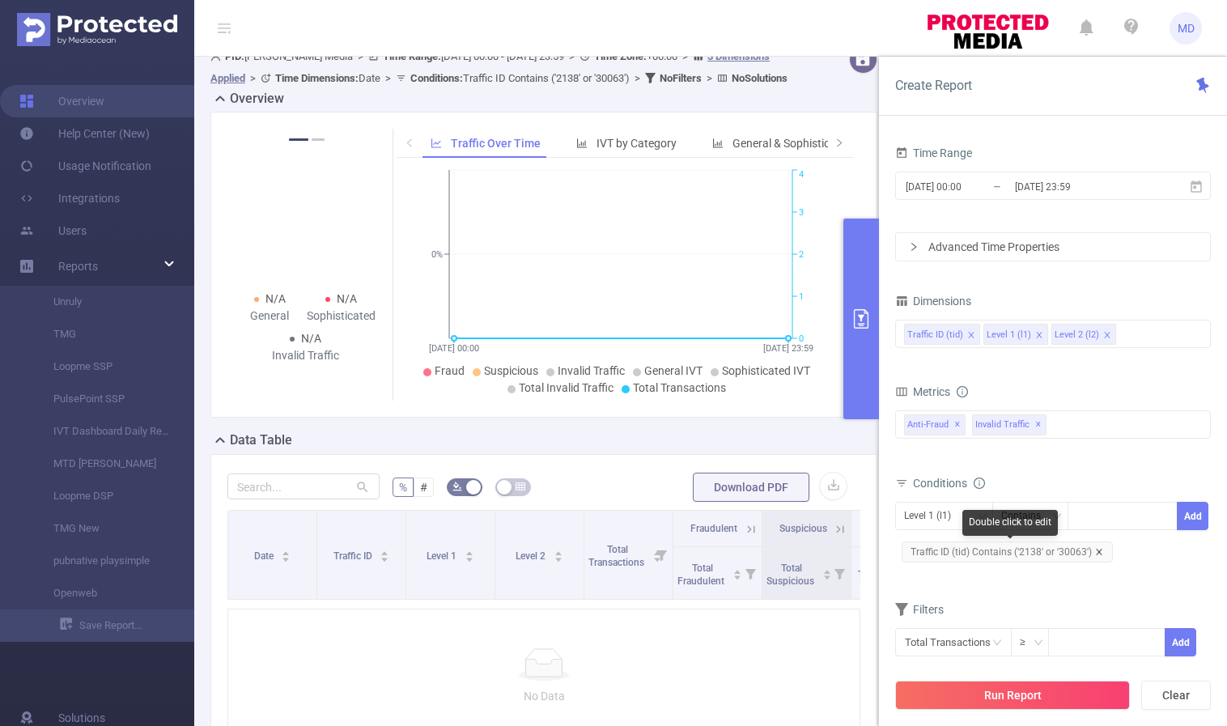
click at [1097, 550] on icon "icon: close" at bounding box center [1099, 552] width 8 height 8
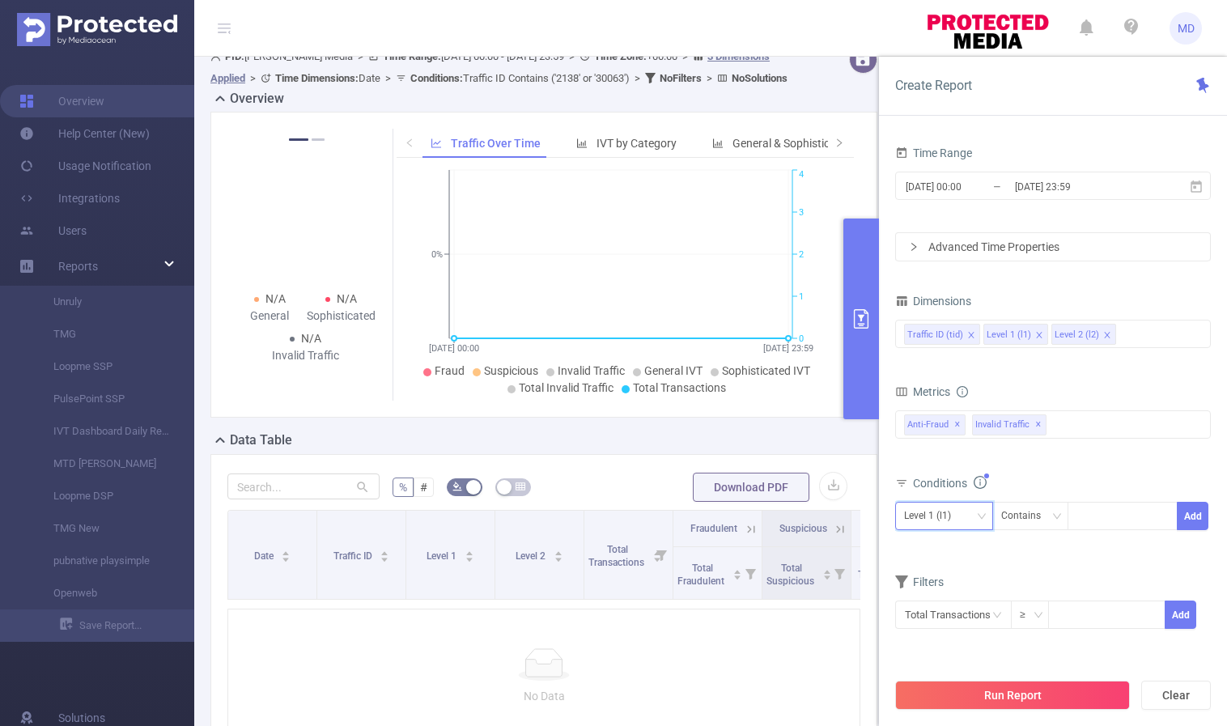
click at [977, 519] on icon "icon: down" at bounding box center [982, 516] width 10 height 10
click at [948, 596] on li "Level 2 (l2)" at bounding box center [944, 601] width 98 height 26
click at [1106, 513] on div at bounding box center [1121, 516] width 93 height 27
type input "2138"
paste input "30063"
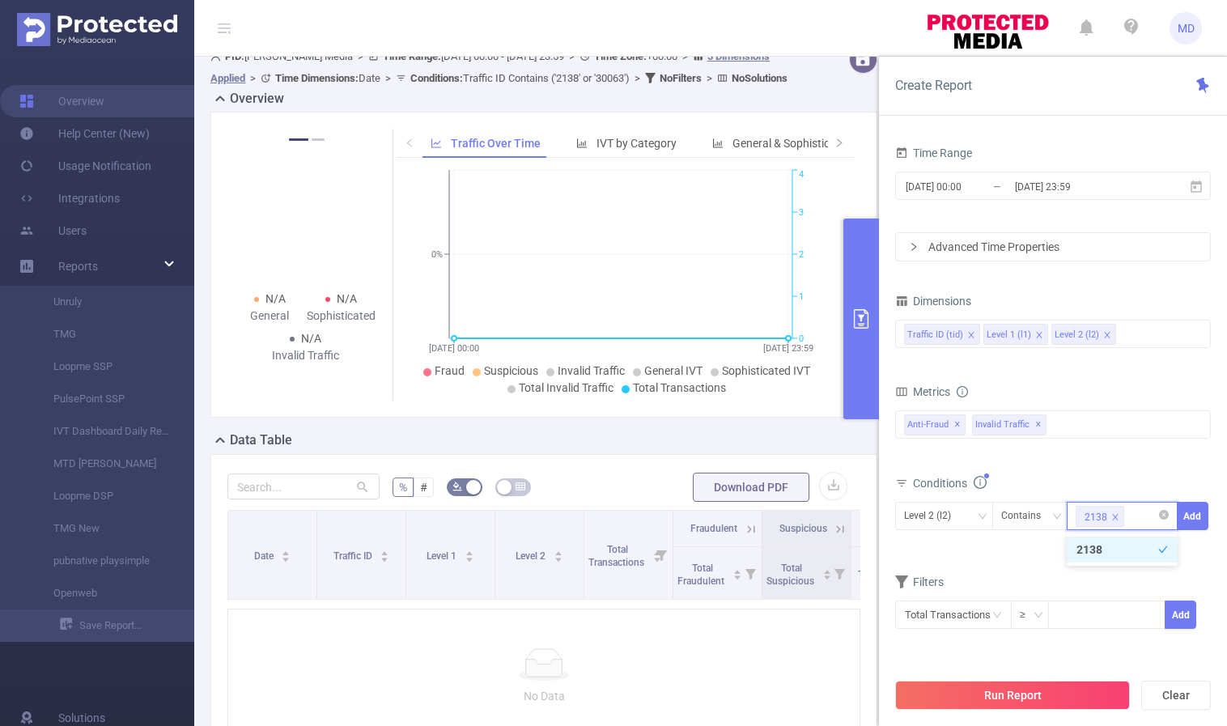
type input "30063"
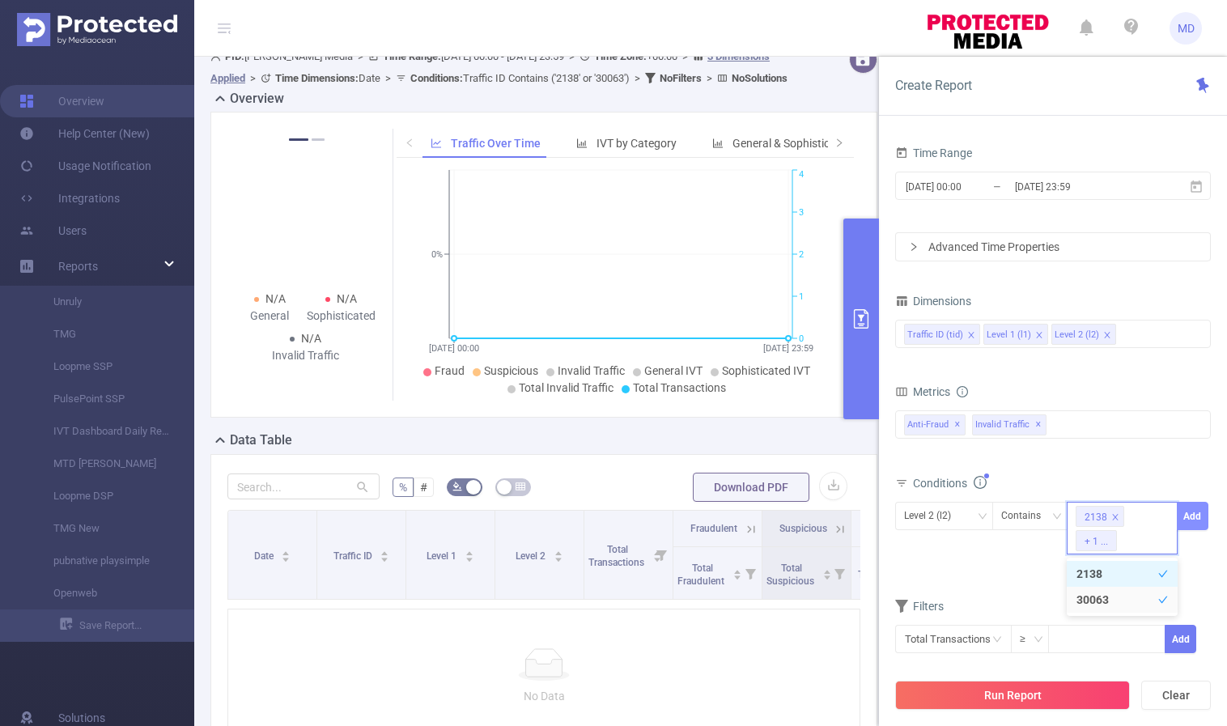
click at [1195, 518] on button "Add" at bounding box center [1193, 516] width 32 height 28
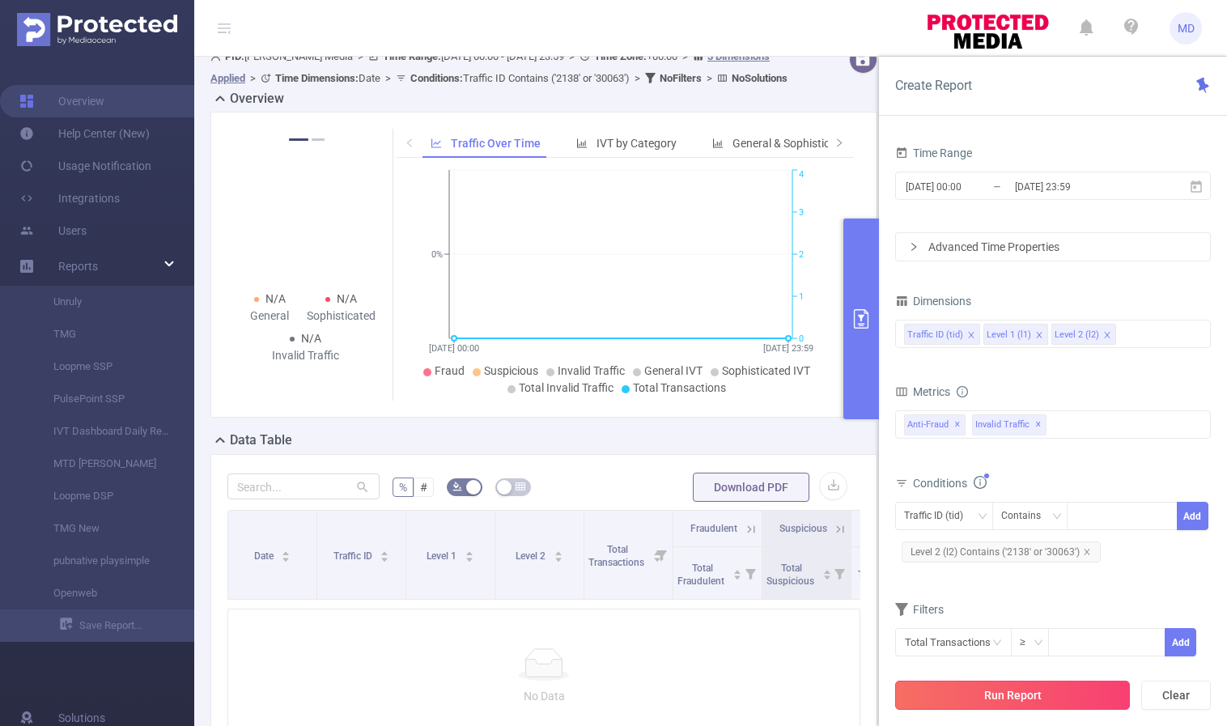
click at [1016, 696] on button "Run Report" at bounding box center [1012, 695] width 235 height 29
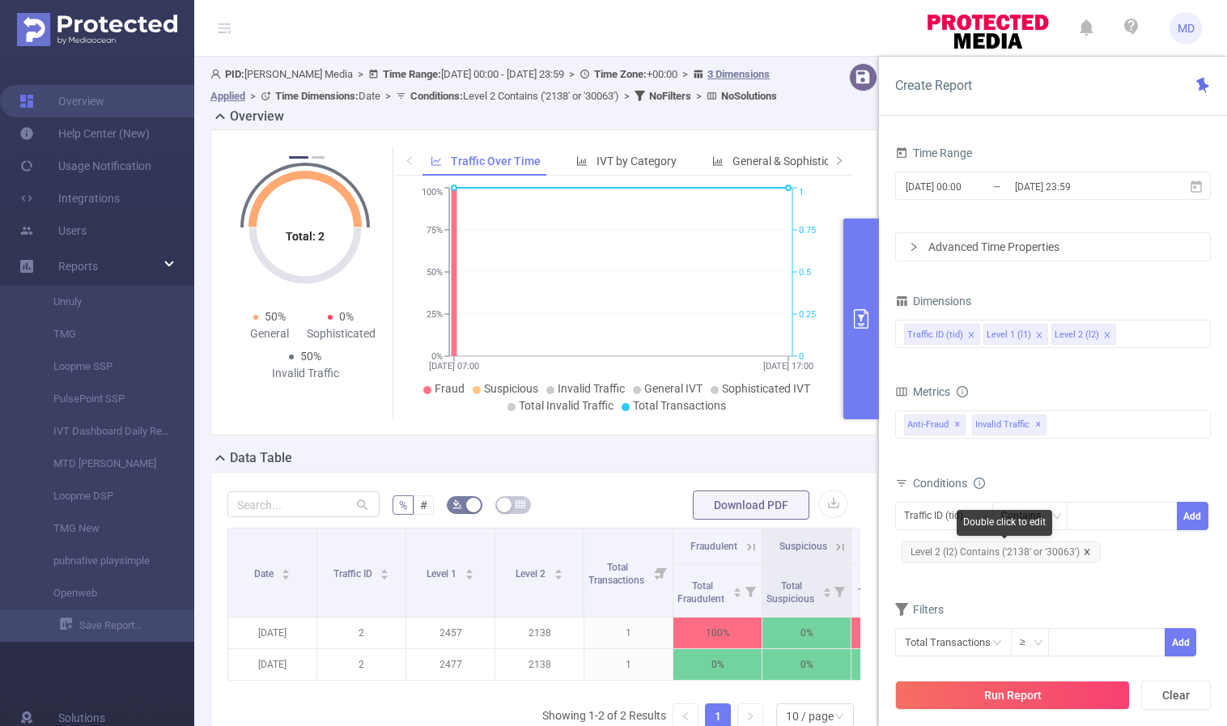
click at [1084, 553] on icon "icon: close" at bounding box center [1087, 552] width 8 height 8
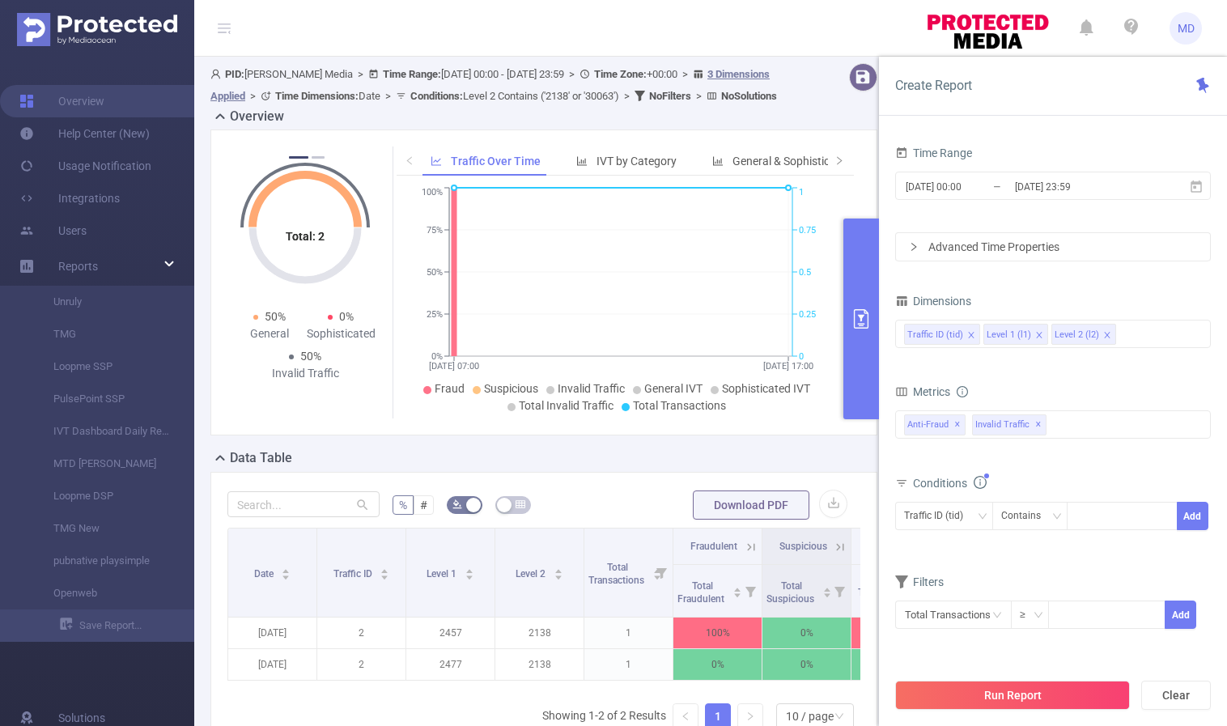
click at [1035, 333] on icon "icon: close" at bounding box center [1039, 335] width 8 height 8
click at [1003, 695] on button "Run Report" at bounding box center [1012, 695] width 235 height 29
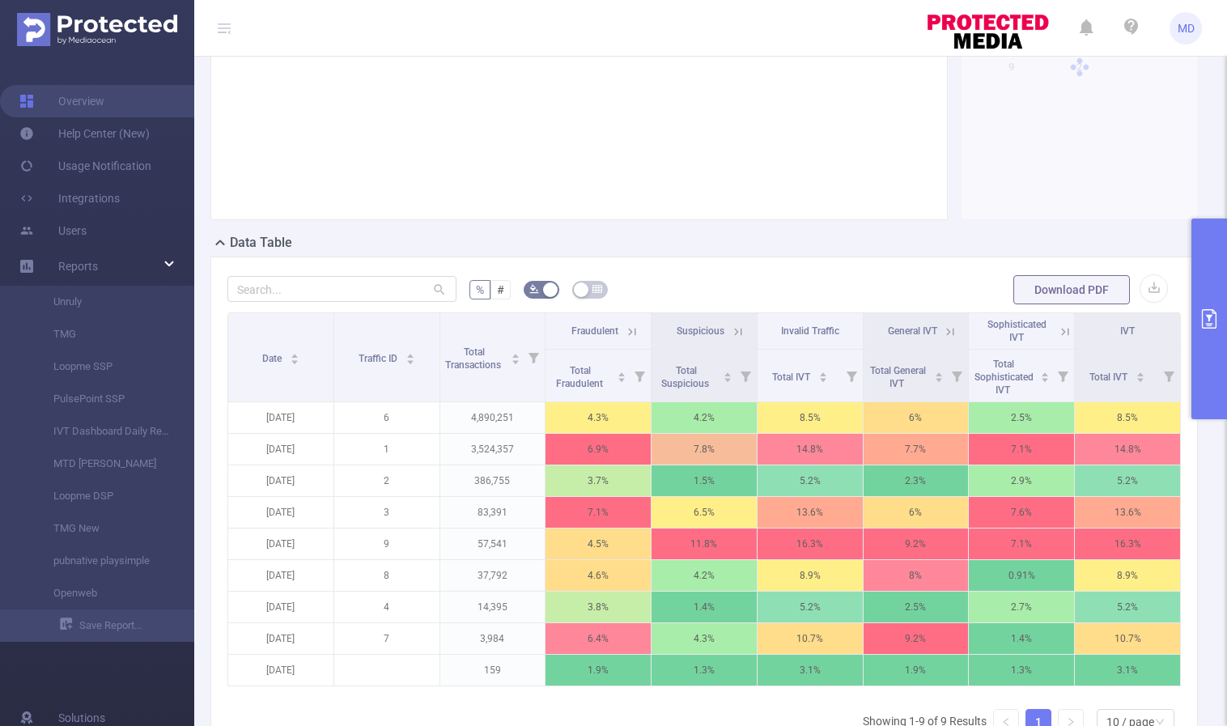
scroll to position [415, 0]
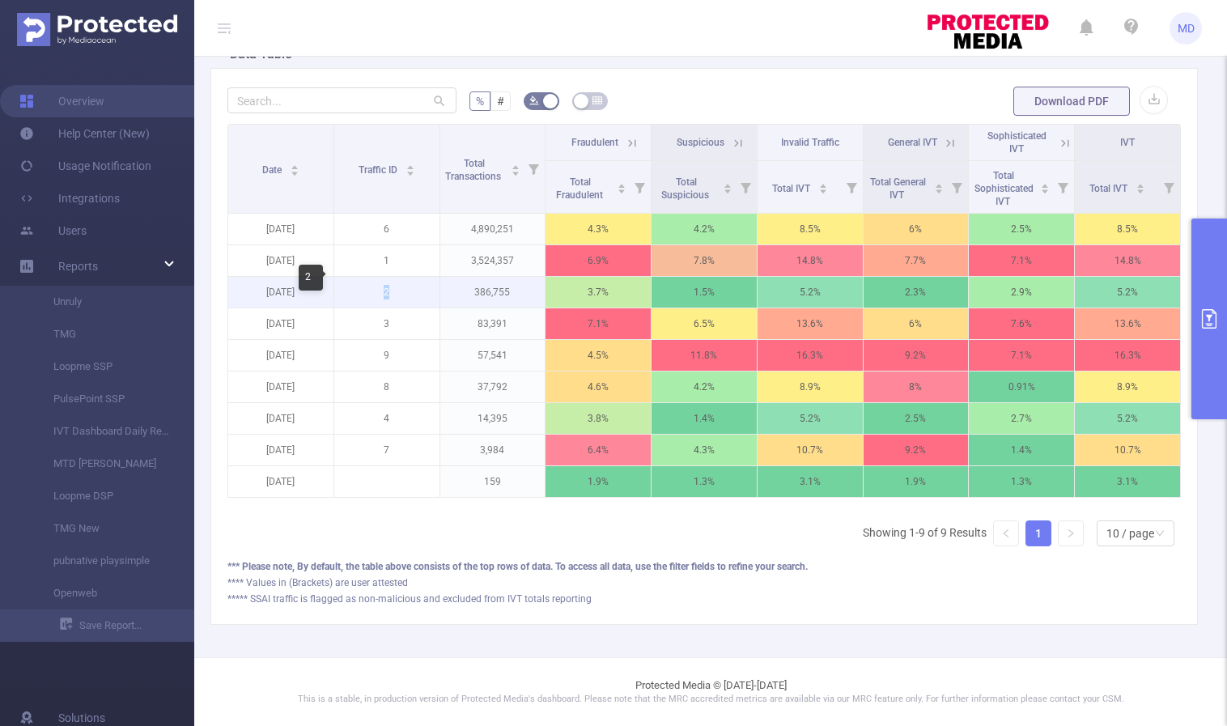
drag, startPoint x: 378, startPoint y: 284, endPoint x: 399, endPoint y: 282, distance: 21.1
click at [399, 282] on p "2" at bounding box center [386, 292] width 105 height 31
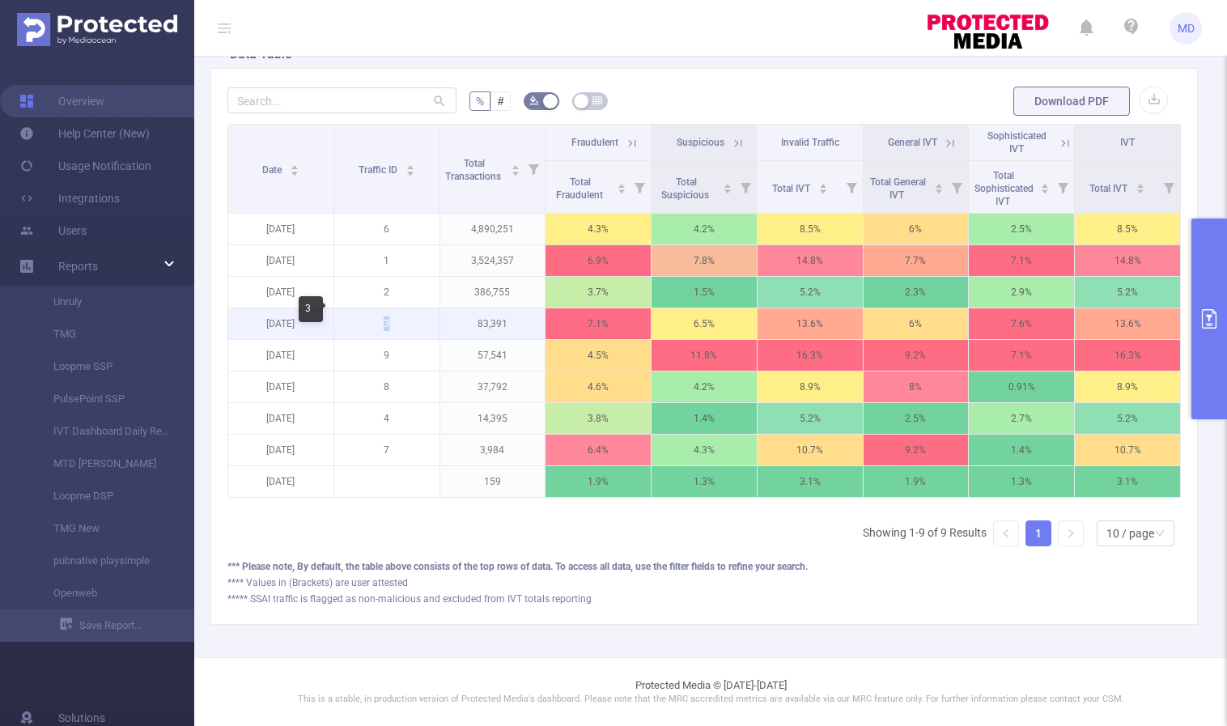
drag, startPoint x: 380, startPoint y: 310, endPoint x: 395, endPoint y: 312, distance: 14.8
click at [395, 312] on p "3" at bounding box center [386, 323] width 105 height 31
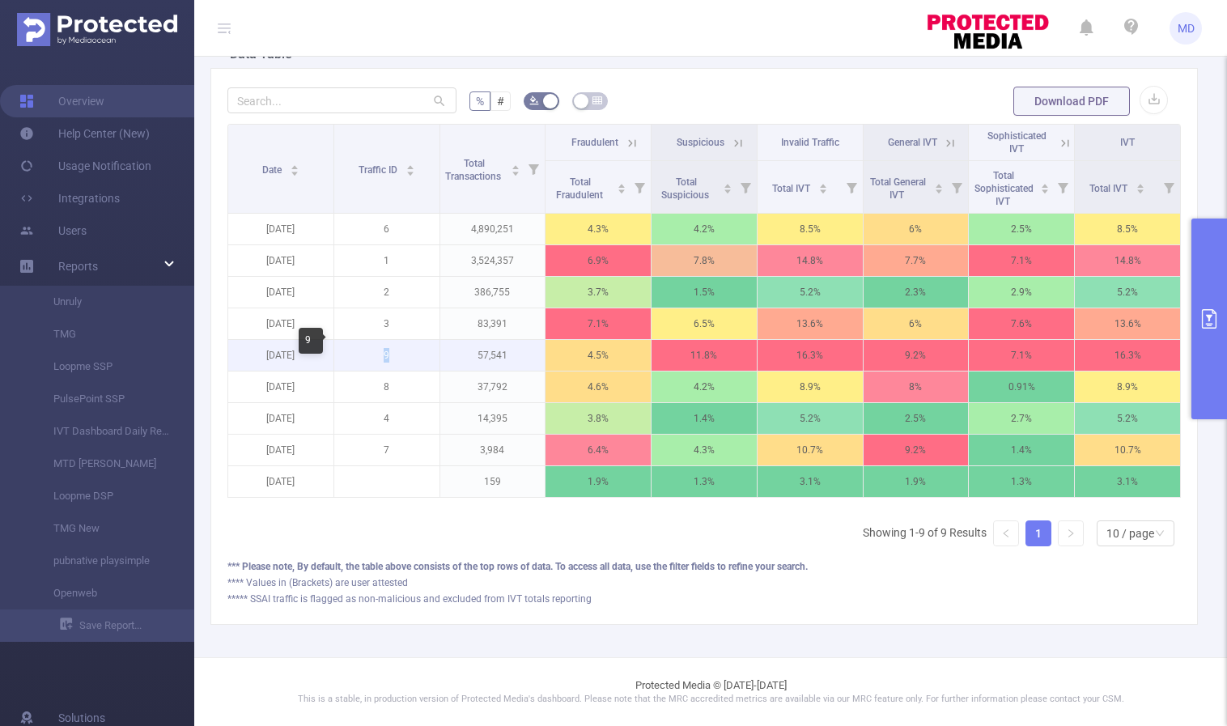
drag, startPoint x: 380, startPoint y: 339, endPoint x: 399, endPoint y: 342, distance: 18.9
click at [399, 342] on p "9" at bounding box center [386, 355] width 105 height 31
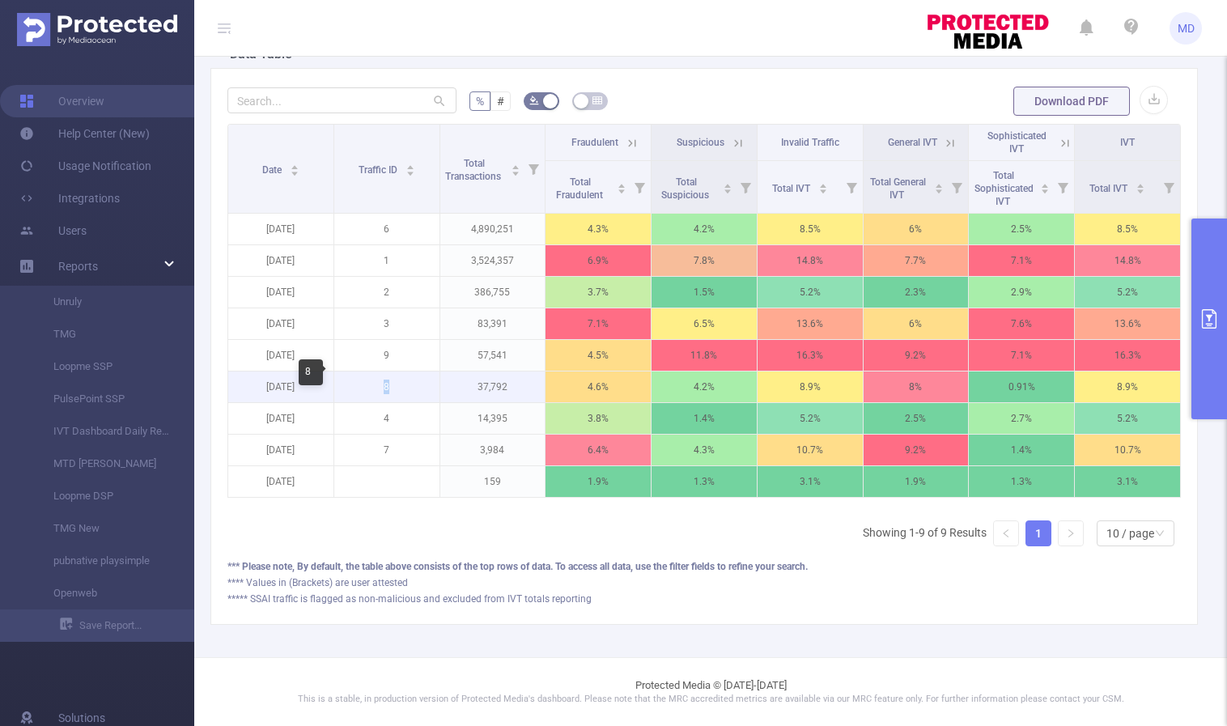
drag, startPoint x: 380, startPoint y: 374, endPoint x: 398, endPoint y: 375, distance: 18.7
click at [398, 375] on p "8" at bounding box center [386, 386] width 105 height 31
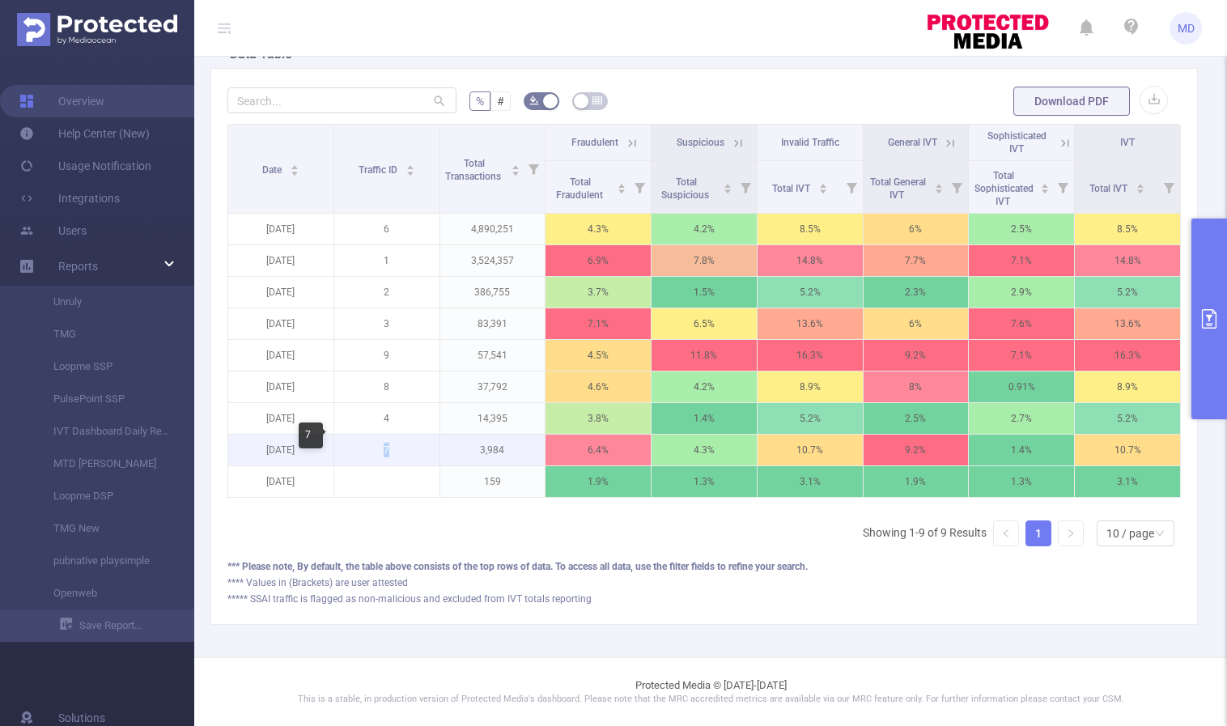
drag, startPoint x: 382, startPoint y: 432, endPoint x: 394, endPoint y: 436, distance: 12.8
click at [394, 436] on p "7" at bounding box center [386, 450] width 105 height 31
click at [1214, 318] on icon "primary" at bounding box center [1208, 318] width 19 height 19
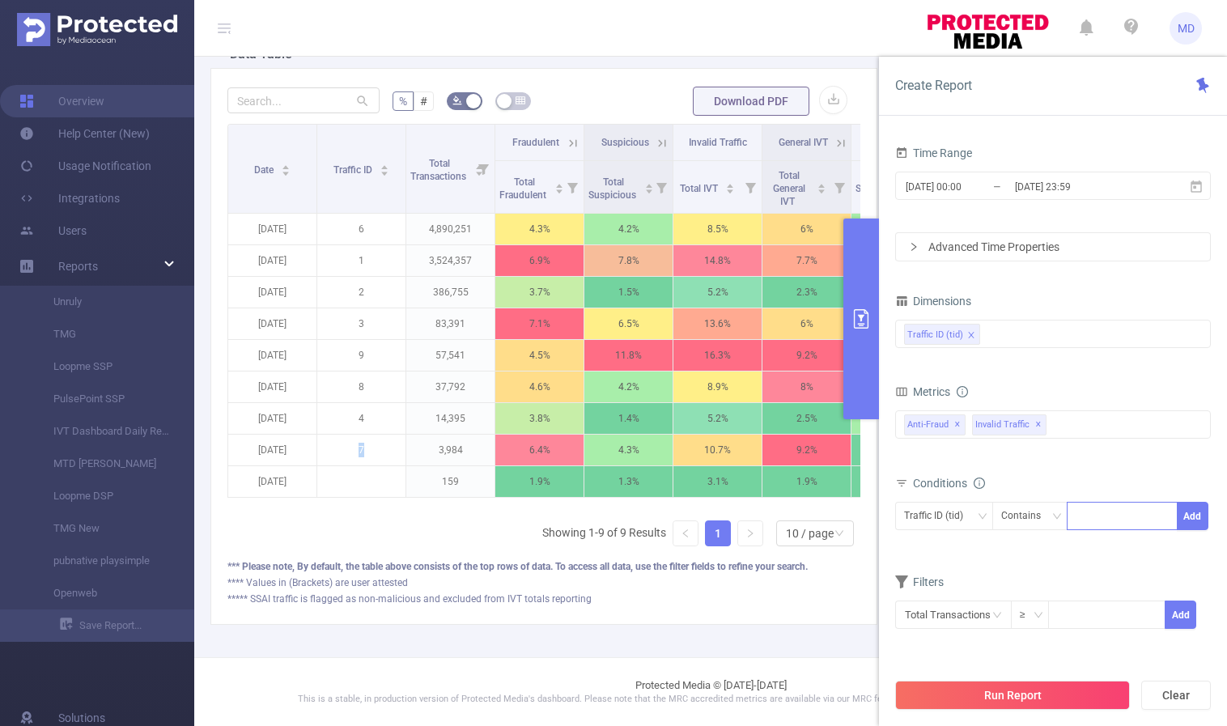
click at [1100, 519] on div at bounding box center [1121, 516] width 93 height 27
type input "7"
type input "2"
click at [1189, 511] on button "Add" at bounding box center [1193, 516] width 32 height 28
click at [1006, 341] on div "Traffic ID (tid)" at bounding box center [1053, 333] width 298 height 27
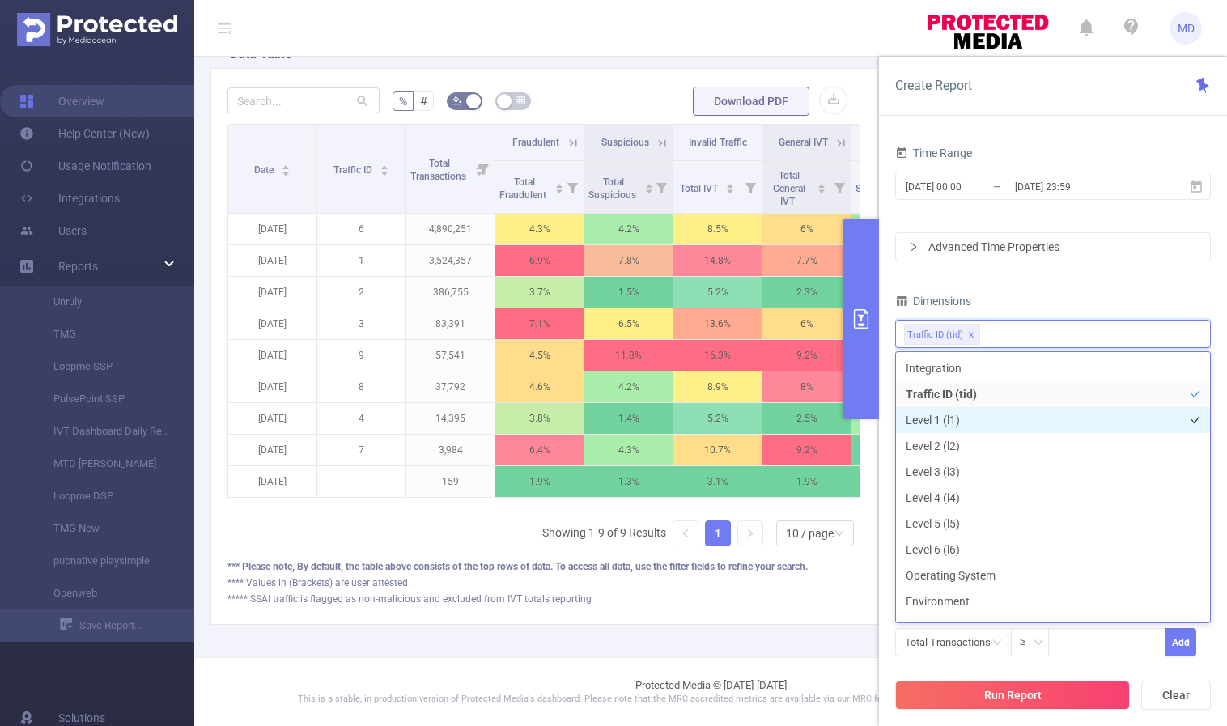
click at [996, 410] on li "Level 1 (l1)" at bounding box center [1053, 420] width 314 height 26
click at [1027, 699] on button "Run Report" at bounding box center [1012, 695] width 235 height 29
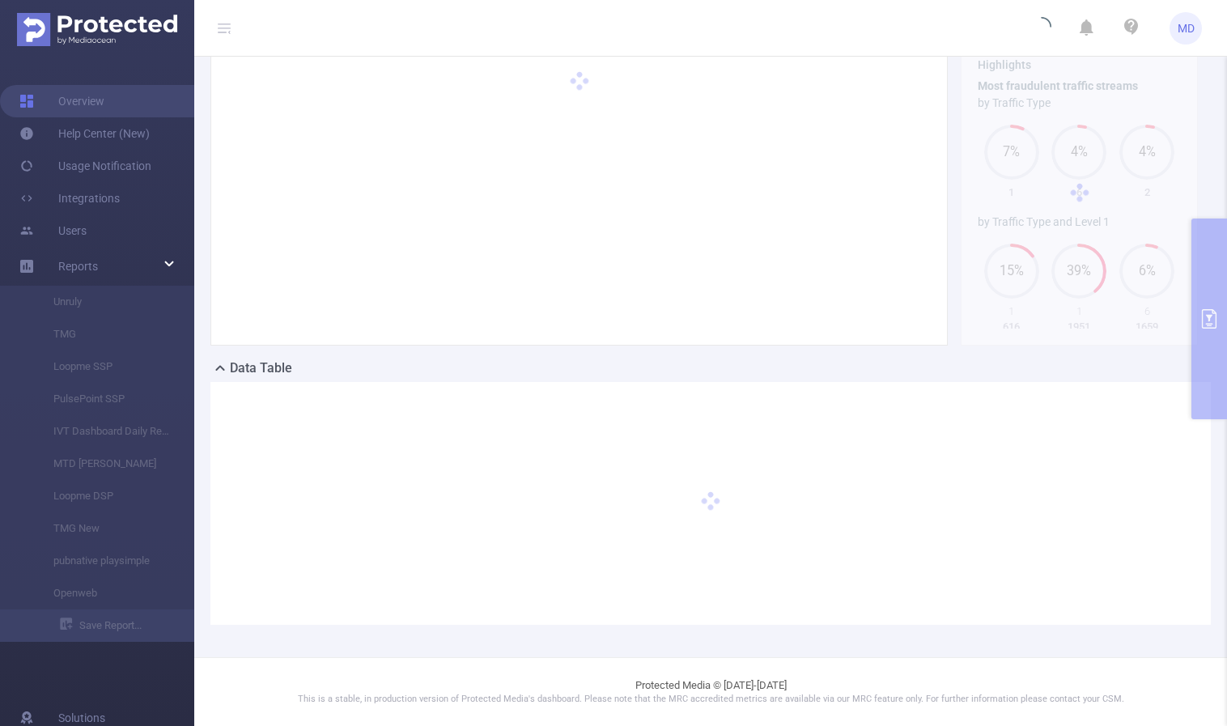
scroll to position [89, 0]
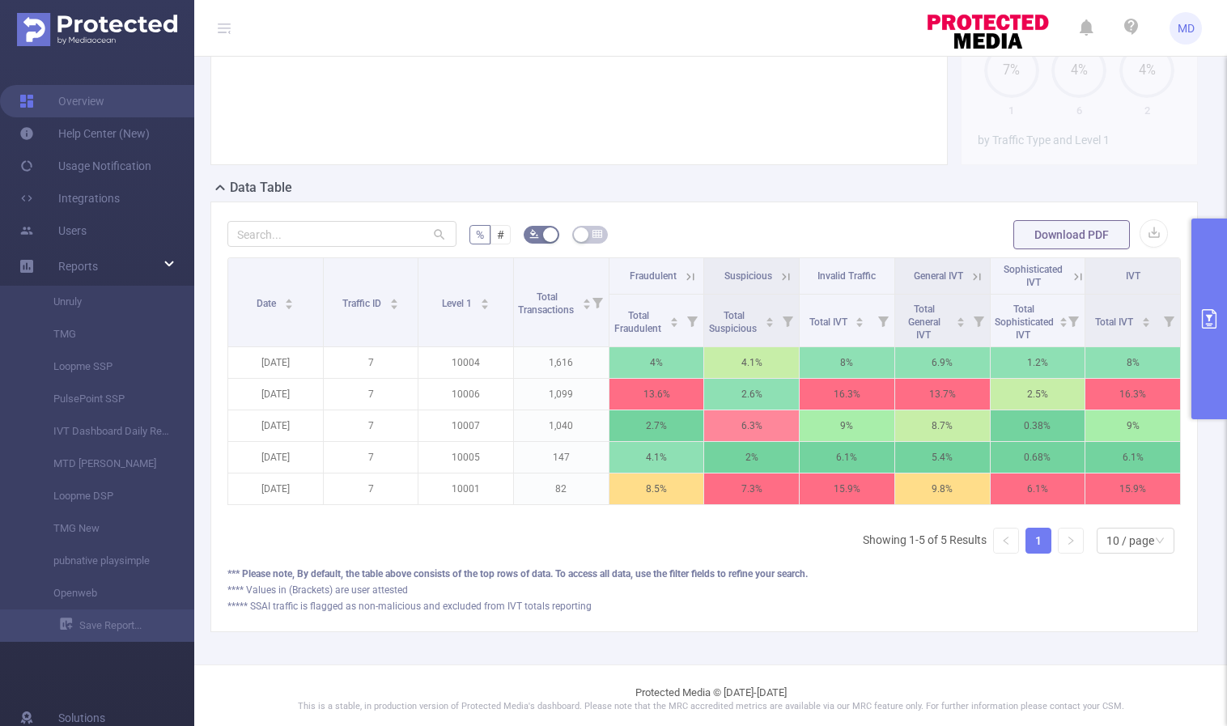
scroll to position [289, 0]
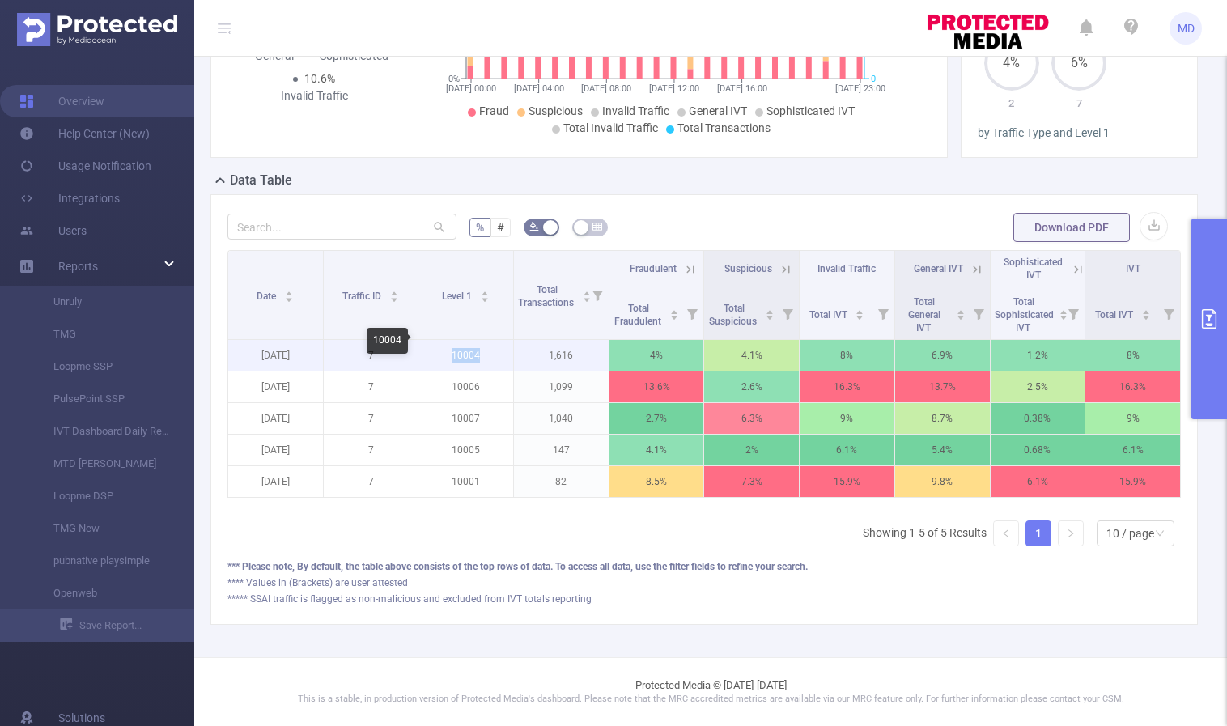
drag, startPoint x: 451, startPoint y: 341, endPoint x: 479, endPoint y: 343, distance: 28.4
click at [479, 343] on p "10004" at bounding box center [465, 355] width 95 height 31
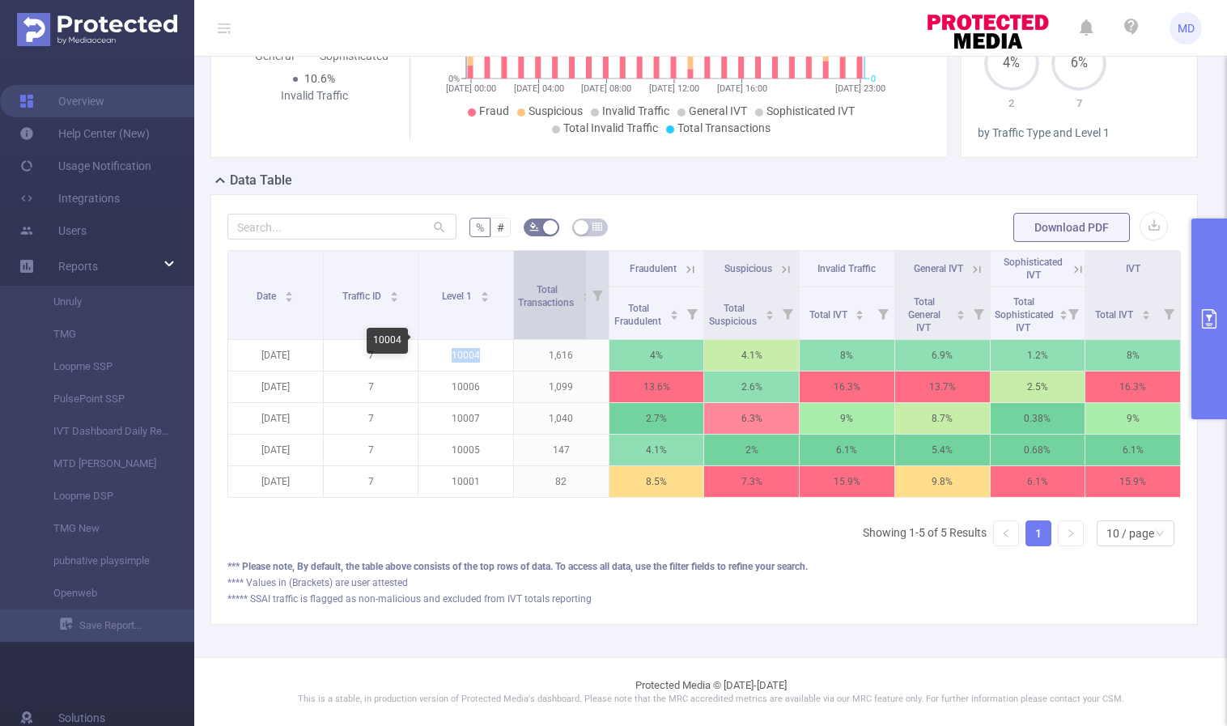
copy p "10004"
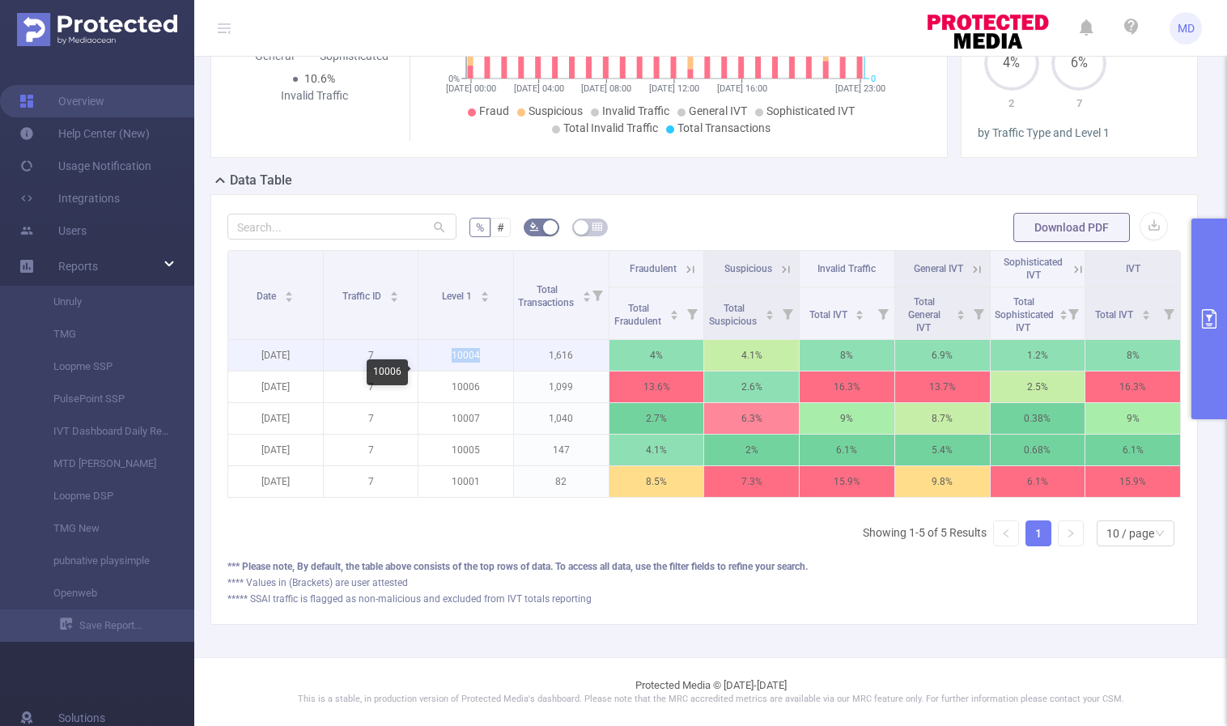
copy p "10004"
click at [1200, 316] on icon "primary" at bounding box center [1208, 318] width 19 height 19
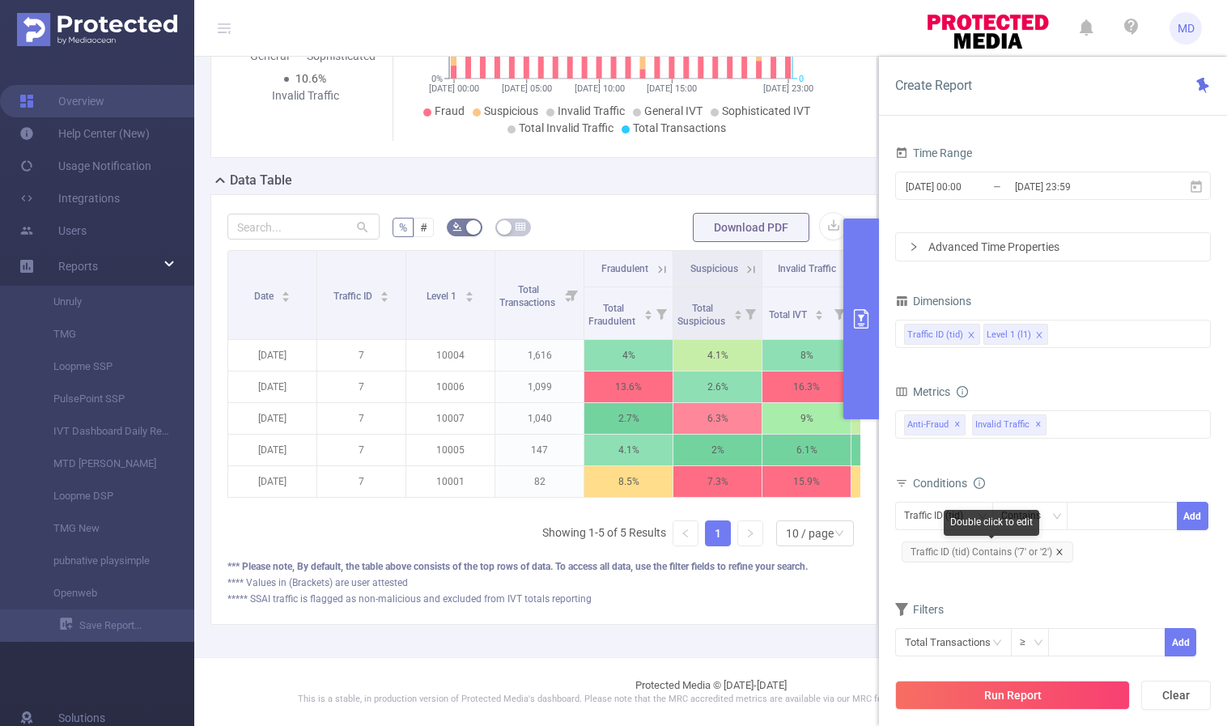
click at [1058, 548] on icon "icon: close" at bounding box center [1059, 552] width 8 height 8
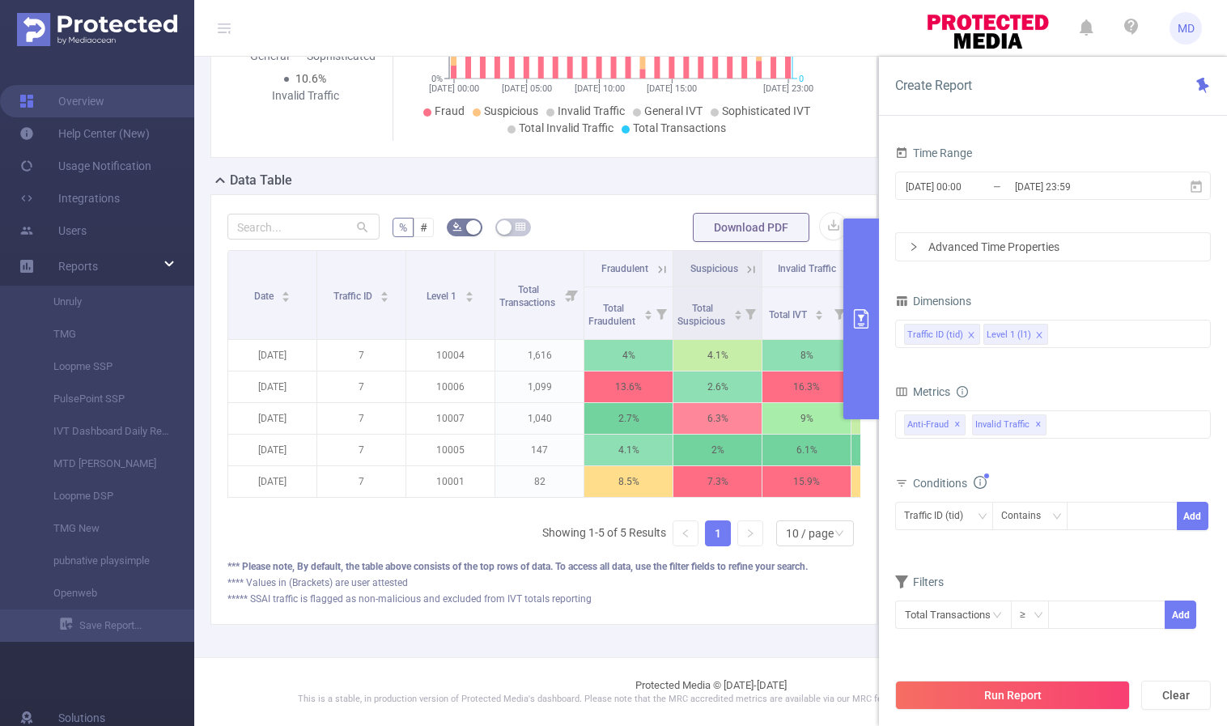
click at [1037, 337] on icon "icon: close" at bounding box center [1039, 335] width 6 height 6
click at [976, 695] on button "Run Report" at bounding box center [1012, 695] width 235 height 29
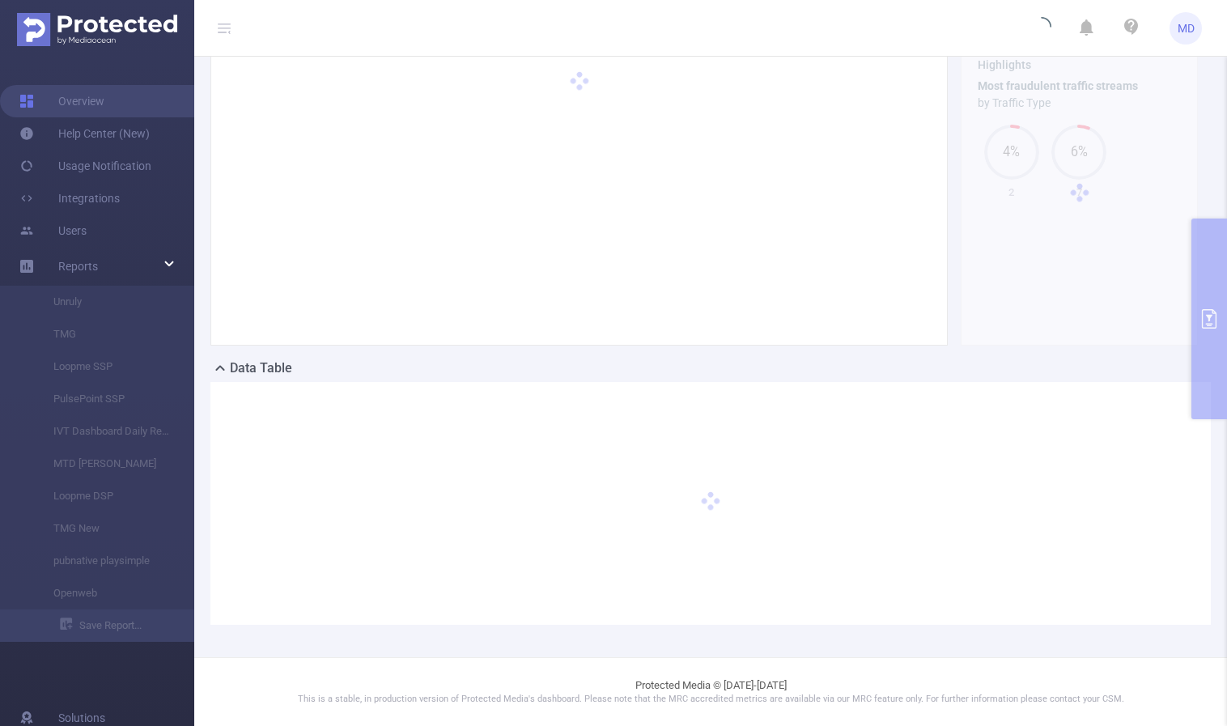
scroll to position [89, 0]
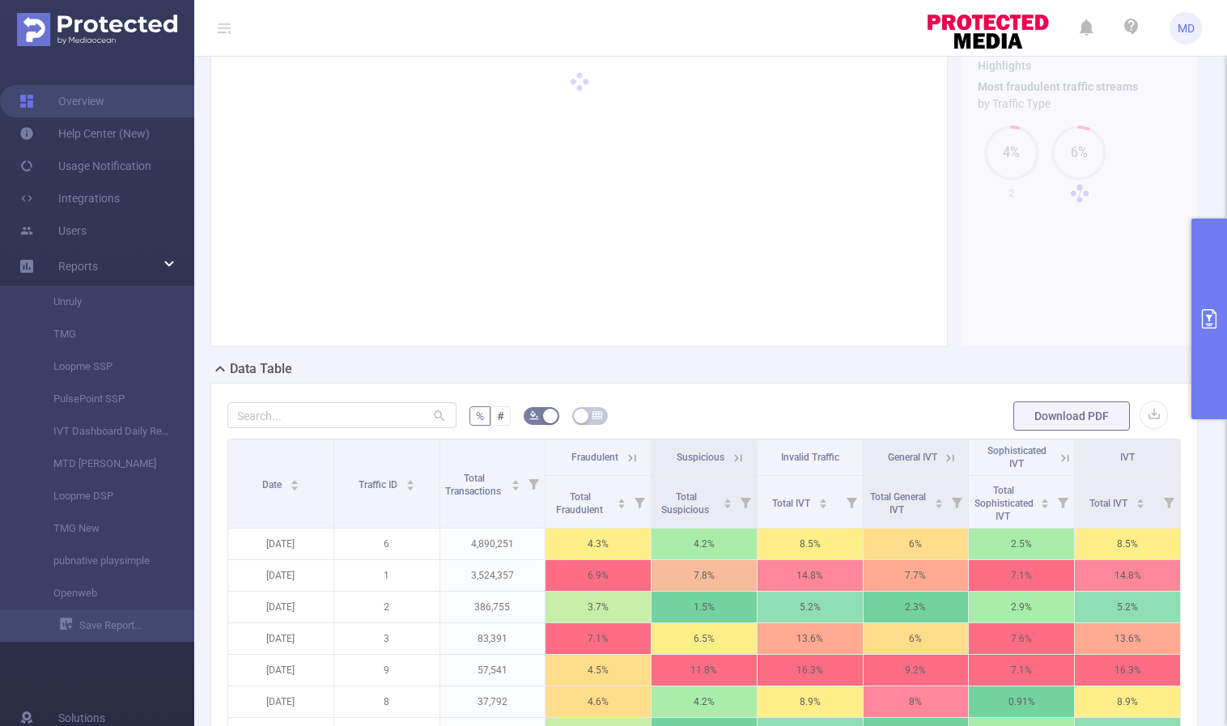
scroll to position [415, 0]
